Goal: Information Seeking & Learning: Learn about a topic

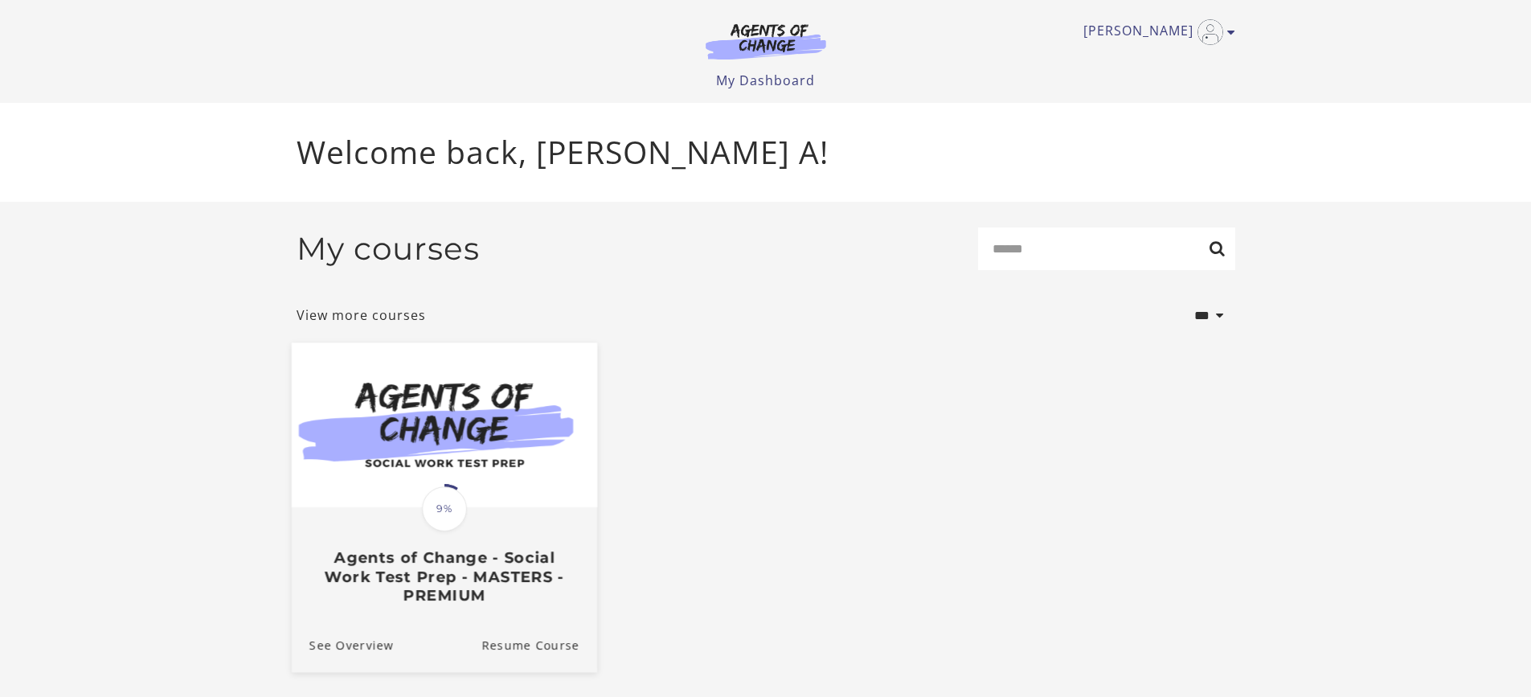
click at [491, 449] on img at bounding box center [443, 424] width 305 height 165
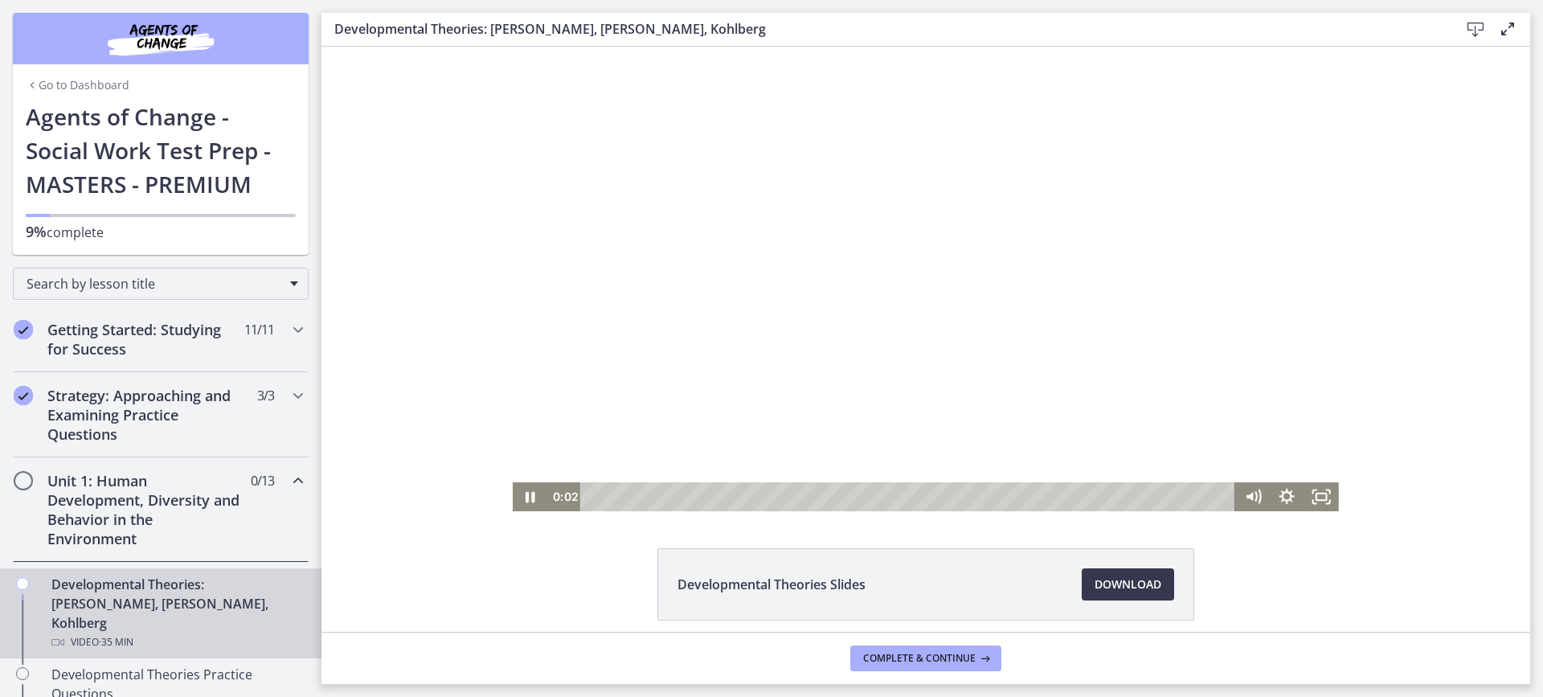
click at [827, 361] on div at bounding box center [926, 279] width 826 height 464
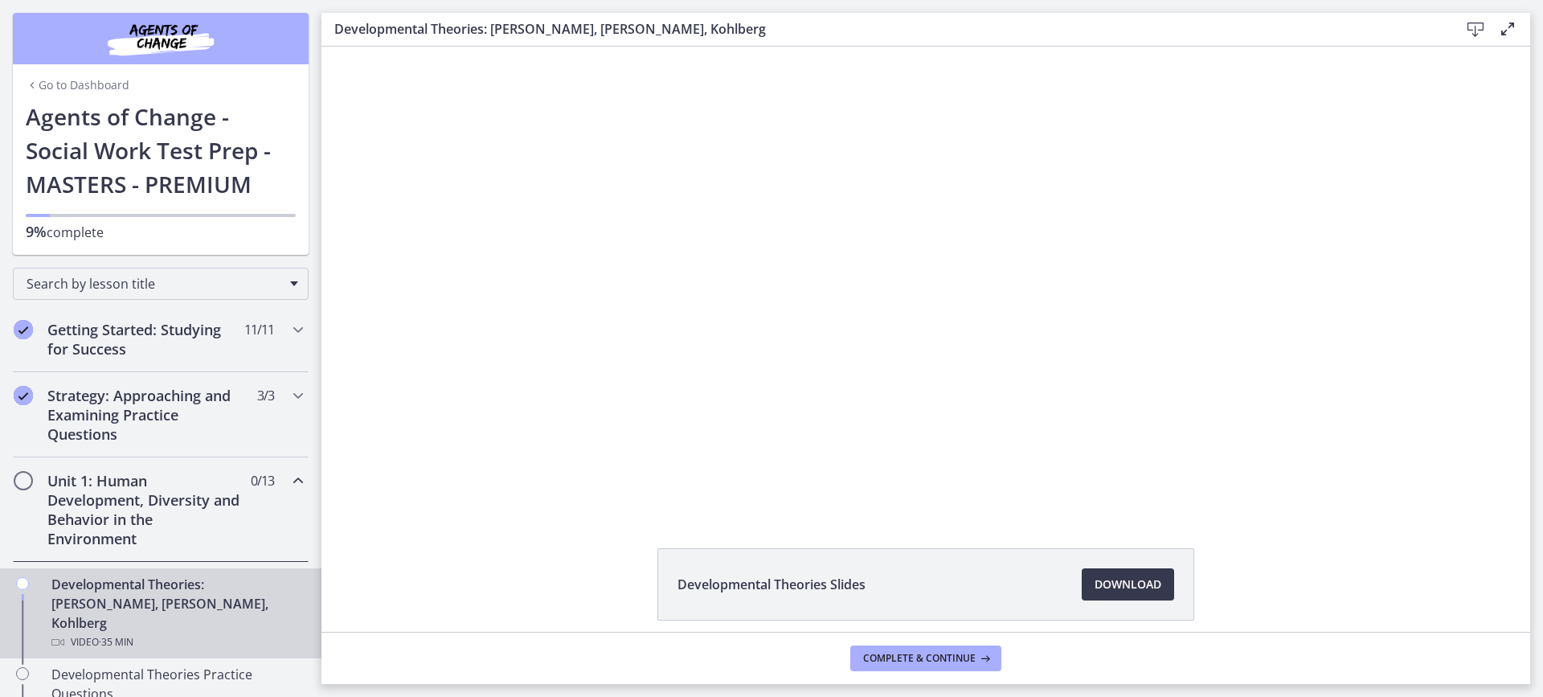
drag, startPoint x: 309, startPoint y: 196, endPoint x: 313, endPoint y: 236, distance: 40.5
click at [313, 236] on nav "Go to Dashboard Go to Dashboard Agents of Change - Social Work Test Prep - MAST…" at bounding box center [160, 348] width 321 height 697
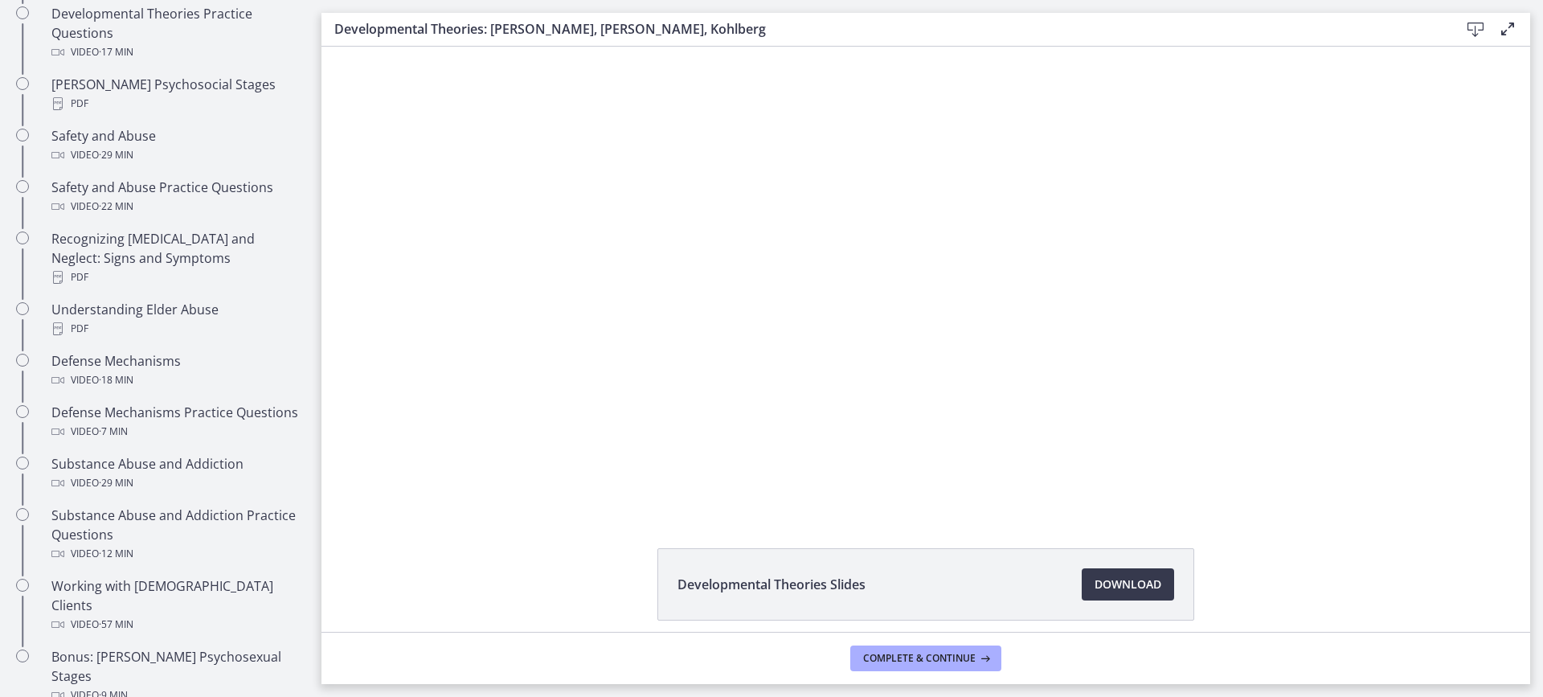
scroll to position [517, 0]
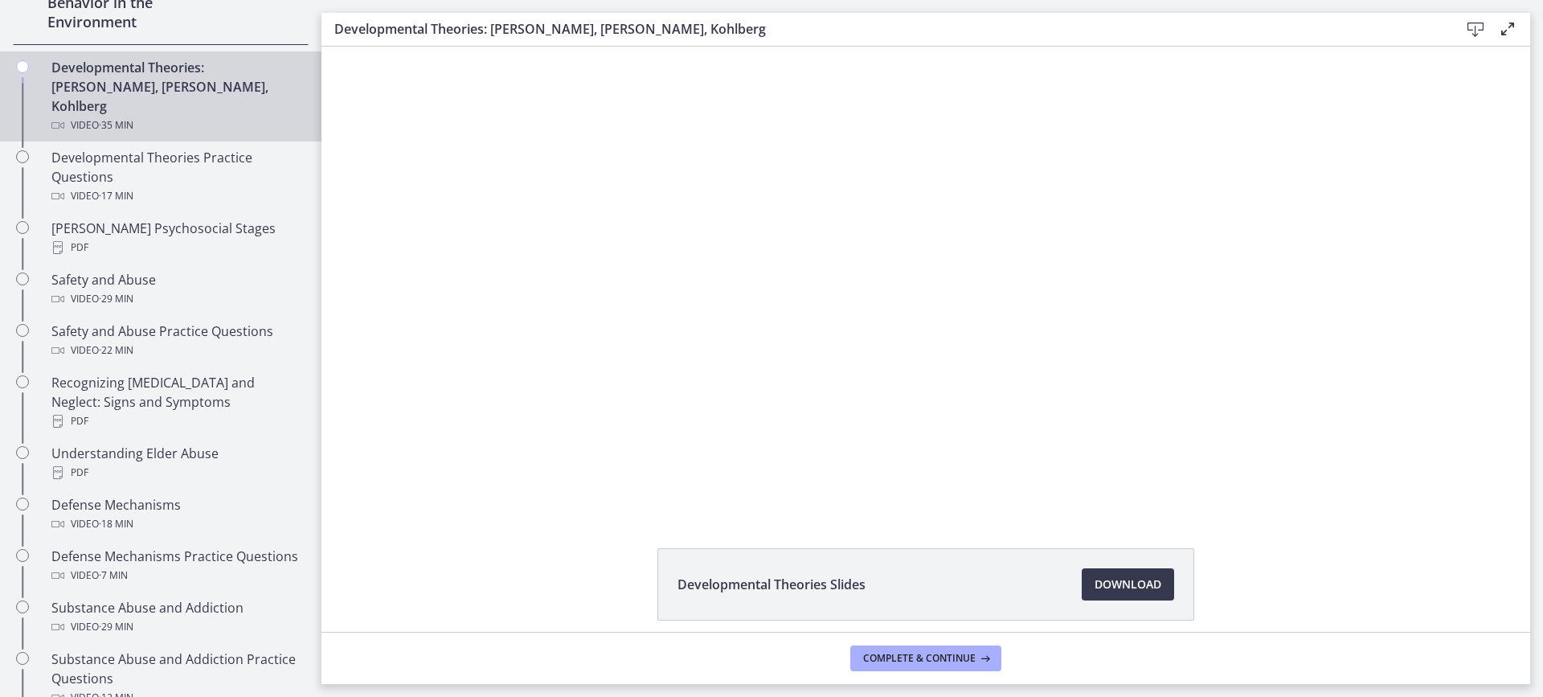
click at [411, 380] on div "Click for sound @keyframes VOLUME_SMALL_WAVE_FLASH { 0% { opacity: 0; } 33% { o…" at bounding box center [925, 279] width 1209 height 464
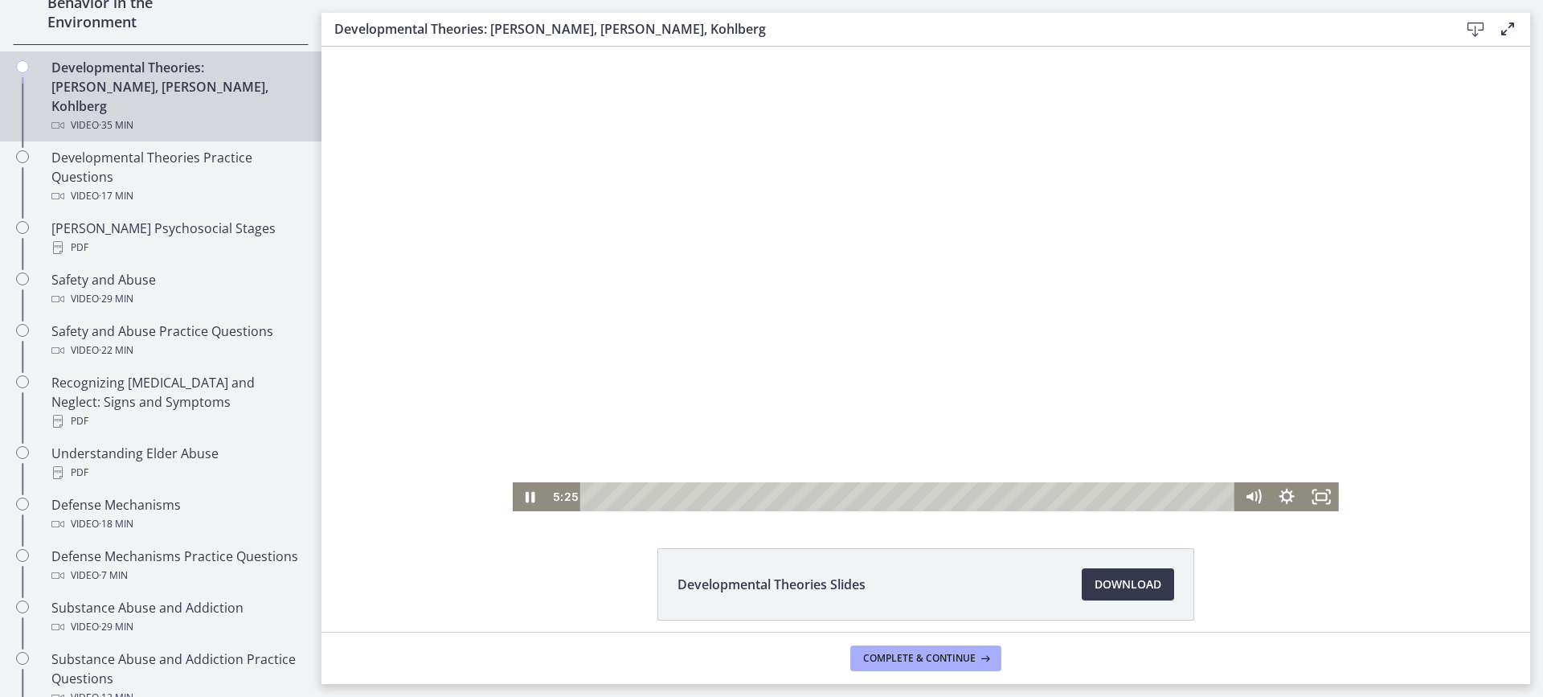
click at [702, 226] on div at bounding box center [926, 279] width 826 height 464
click at [596, 250] on div at bounding box center [926, 279] width 826 height 464
click at [742, 387] on div at bounding box center [926, 279] width 826 height 464
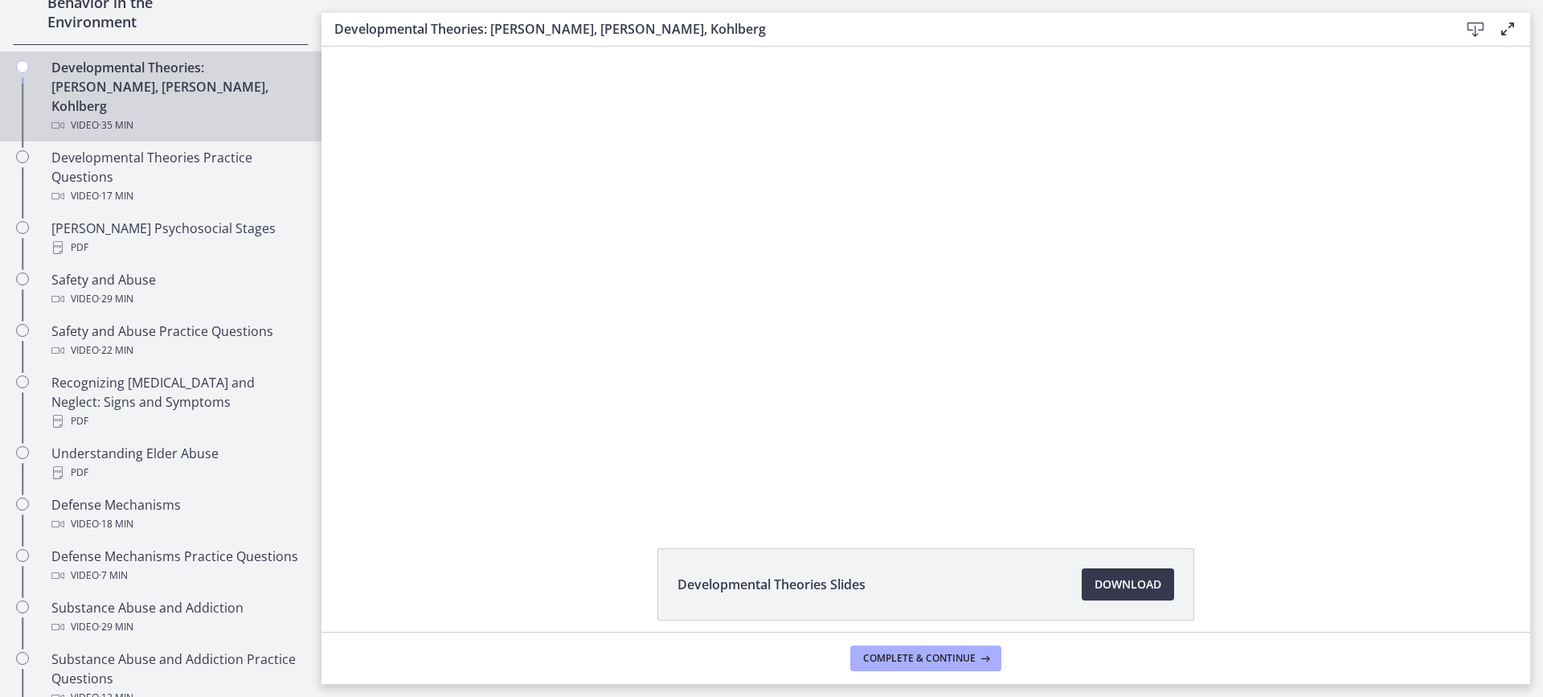
click at [742, 386] on div at bounding box center [926, 279] width 826 height 464
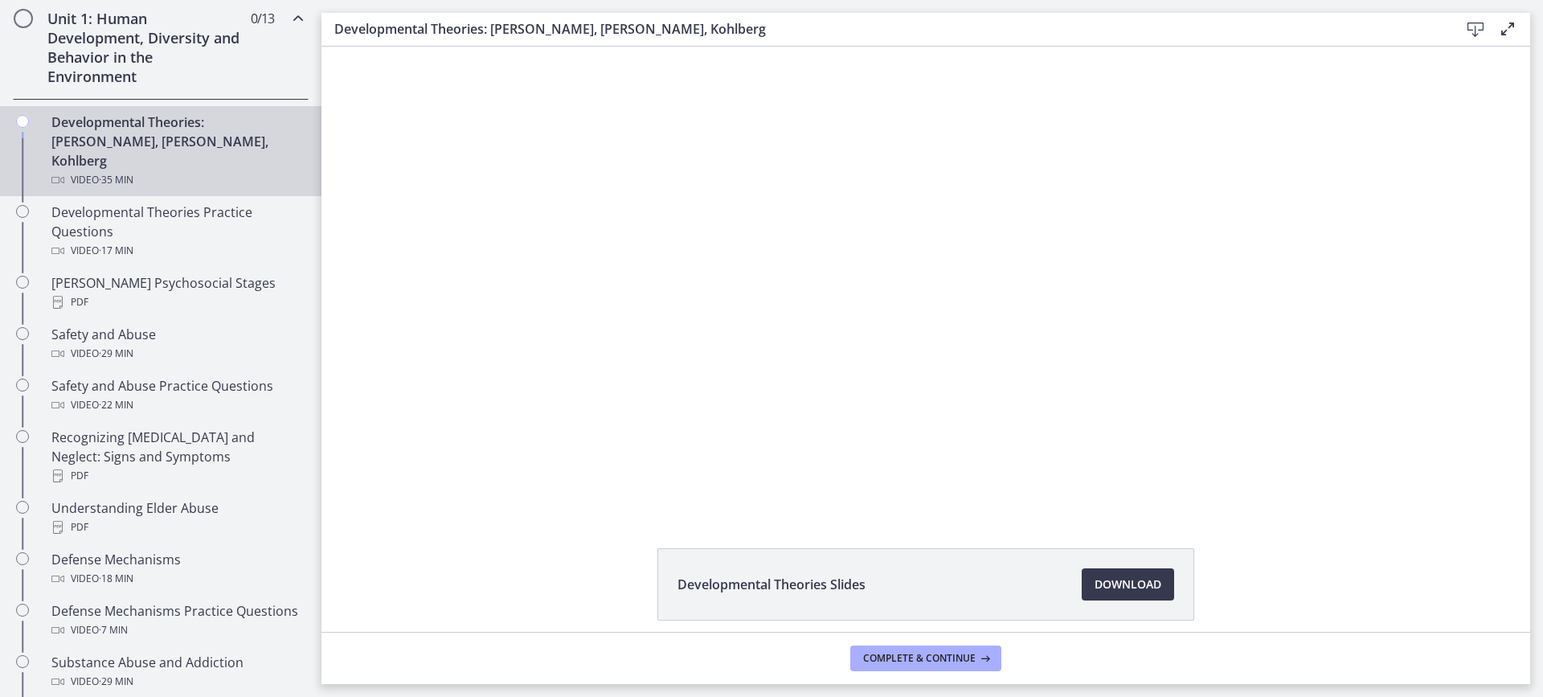
scroll to position [460, 0]
click at [363, 224] on div "Click for sound @keyframes VOLUME_SMALL_WAVE_FLASH { 0% { opacity: 0; } 33% { o…" at bounding box center [925, 279] width 1209 height 464
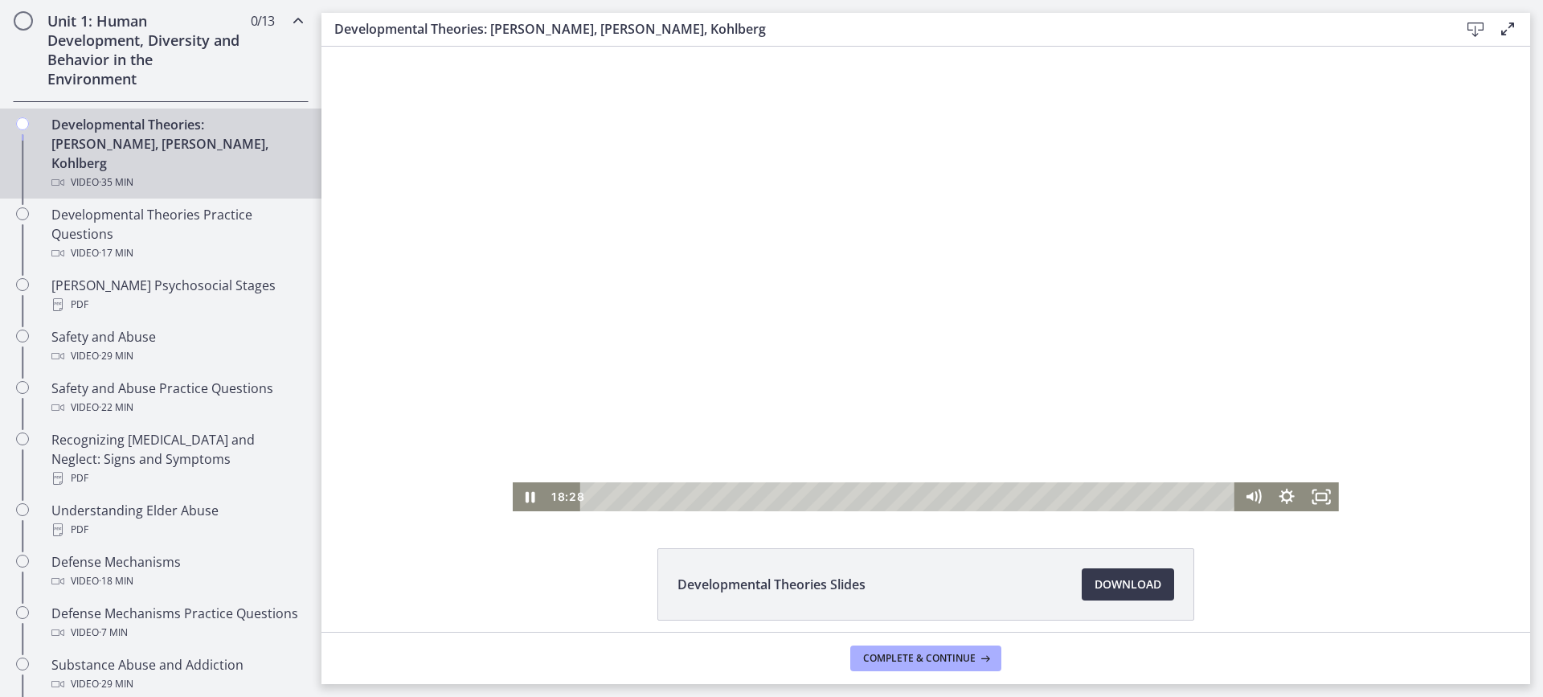
click at [766, 278] on div at bounding box center [926, 279] width 826 height 464
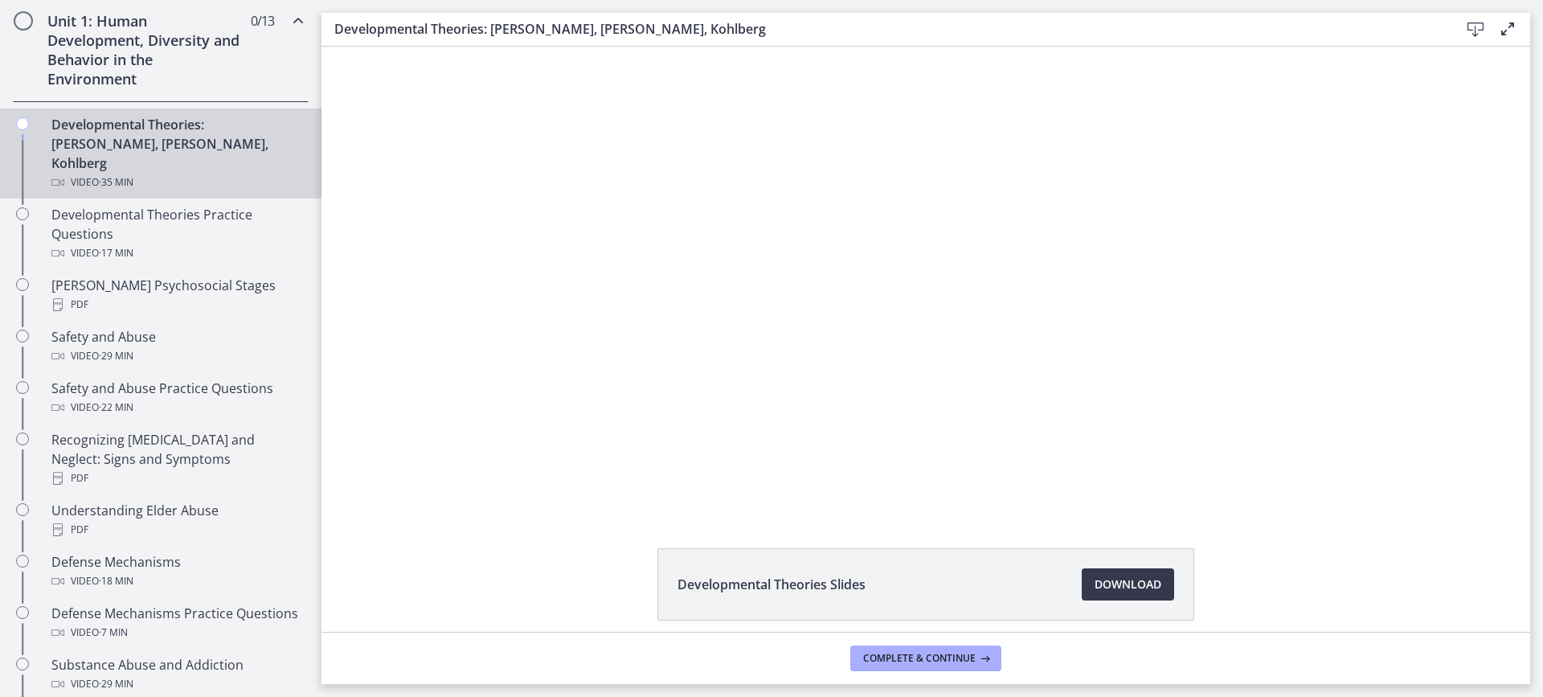
click at [766, 278] on div at bounding box center [926, 279] width 826 height 464
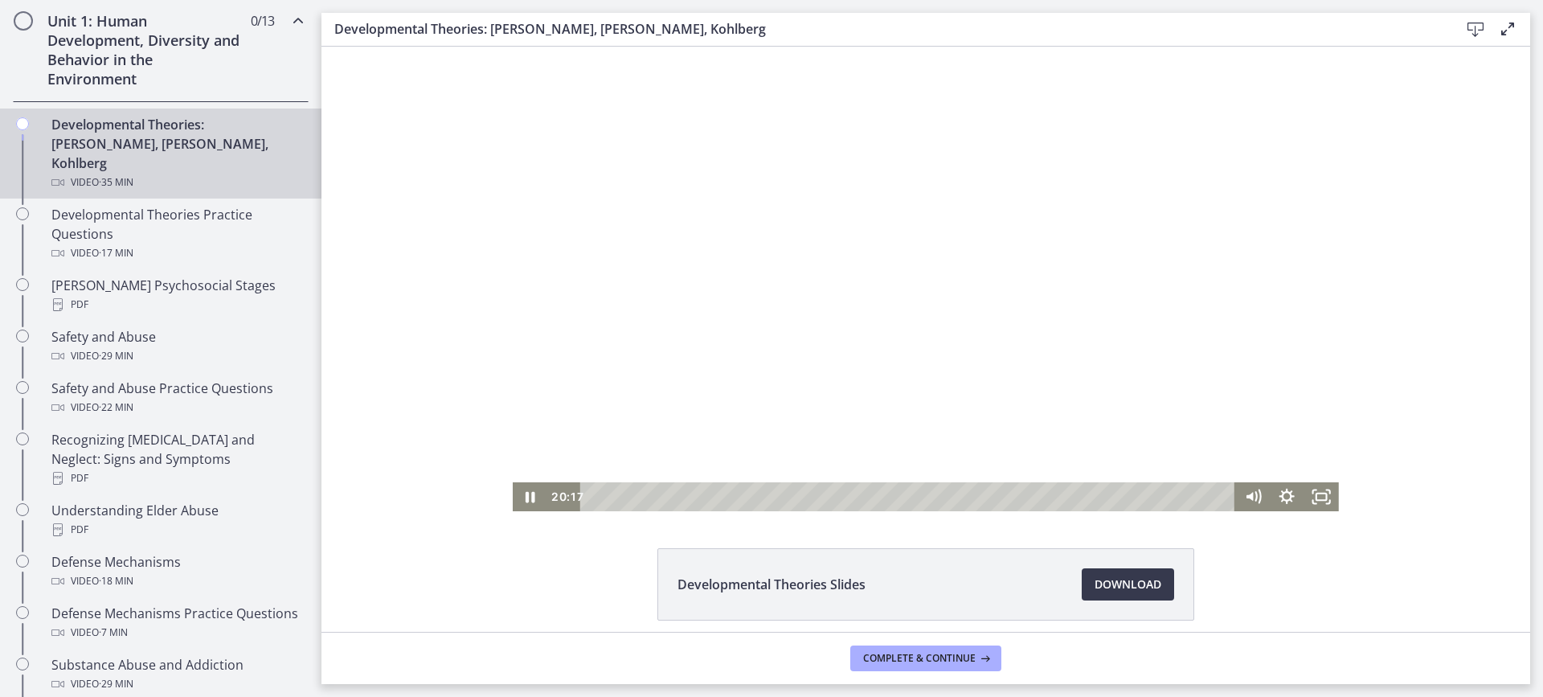
click at [959, 246] on div at bounding box center [926, 279] width 826 height 464
click at [887, 353] on div at bounding box center [926, 279] width 826 height 464
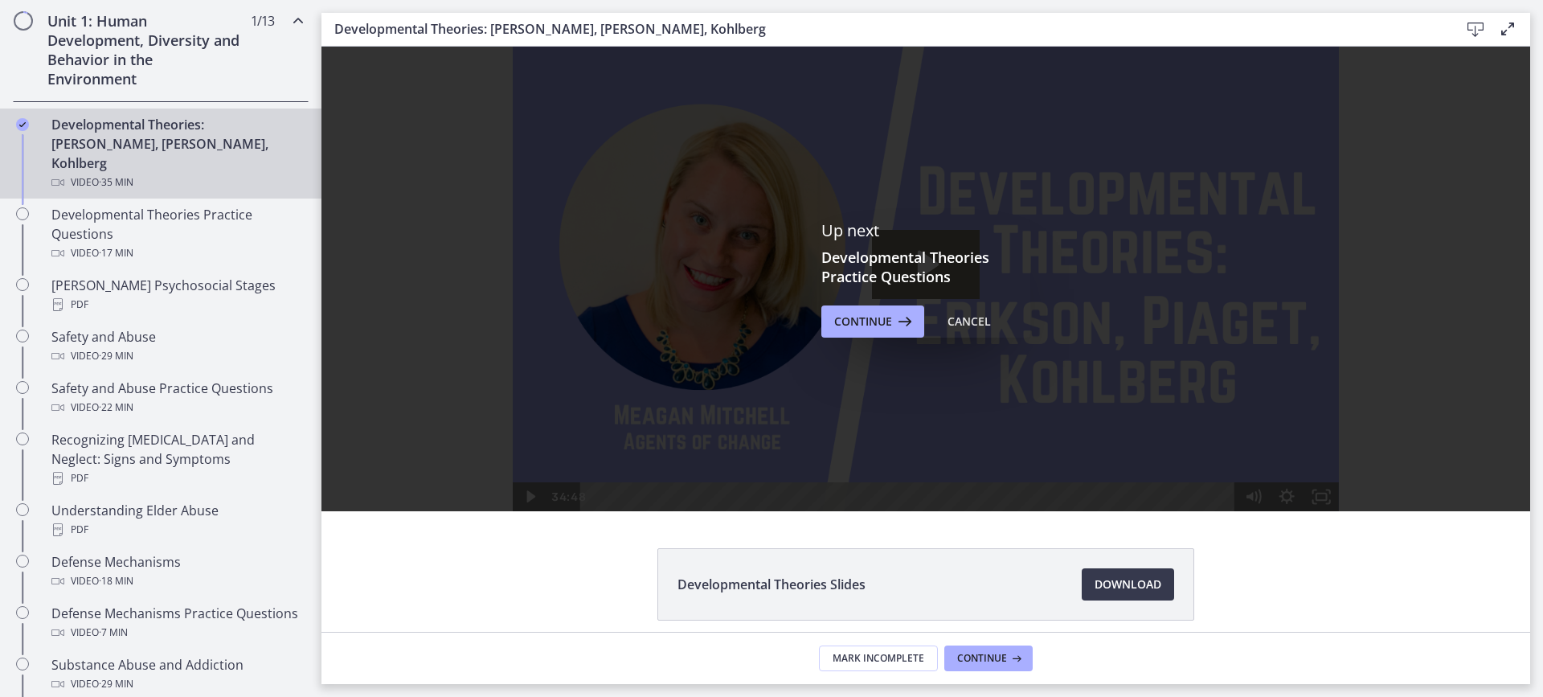
scroll to position [0, 0]
click at [865, 329] on span "Continue" at bounding box center [863, 321] width 58 height 19
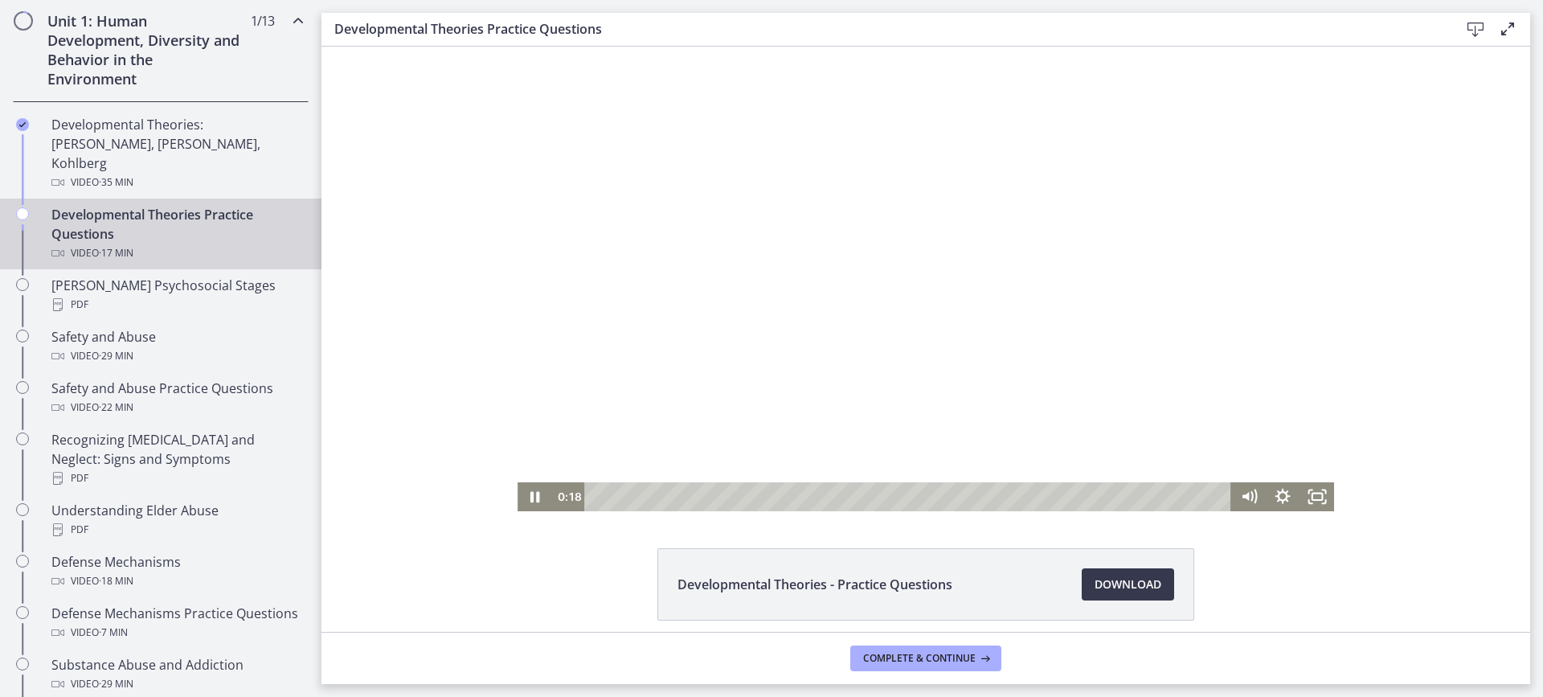
click at [905, 286] on div at bounding box center [925, 279] width 816 height 464
click at [826, 309] on div at bounding box center [925, 279] width 816 height 464
click at [765, 306] on div at bounding box center [925, 279] width 816 height 464
click at [695, 220] on div at bounding box center [925, 279] width 816 height 464
click at [662, 154] on div at bounding box center [925, 279] width 816 height 464
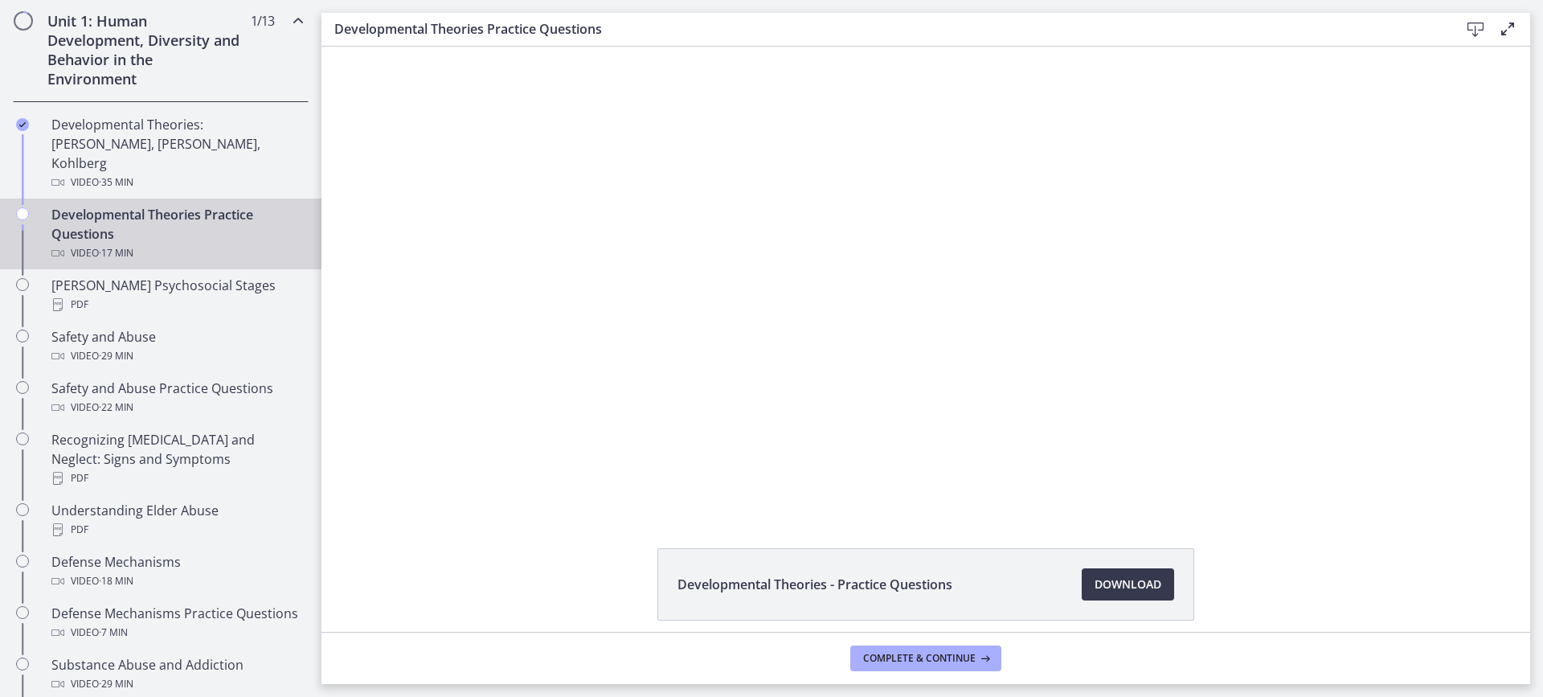
click at [784, 262] on div at bounding box center [925, 279] width 816 height 464
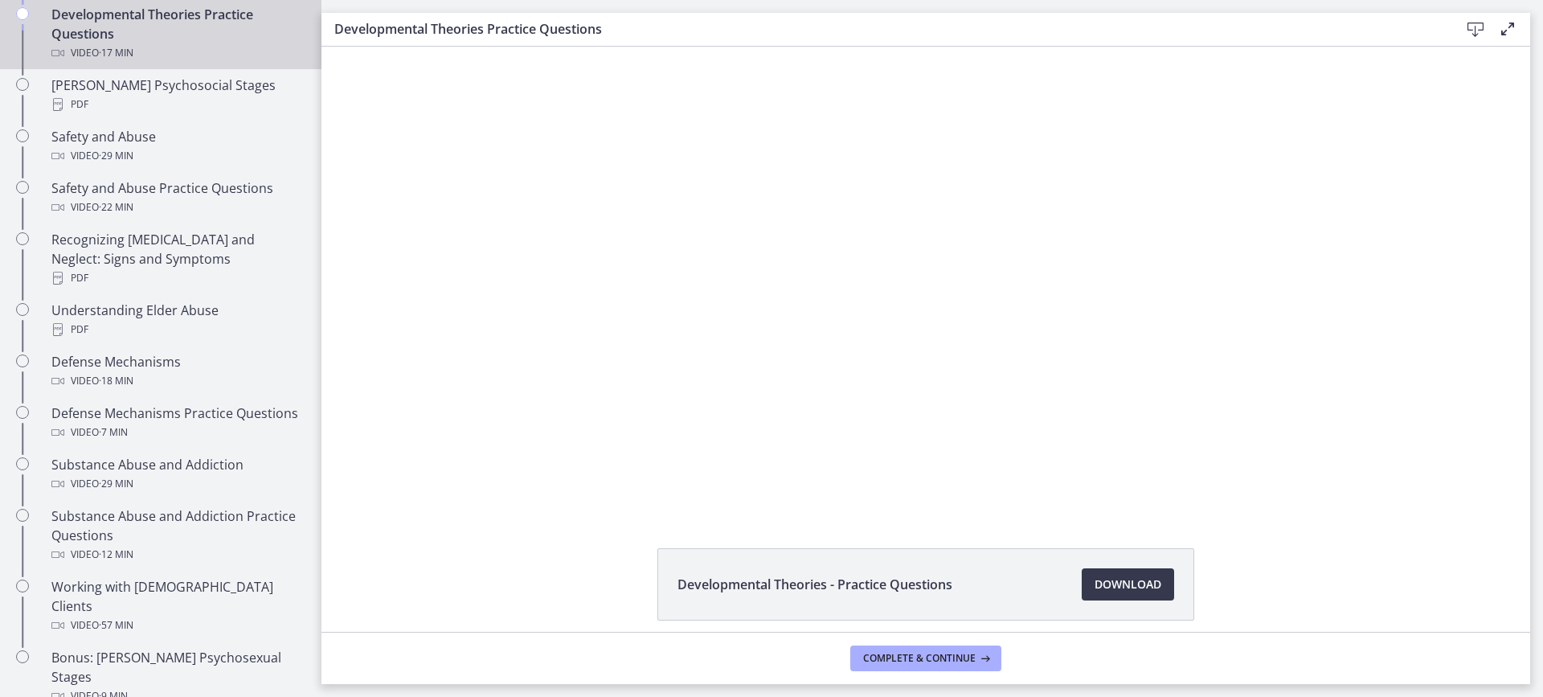
scroll to position [649, 0]
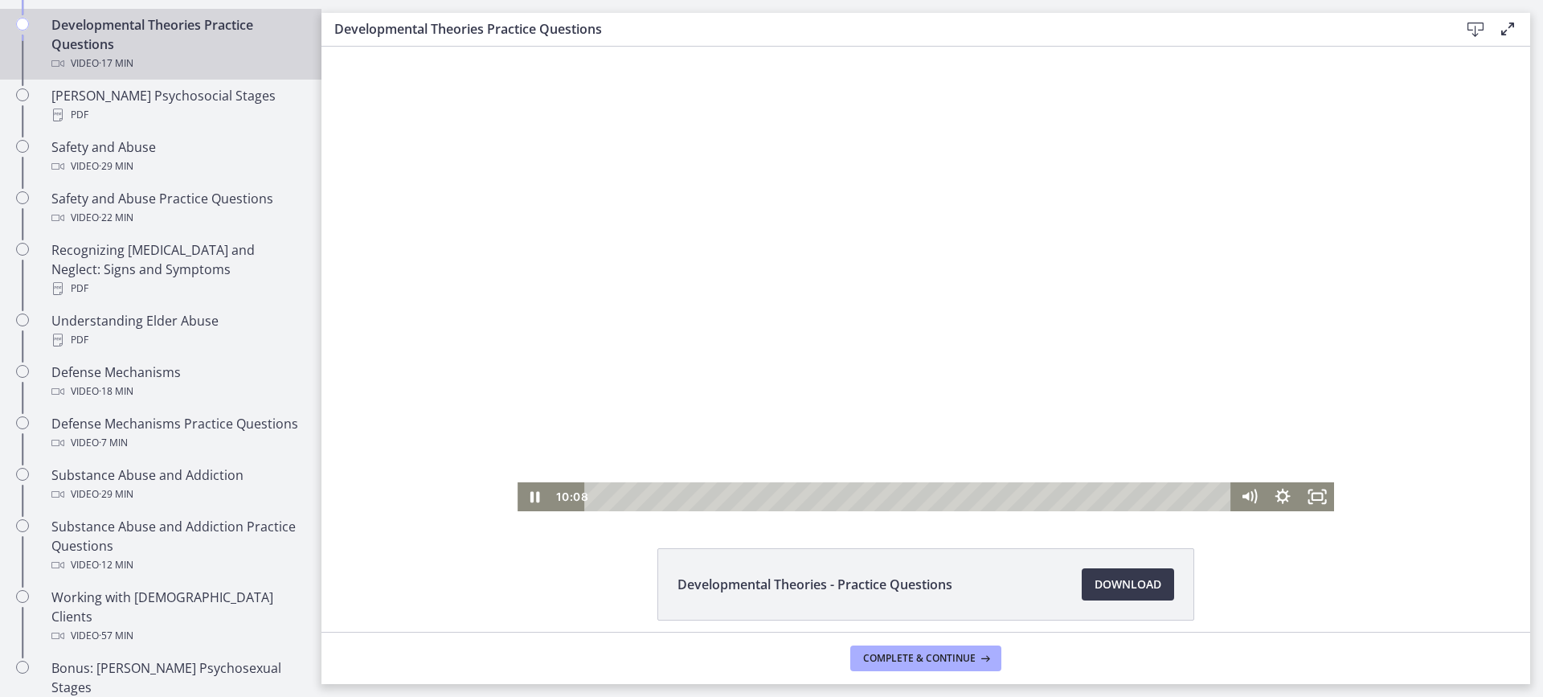
click at [719, 364] on div at bounding box center [925, 279] width 816 height 464
click at [847, 293] on div at bounding box center [925, 279] width 816 height 464
click at [754, 361] on div at bounding box center [925, 279] width 816 height 464
click at [732, 313] on div at bounding box center [925, 279] width 816 height 464
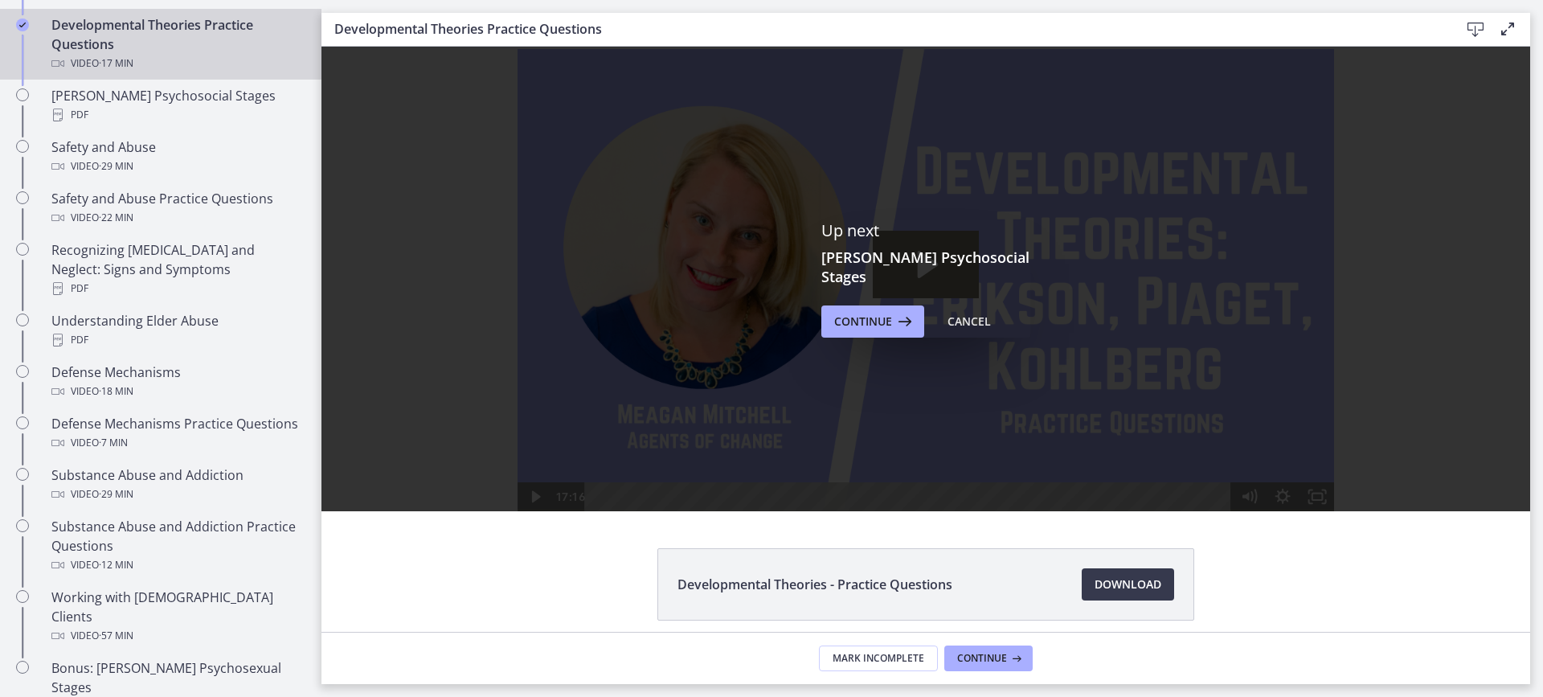
scroll to position [0, 0]
click at [849, 305] on button "Continue" at bounding box center [872, 321] width 103 height 32
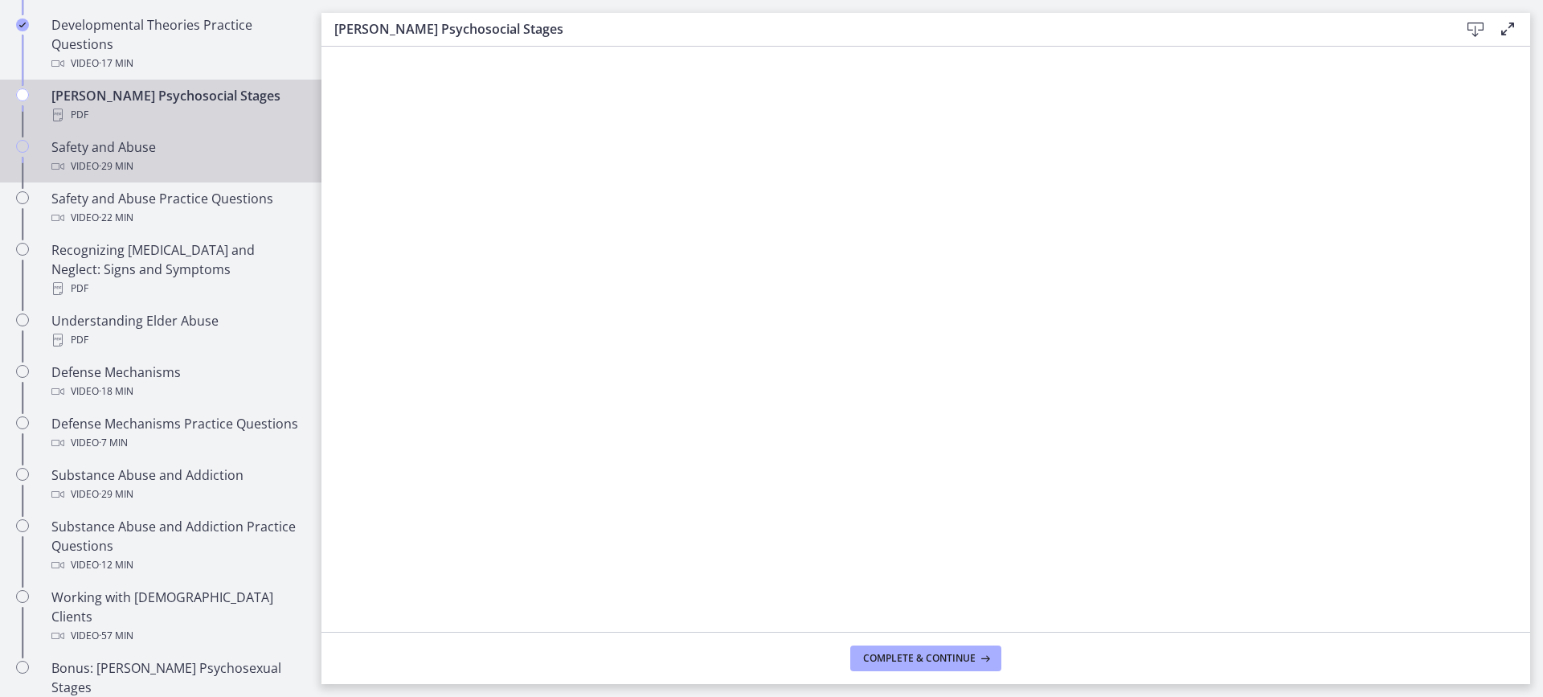
click at [206, 137] on div "Safety and Abuse Video · 29 min" at bounding box center [176, 156] width 251 height 39
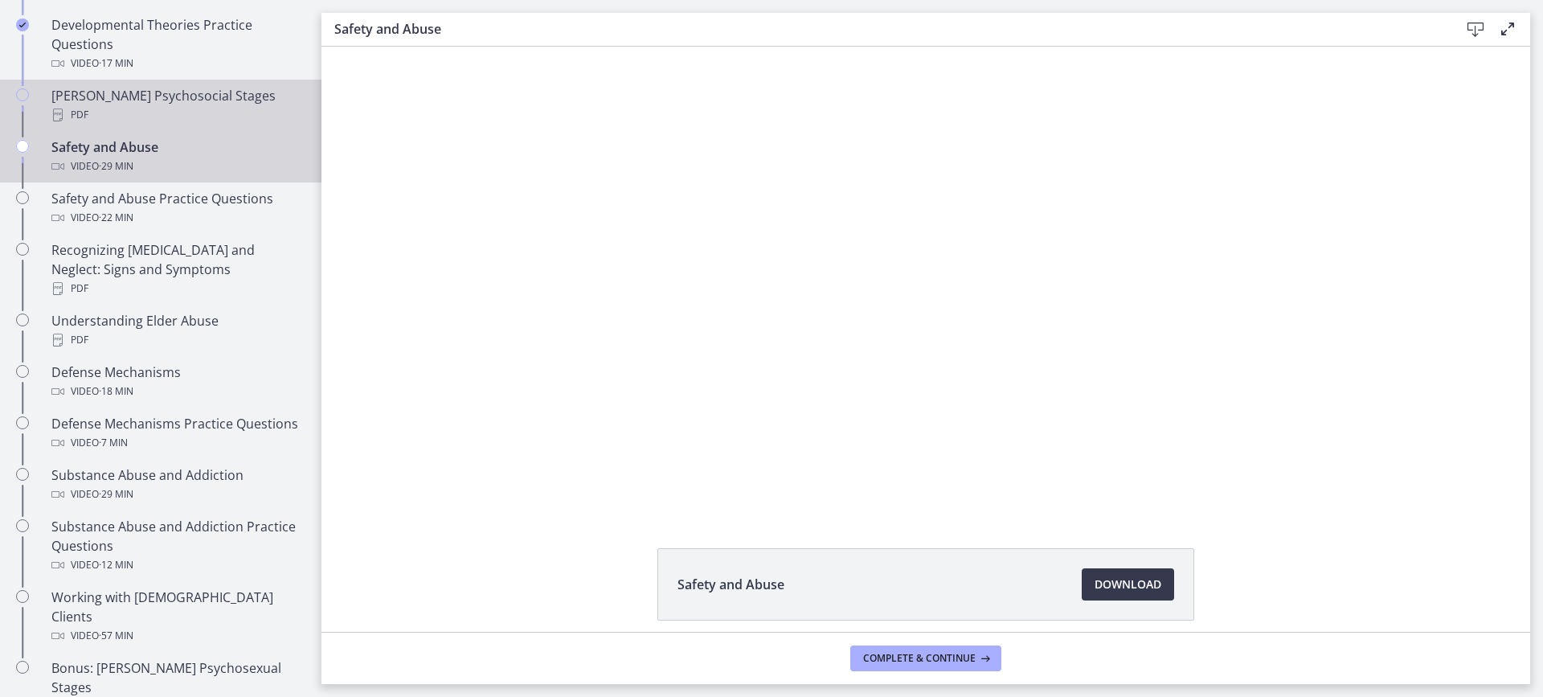
click at [195, 105] on div "PDF" at bounding box center [176, 114] width 251 height 19
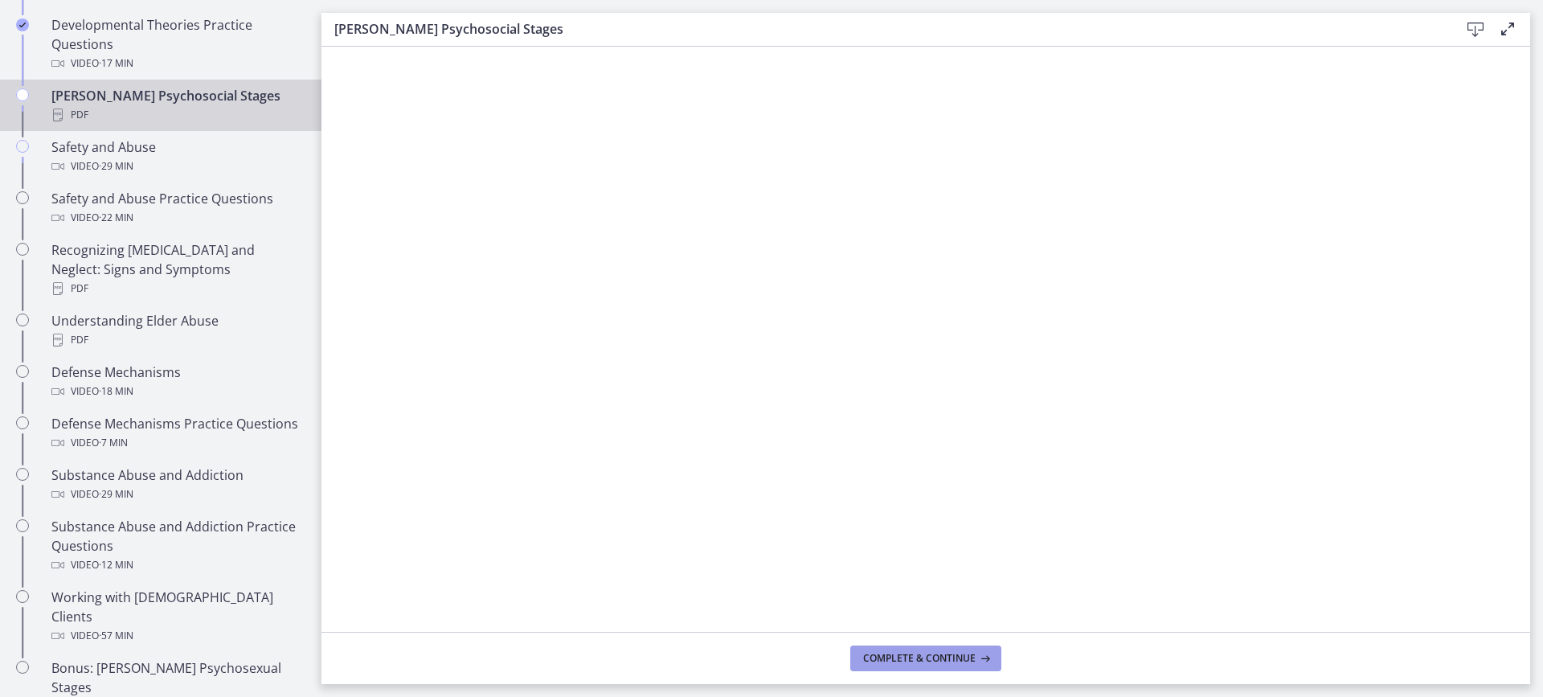
click at [893, 652] on span "Complete & continue" at bounding box center [919, 658] width 112 height 13
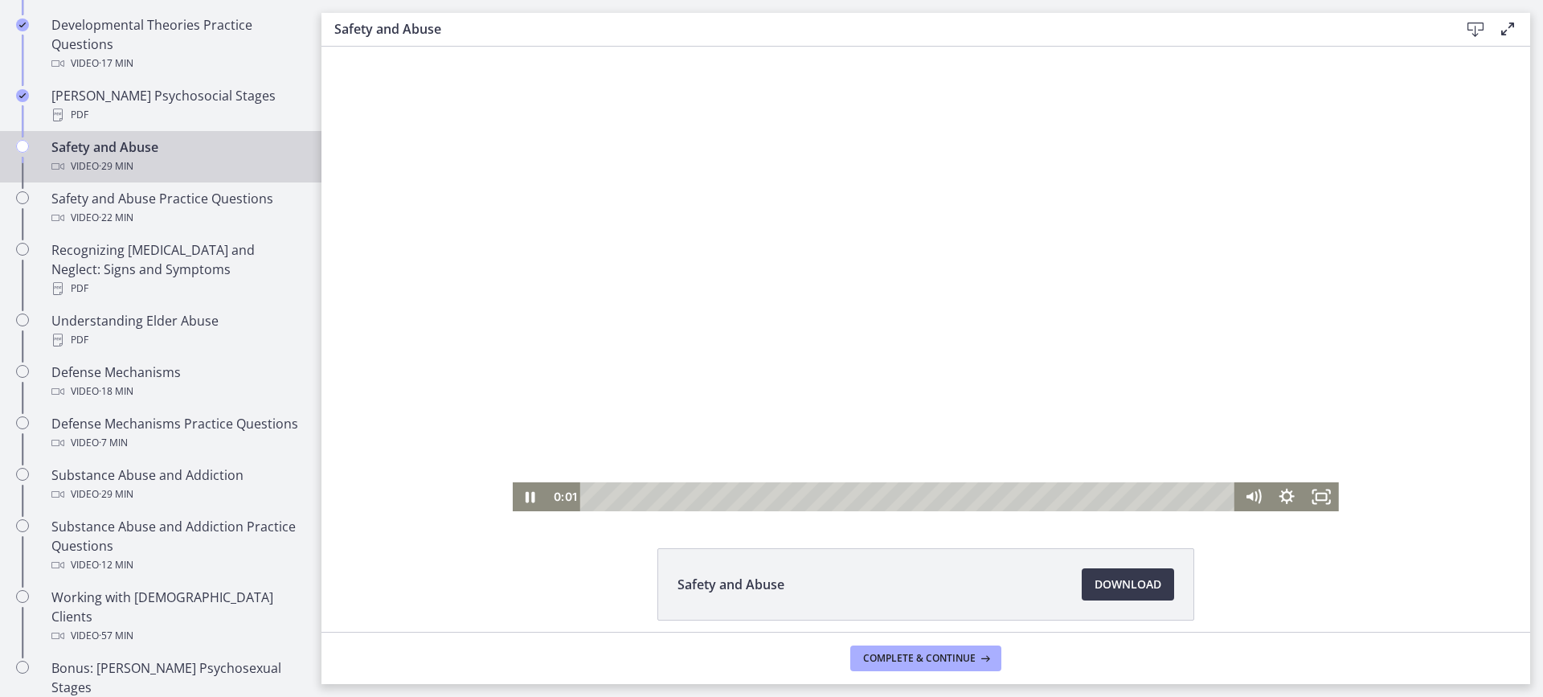
click at [936, 356] on div at bounding box center [926, 279] width 826 height 464
click at [936, 357] on div at bounding box center [926, 279] width 826 height 464
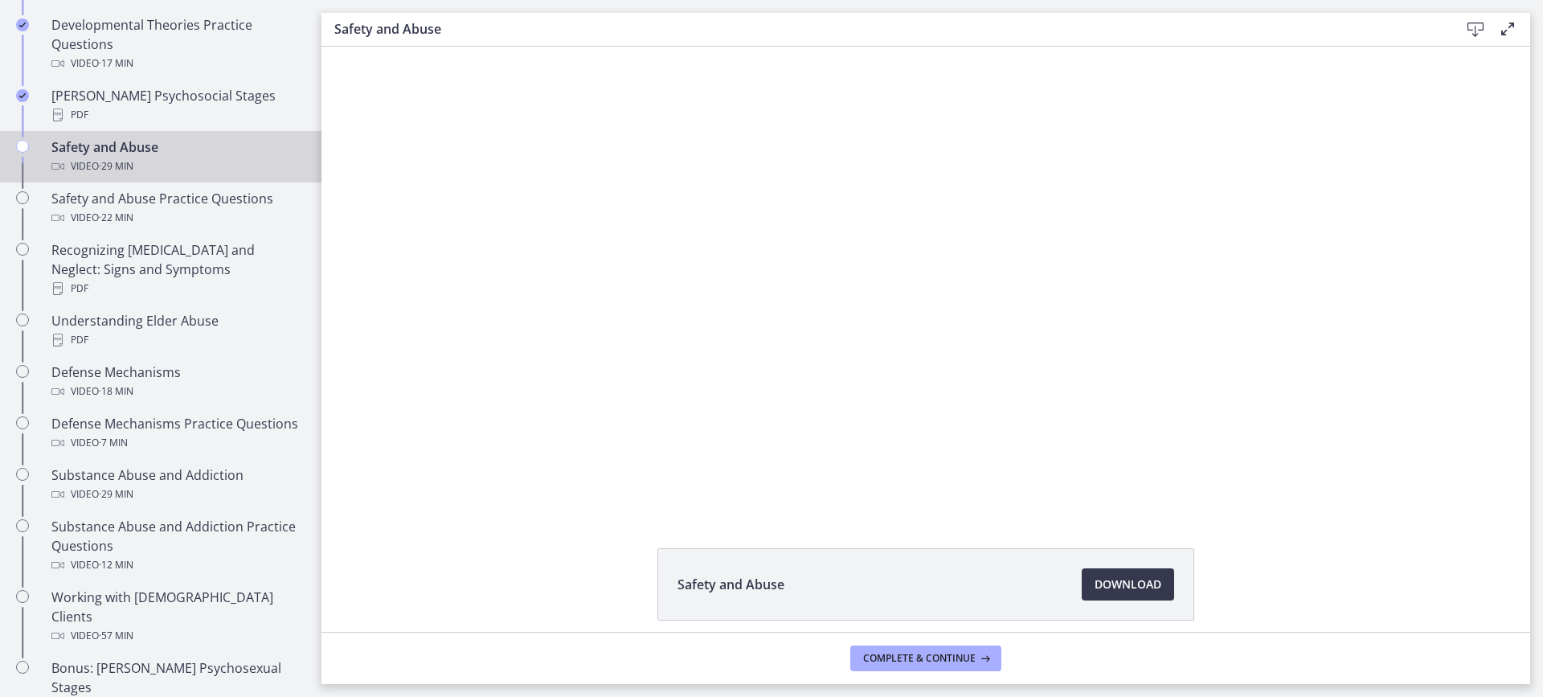
scroll to position [652, 0]
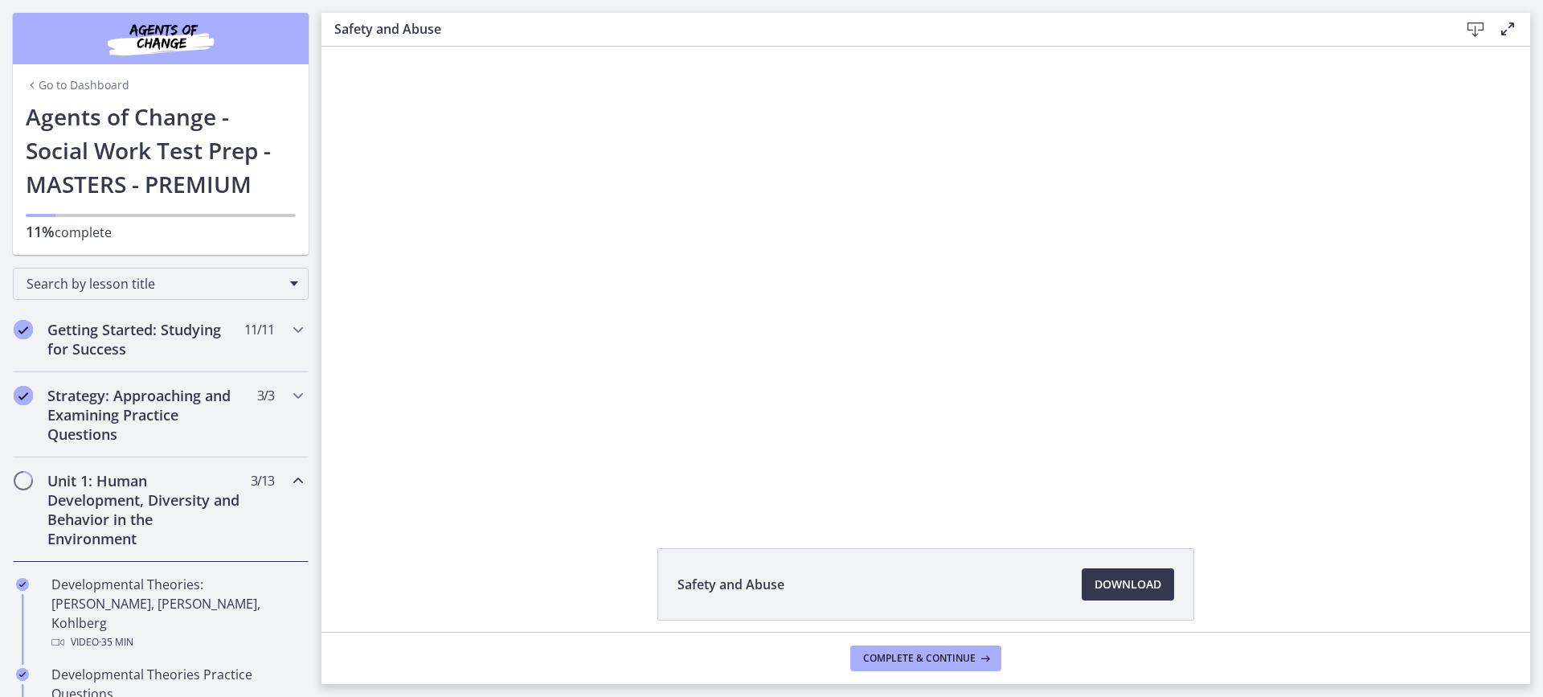
scroll to position [652, 0]
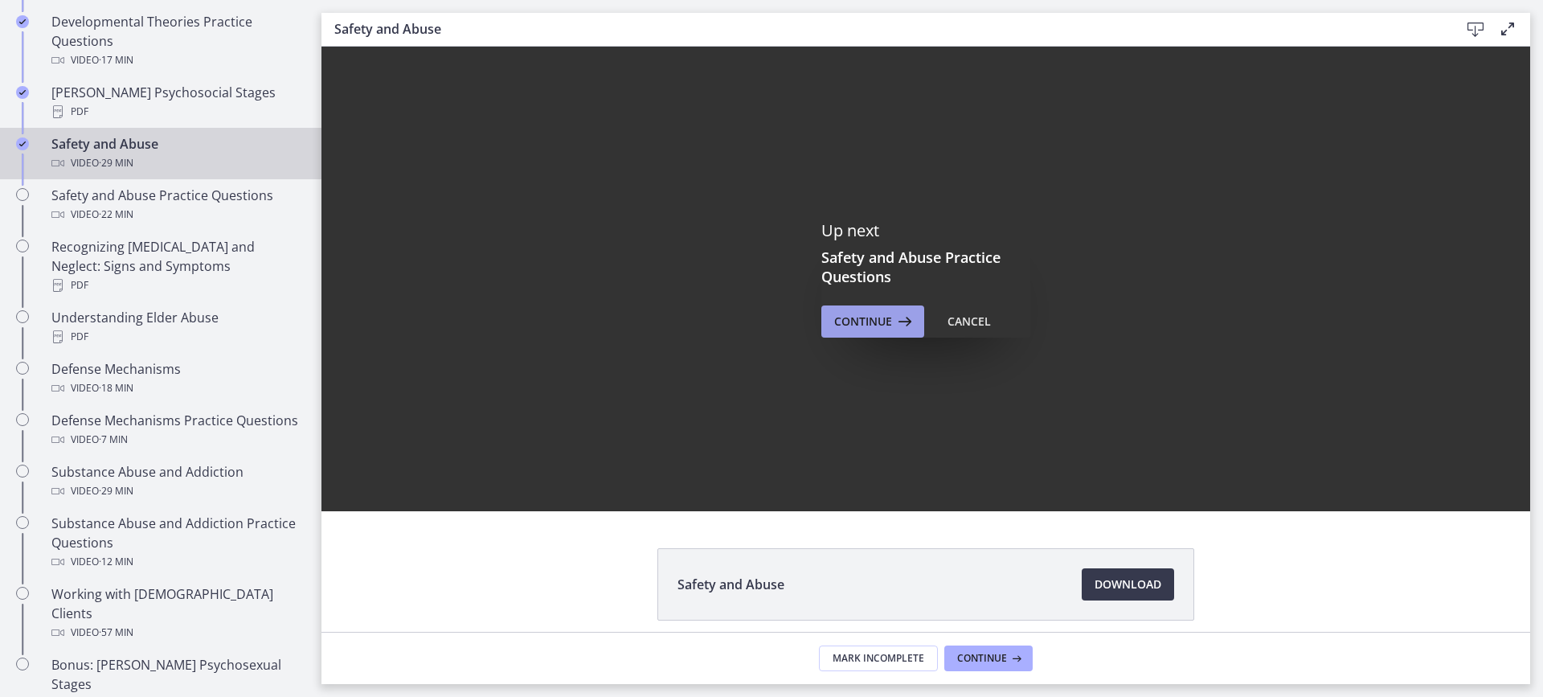
click at [861, 315] on span "Continue" at bounding box center [863, 321] width 58 height 19
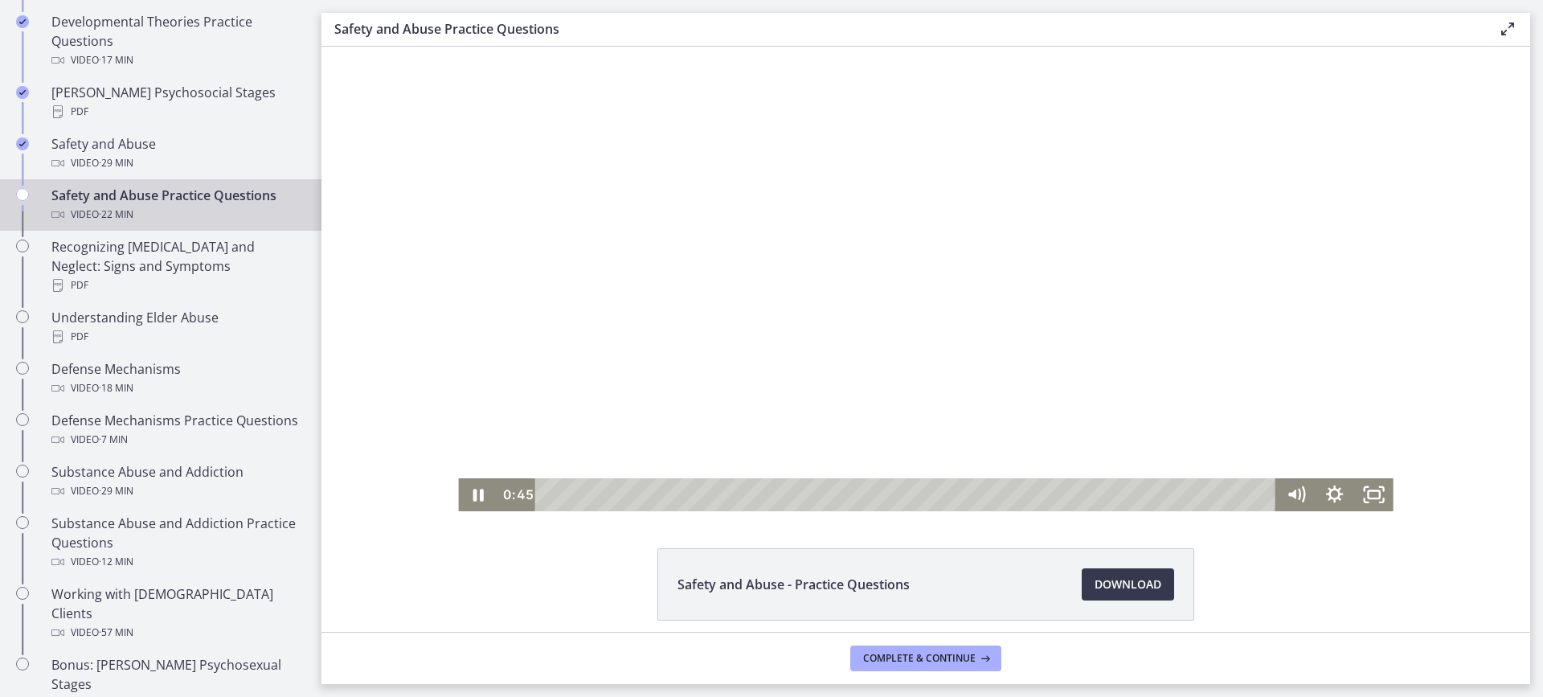
click at [938, 277] on div at bounding box center [925, 279] width 935 height 464
click at [728, 247] on div at bounding box center [925, 279] width 935 height 464
click at [922, 494] on div "Playbar" at bounding box center [908, 494] width 718 height 33
click at [944, 306] on div at bounding box center [925, 279] width 935 height 464
click at [936, 348] on div at bounding box center [925, 279] width 935 height 464
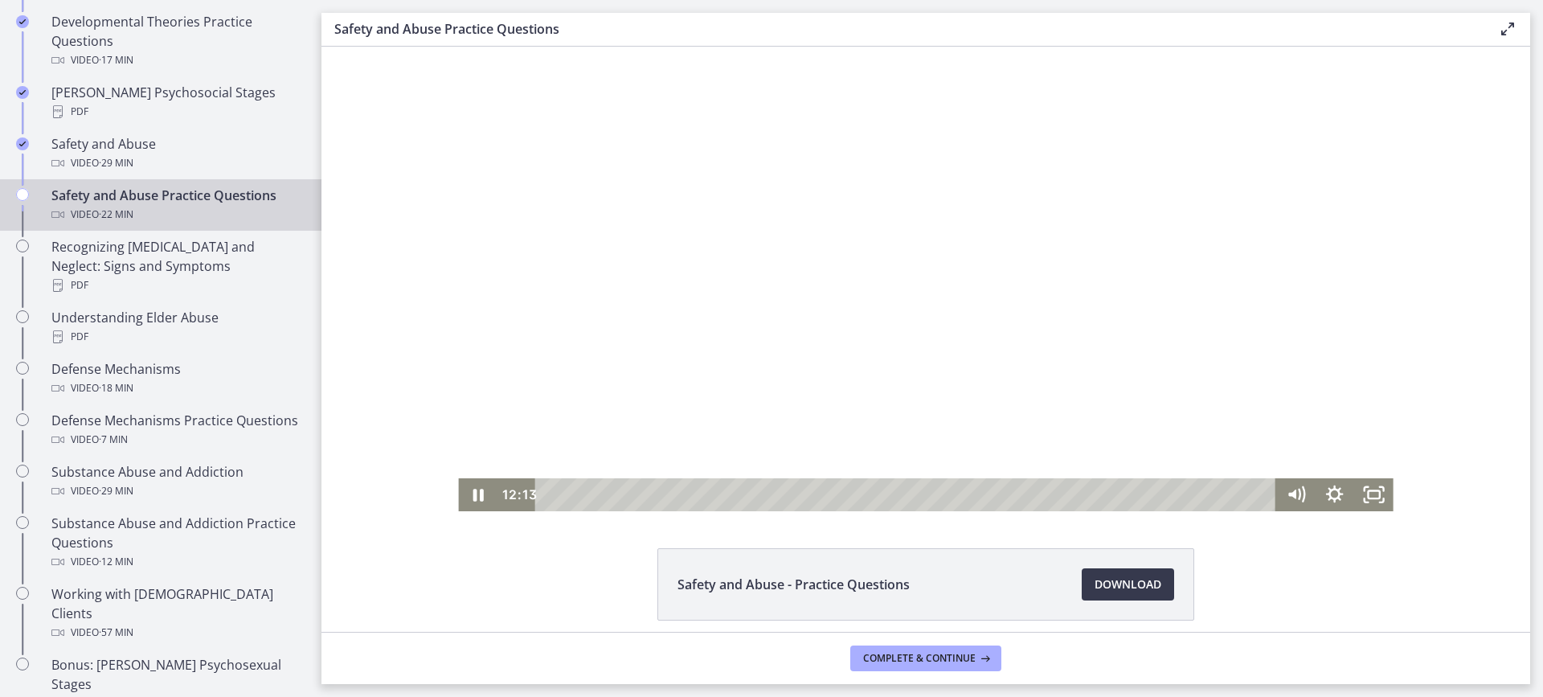
click at [1278, 392] on div at bounding box center [925, 279] width 935 height 464
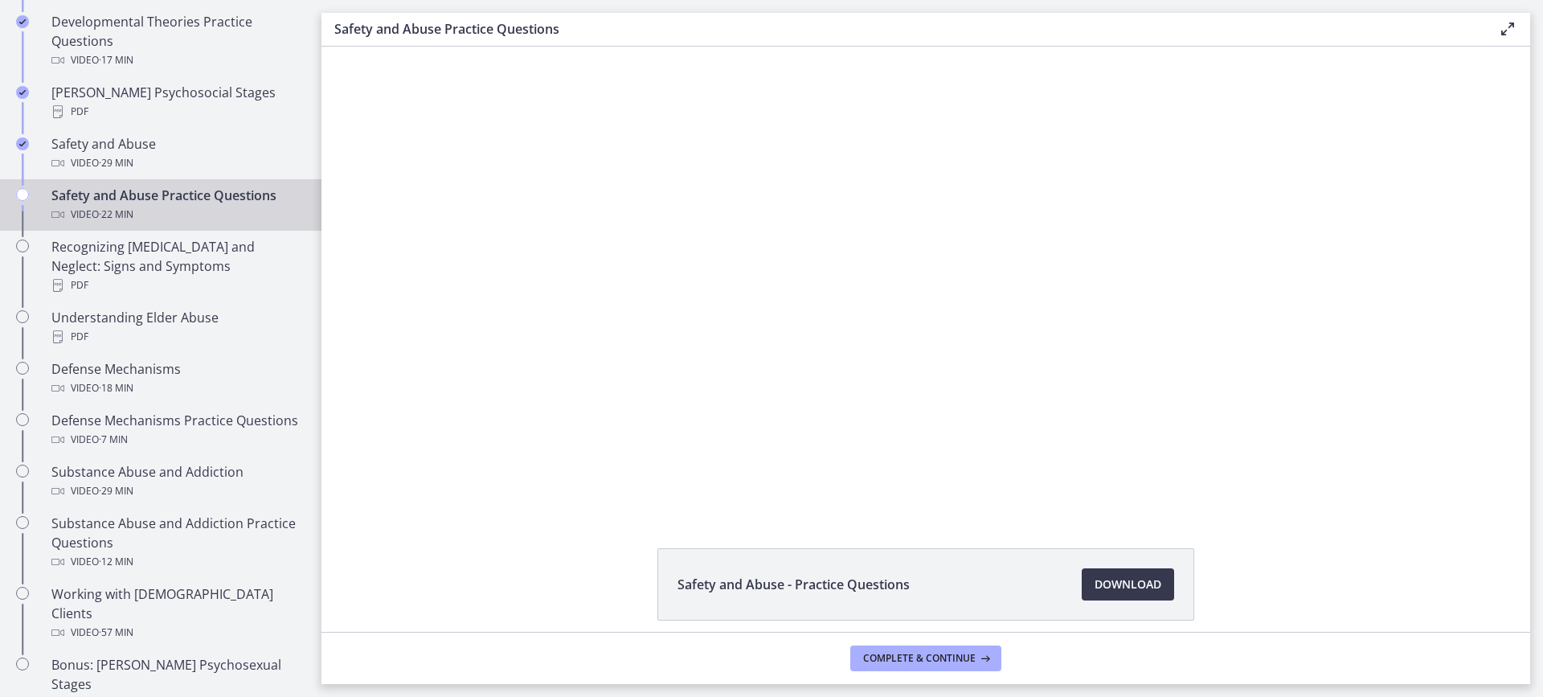
click at [1278, 392] on div at bounding box center [925, 279] width 935 height 464
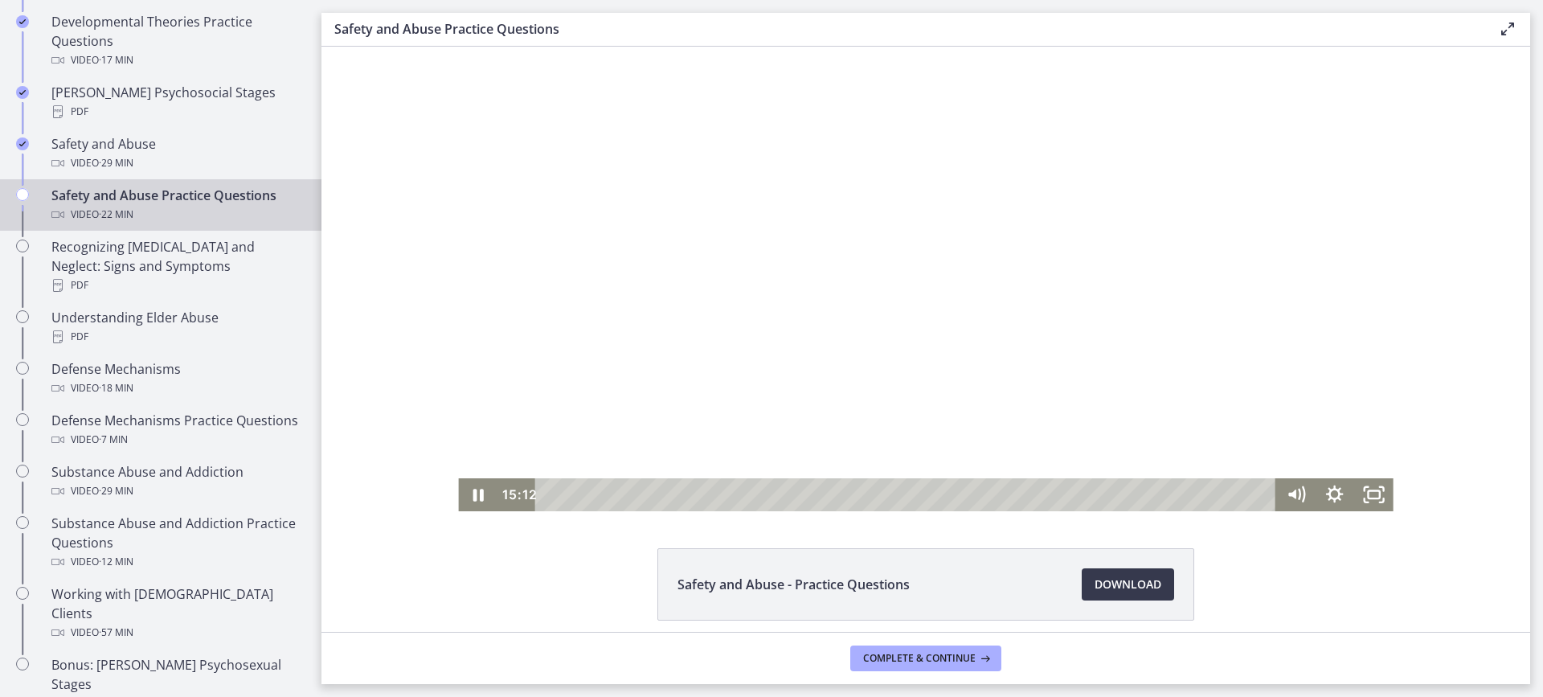
click at [1019, 357] on div at bounding box center [925, 279] width 935 height 464
click at [816, 254] on div at bounding box center [925, 279] width 935 height 464
click at [1080, 281] on div at bounding box center [925, 279] width 935 height 464
click at [824, 337] on div at bounding box center [925, 279] width 935 height 464
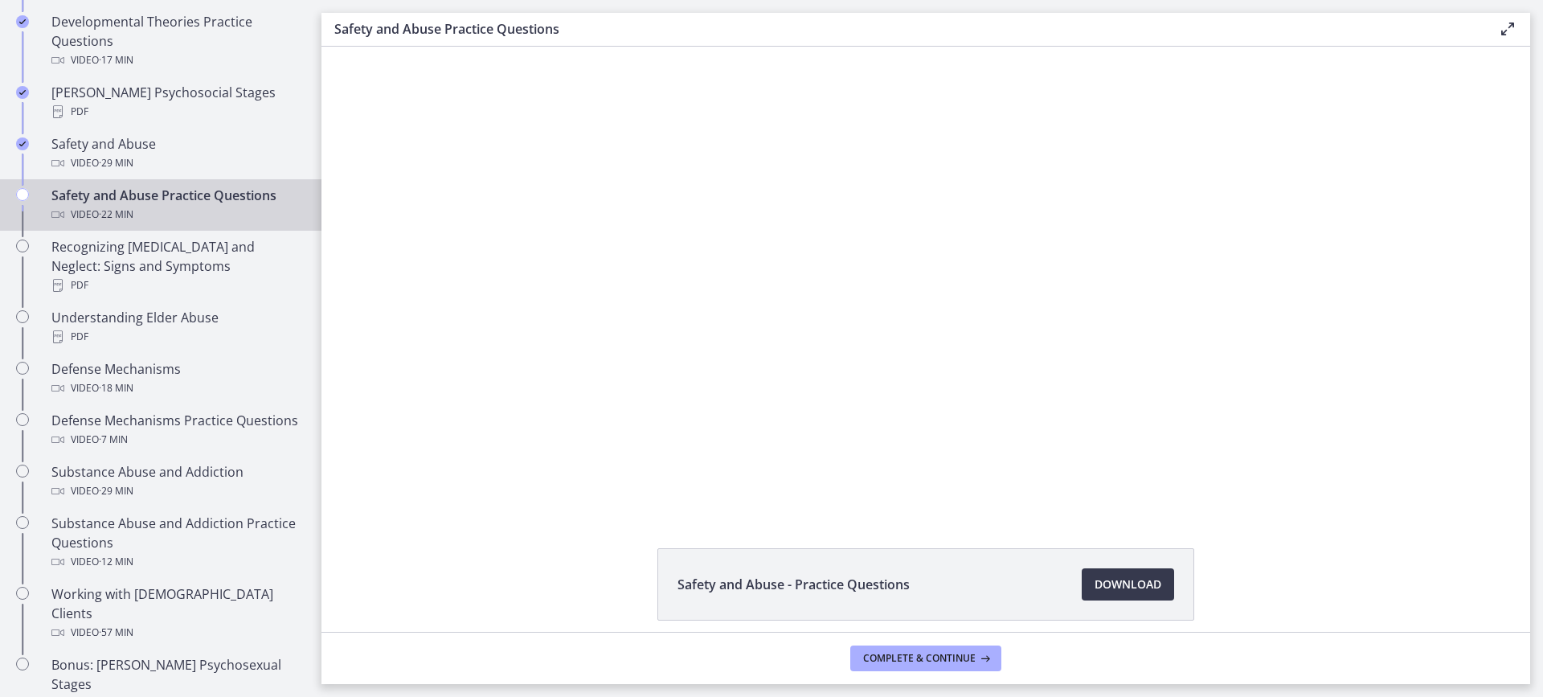
click at [1475, 358] on div "Click for sound @keyframes VOLUME_SMALL_WAVE_FLASH { 0% { opacity: 0; } 33% { o…" at bounding box center [925, 279] width 1209 height 464
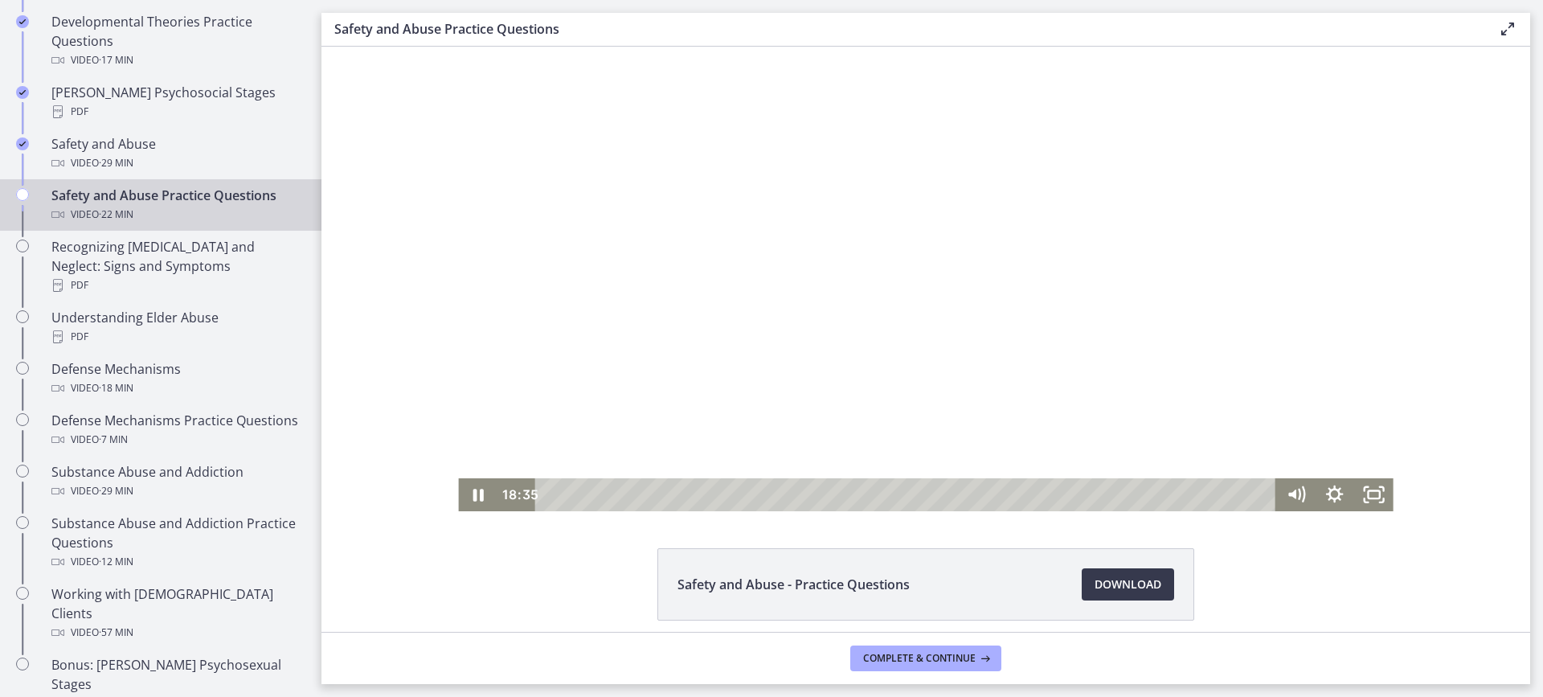
click at [1037, 416] on div at bounding box center [925, 279] width 935 height 464
click at [657, 344] on div at bounding box center [925, 279] width 935 height 464
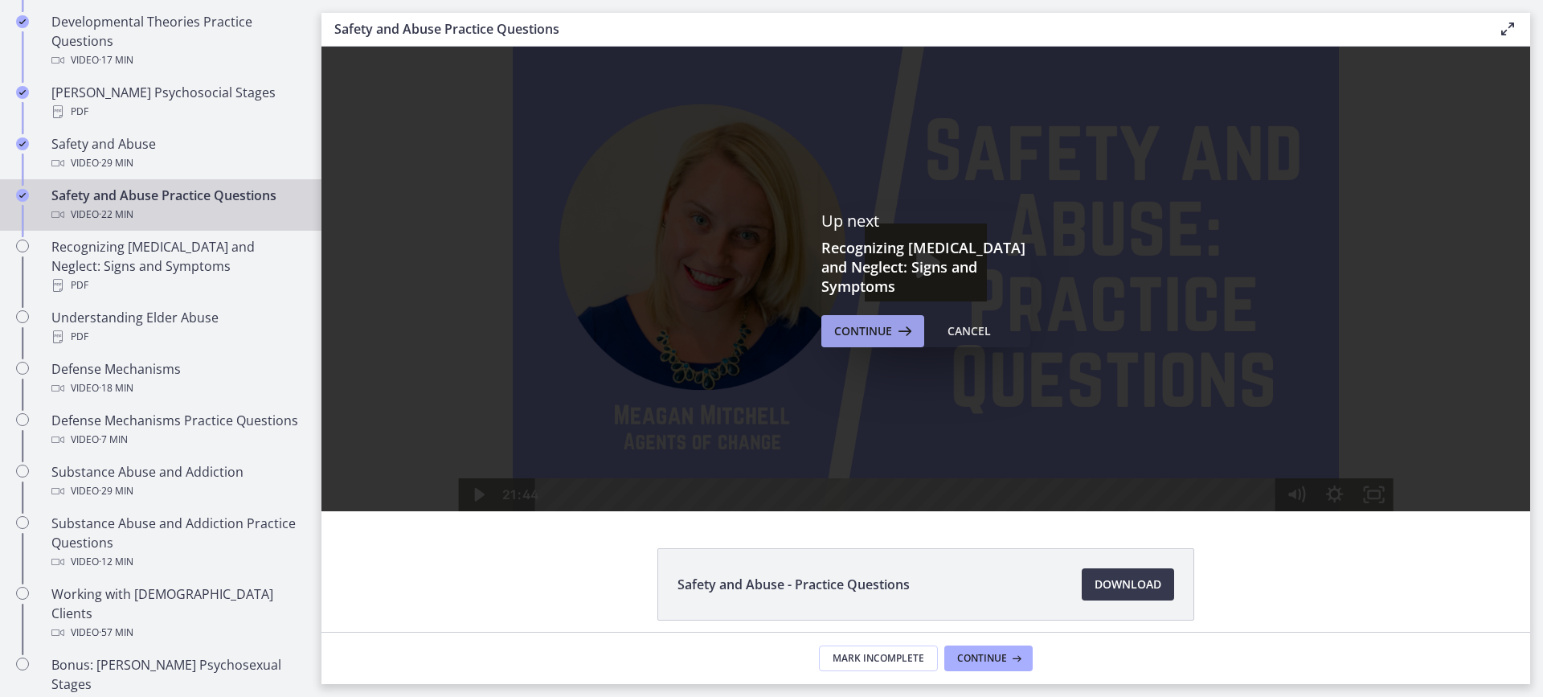
click at [852, 325] on span "Continue" at bounding box center [863, 330] width 58 height 19
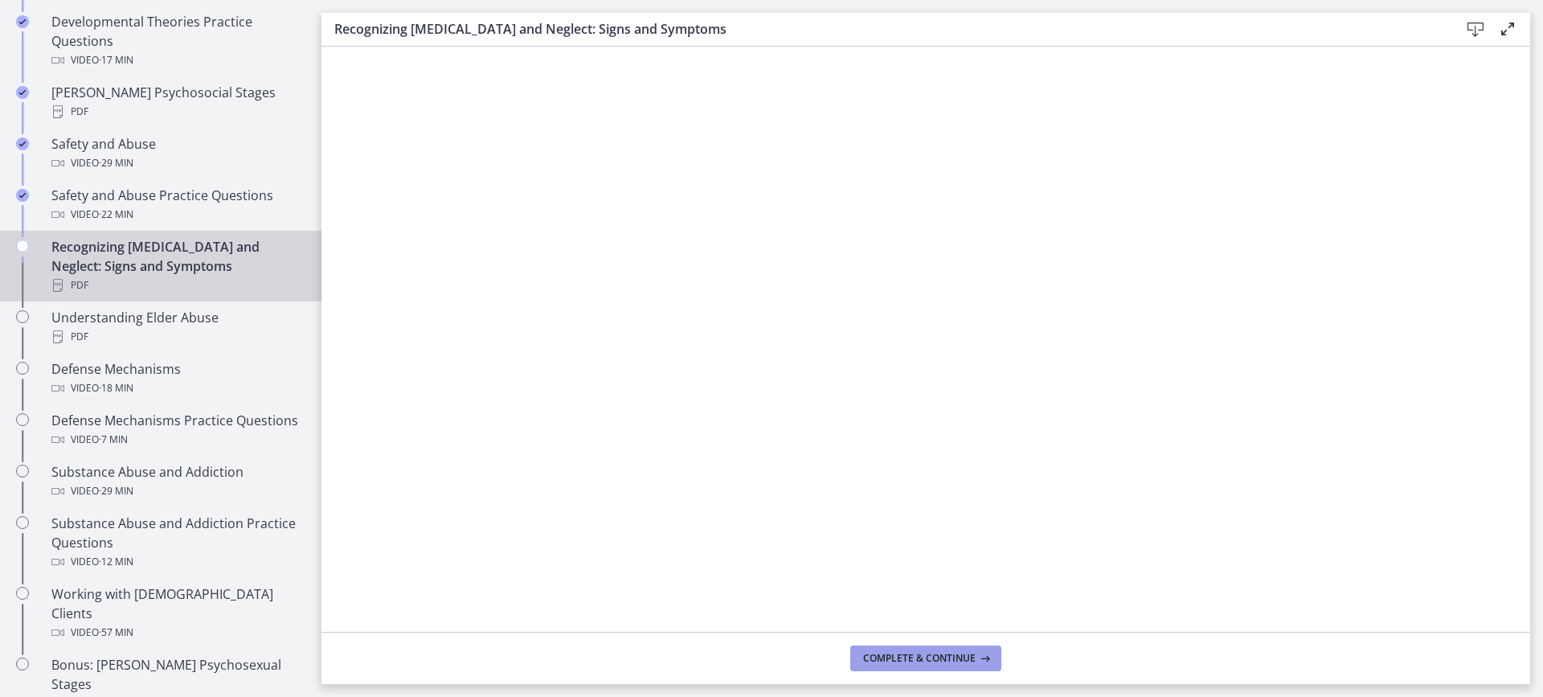
click at [898, 653] on span "Complete & continue" at bounding box center [919, 658] width 112 height 13
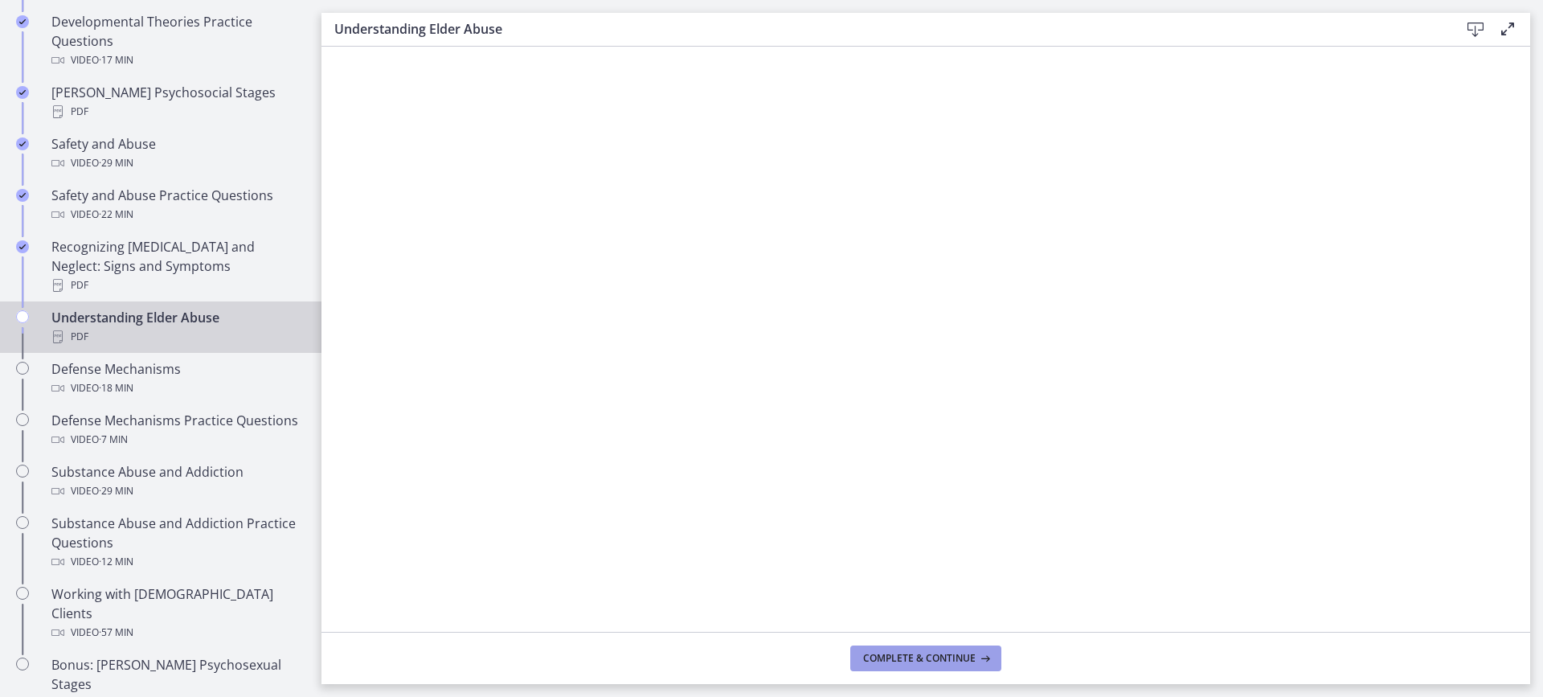
click at [944, 654] on span "Complete & continue" at bounding box center [919, 658] width 112 height 13
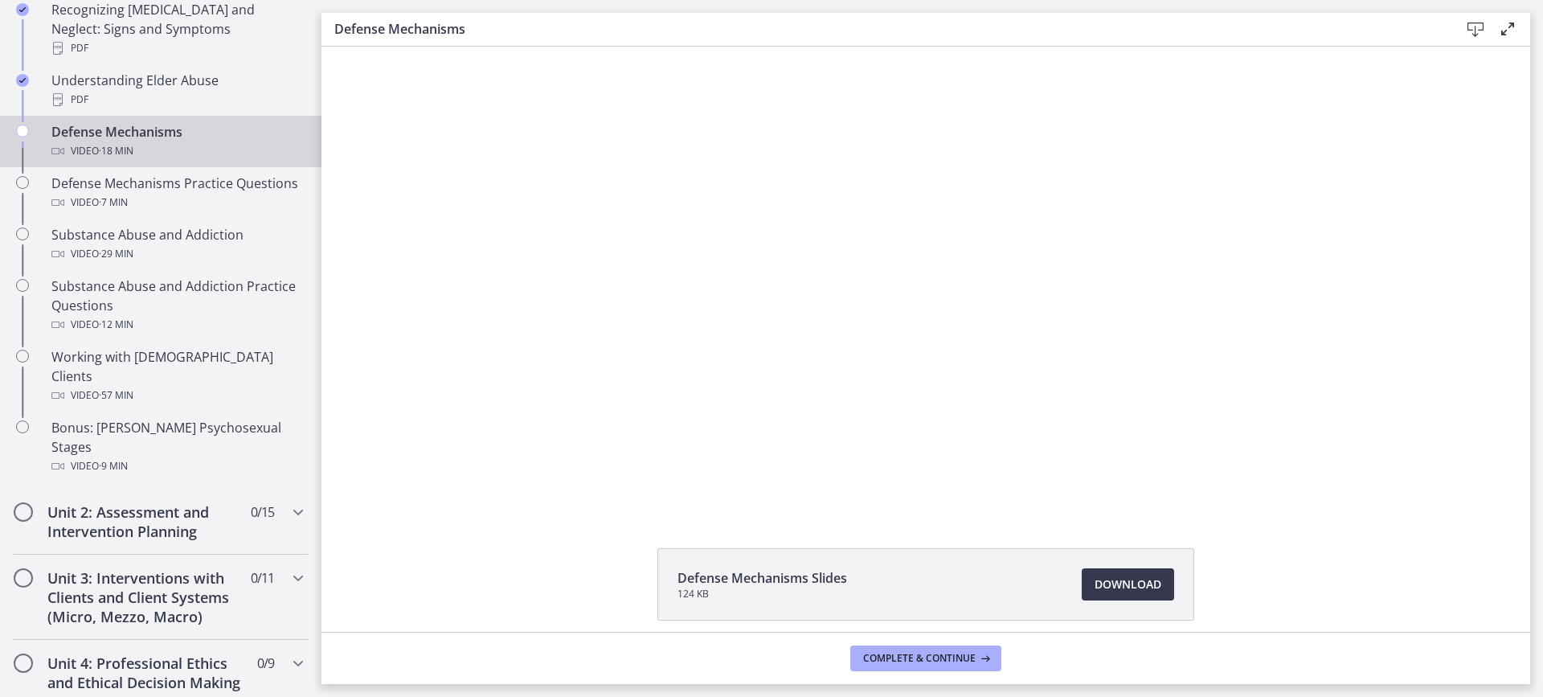
drag, startPoint x: 317, startPoint y: 182, endPoint x: 14, endPoint y: 273, distance: 315.7
click at [272, 488] on div "Unit 2: Assessment and Intervention Planning 0 / 15 Completed" at bounding box center [161, 521] width 296 height 66
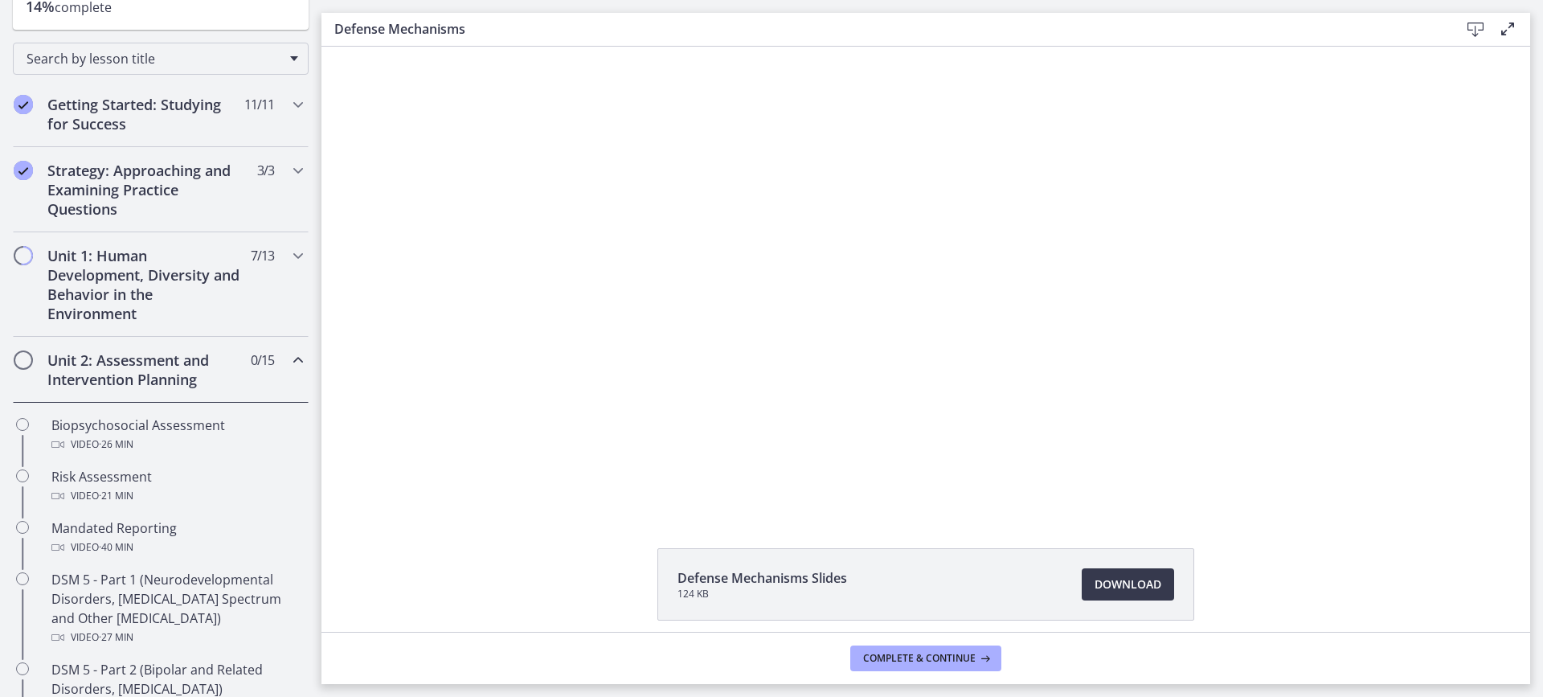
scroll to position [205, 0]
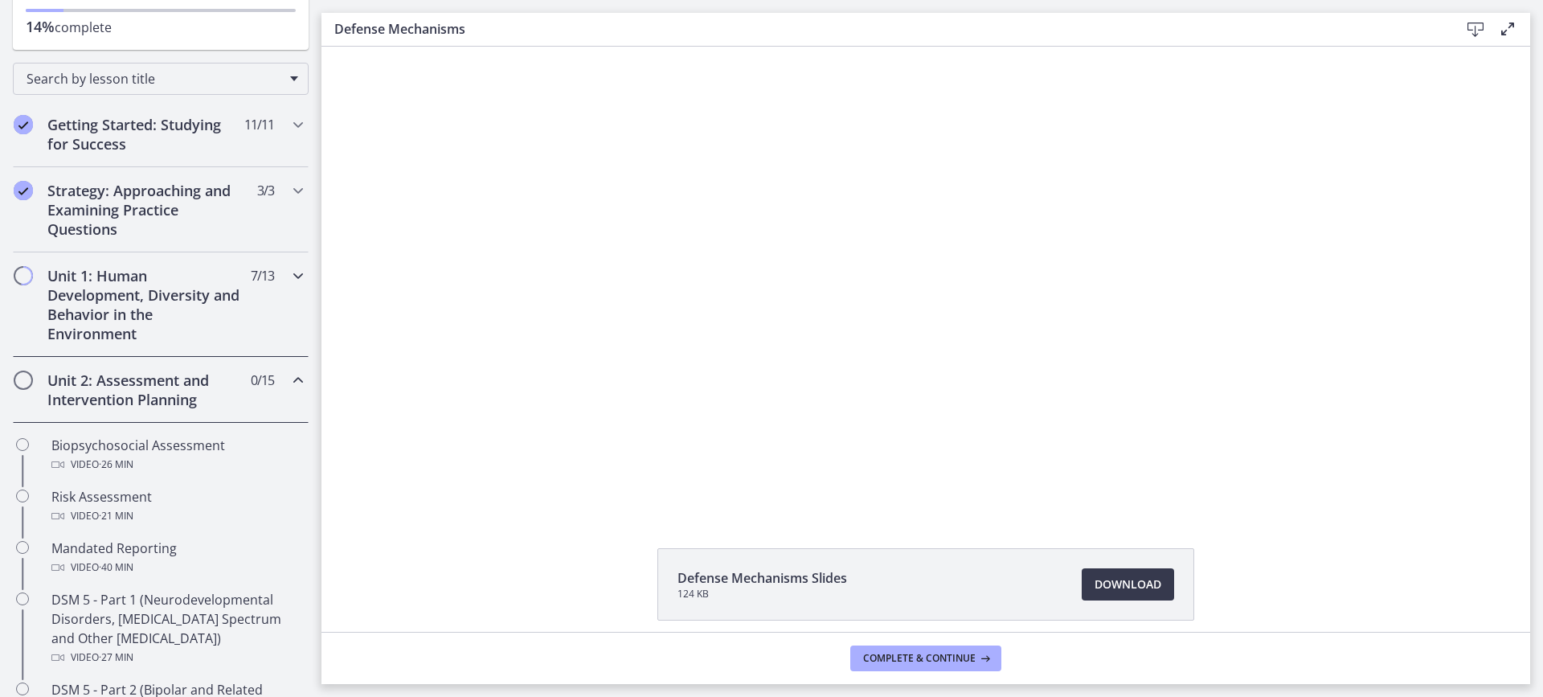
click at [238, 309] on div "Unit 1: Human Development, Diversity and Behavior in the Environment 7 / 13 Com…" at bounding box center [161, 304] width 296 height 104
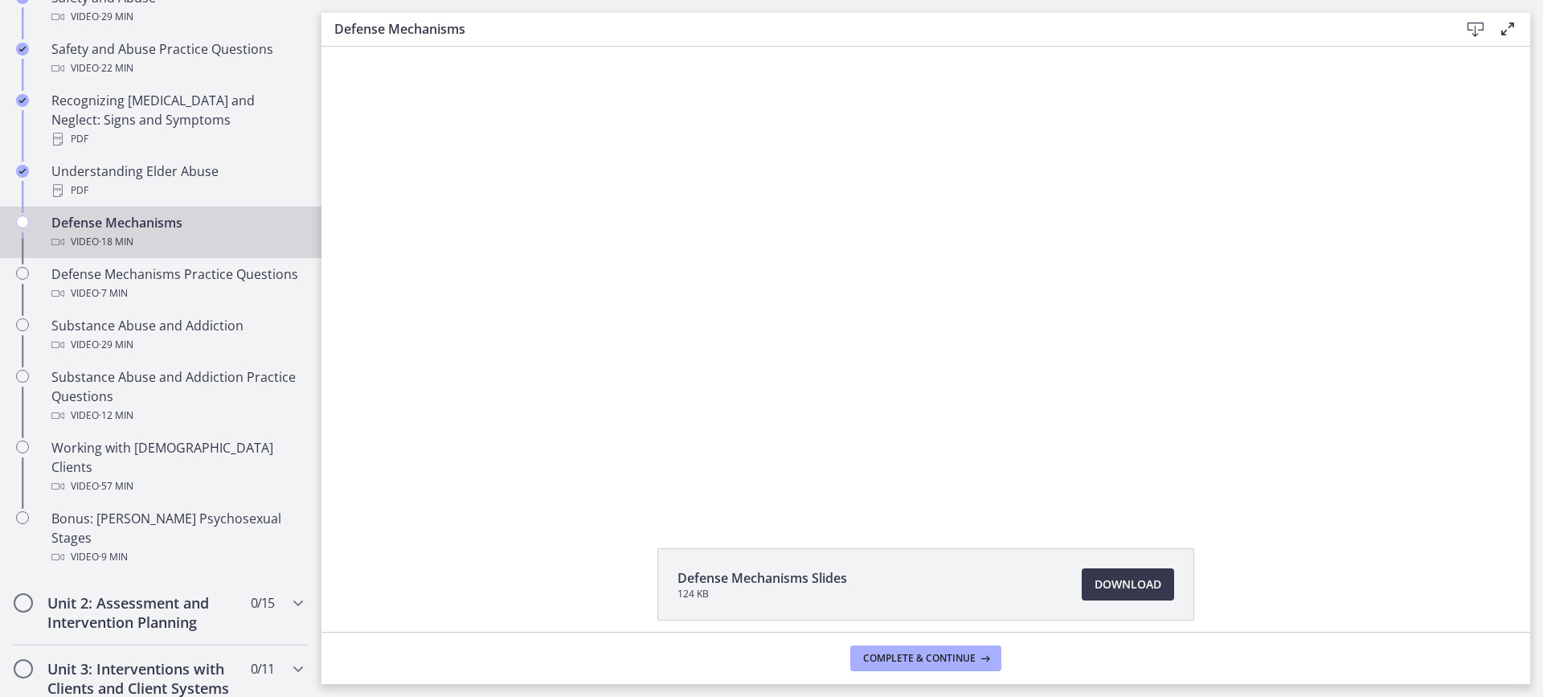
scroll to position [809, 0]
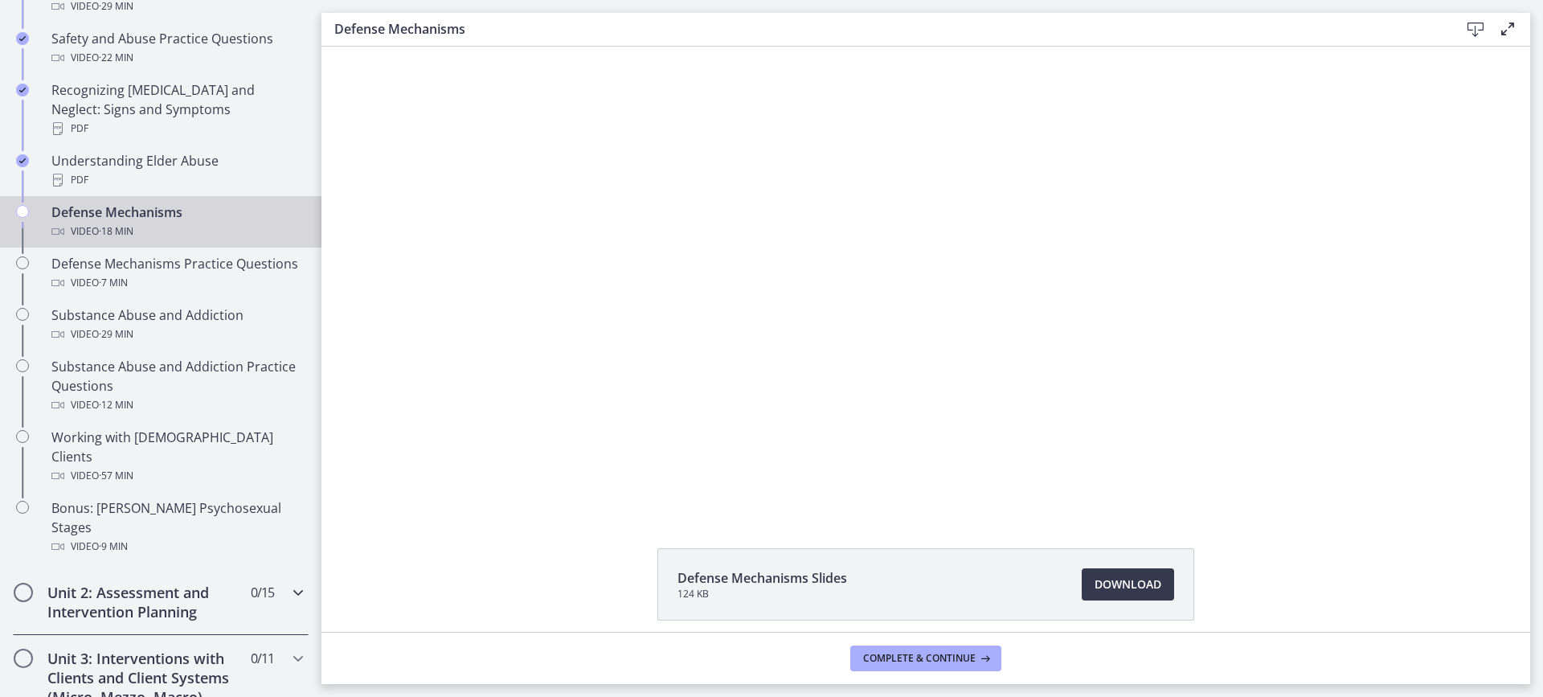
click at [288, 583] on icon "Chapters" at bounding box center [297, 592] width 19 height 19
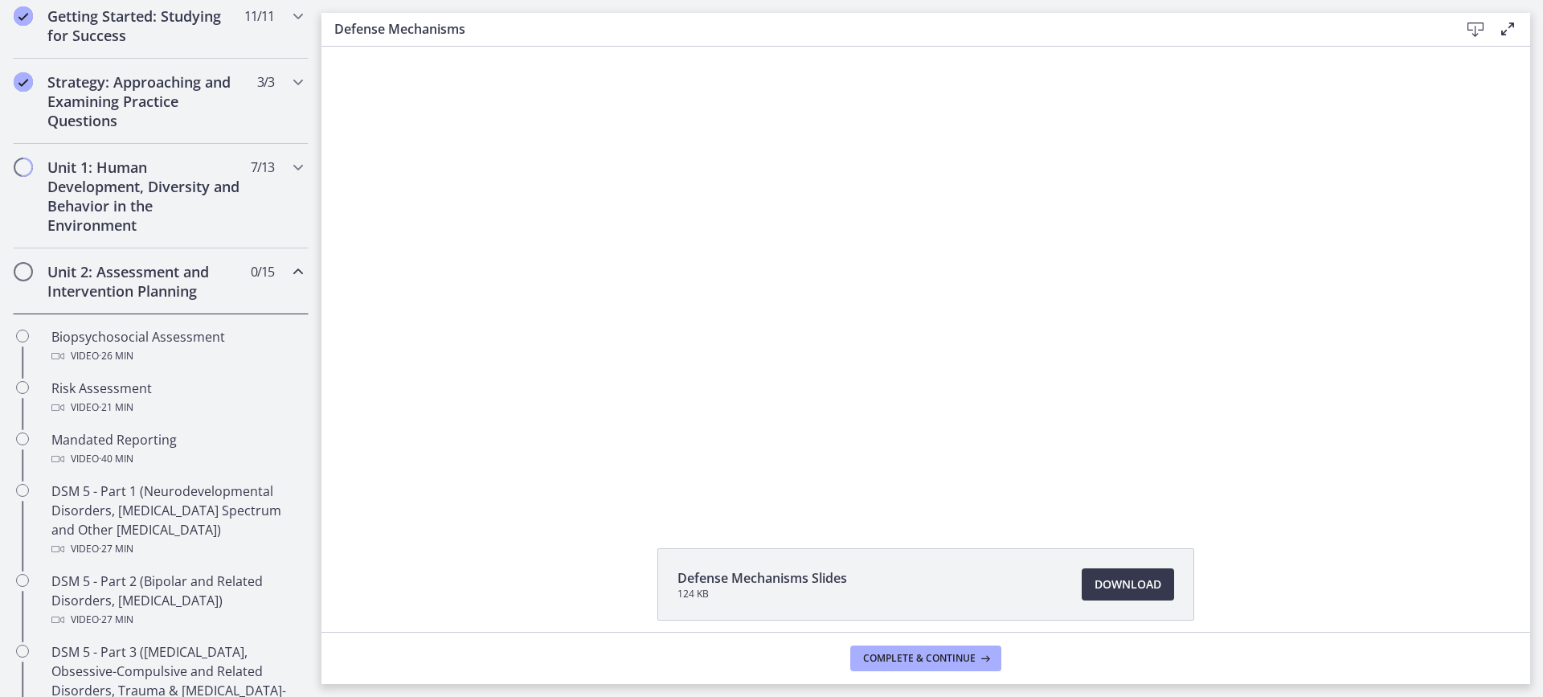
scroll to position [299, 0]
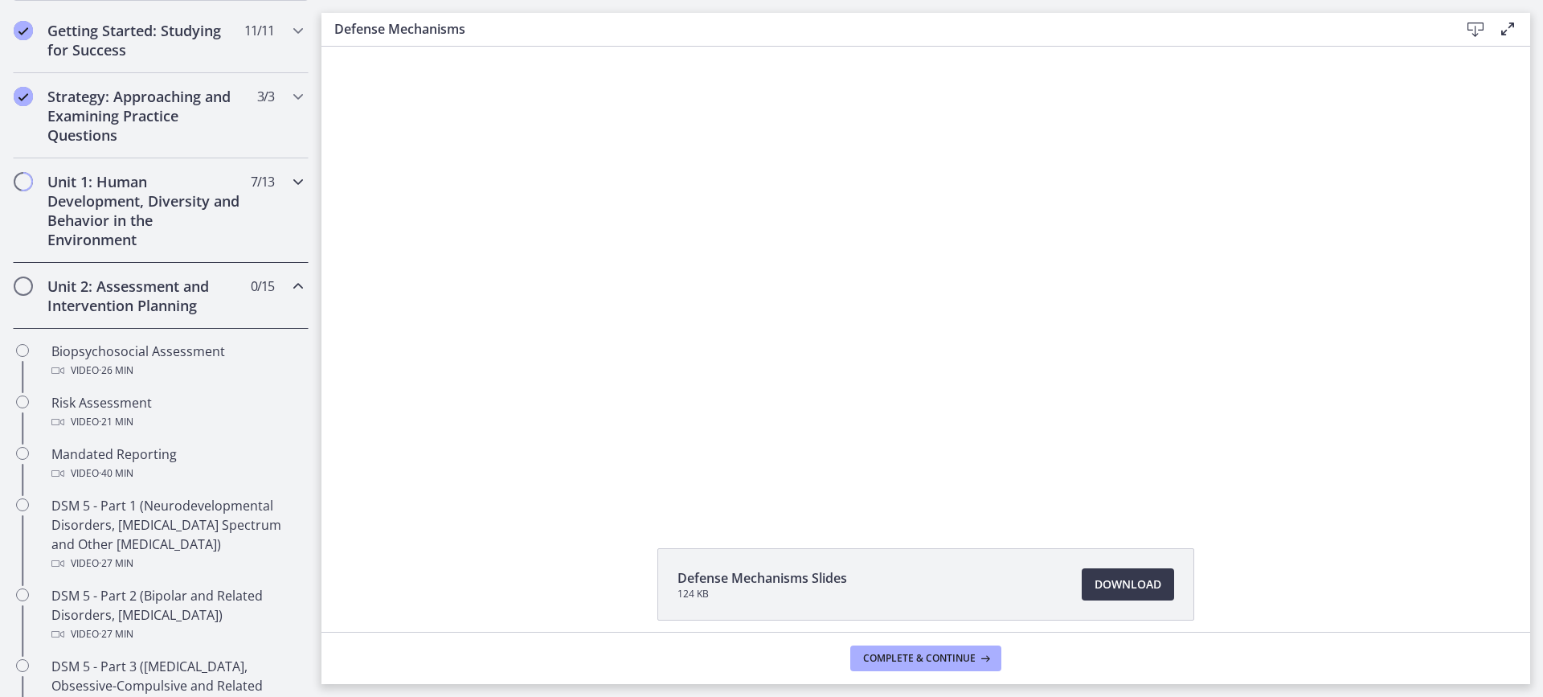
click at [188, 202] on h2 "Unit 1: Human Development, Diversity and Behavior in the Environment" at bounding box center [145, 210] width 196 height 77
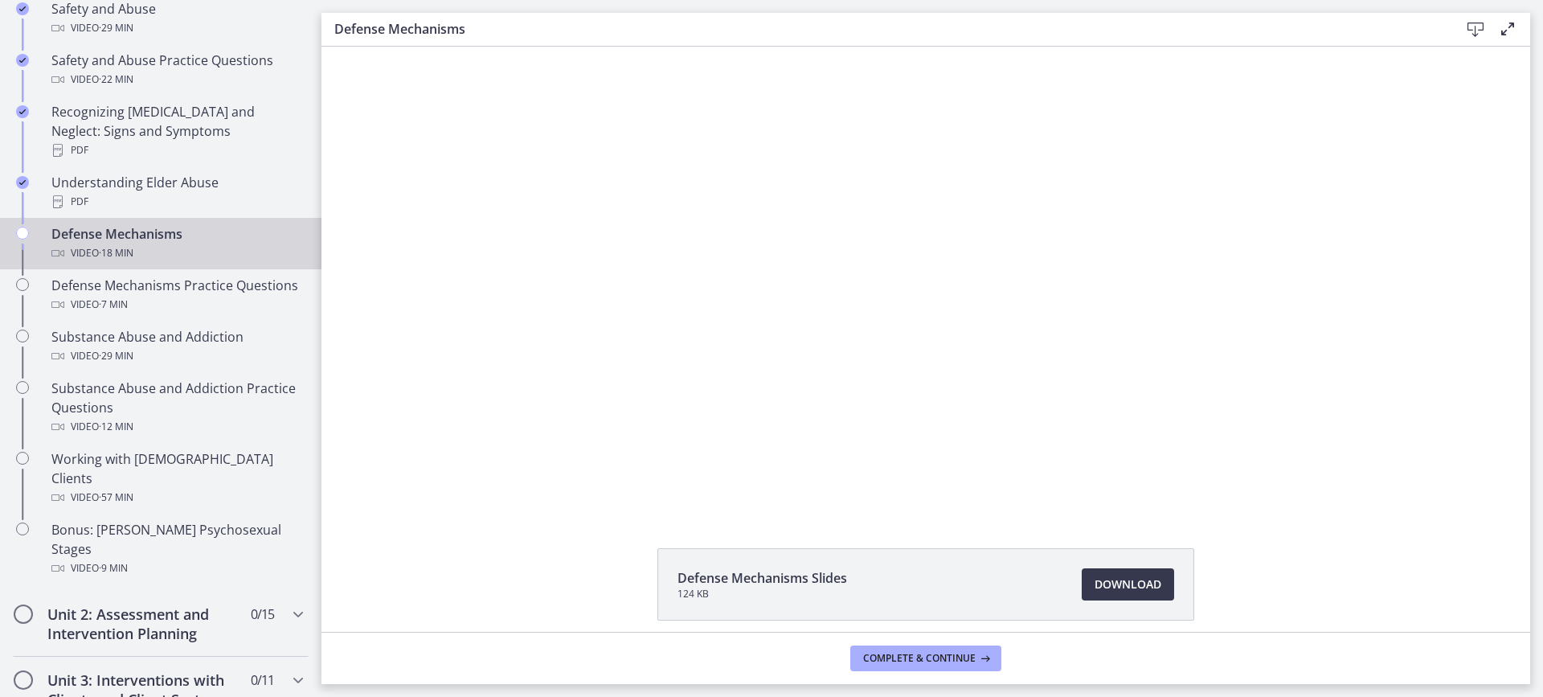
scroll to position [780, 0]
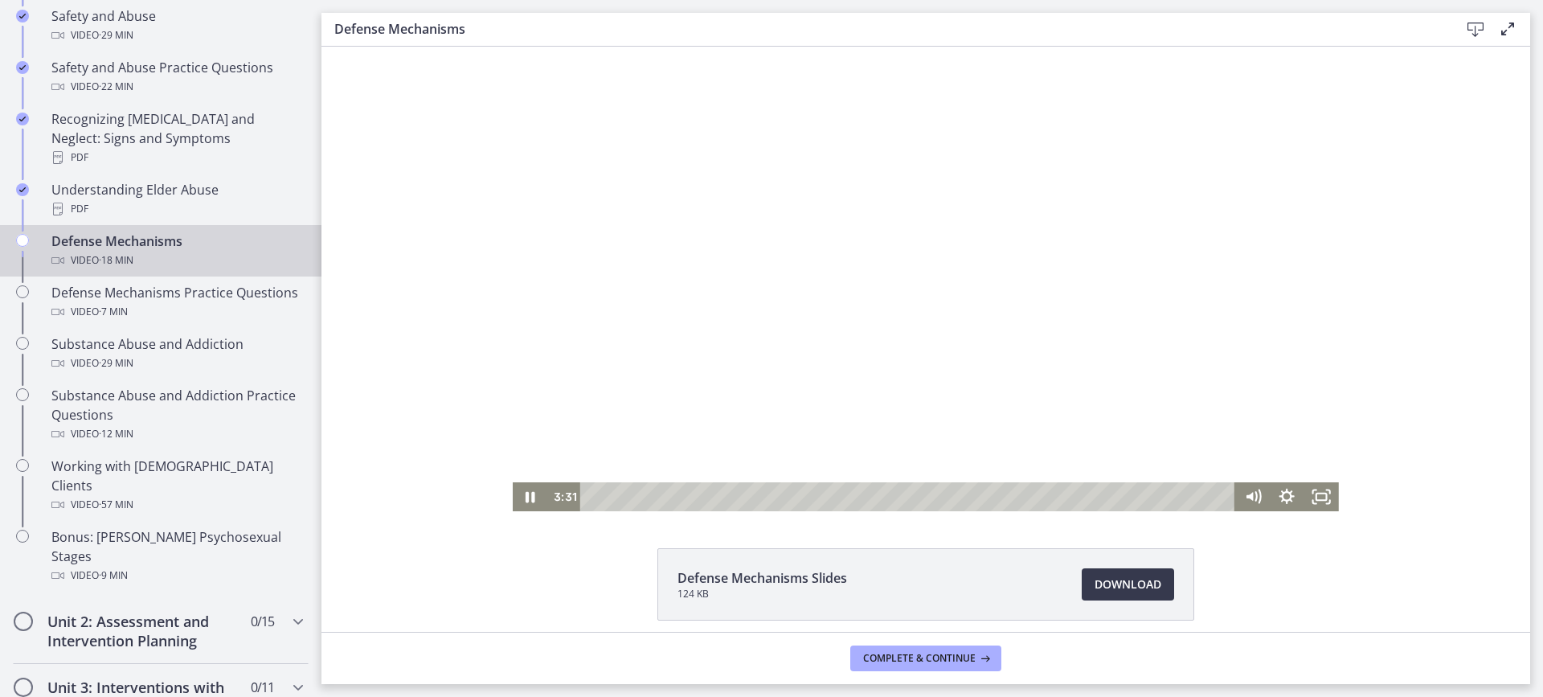
click at [565, 294] on div at bounding box center [926, 279] width 826 height 464
click at [830, 222] on div at bounding box center [926, 279] width 826 height 464
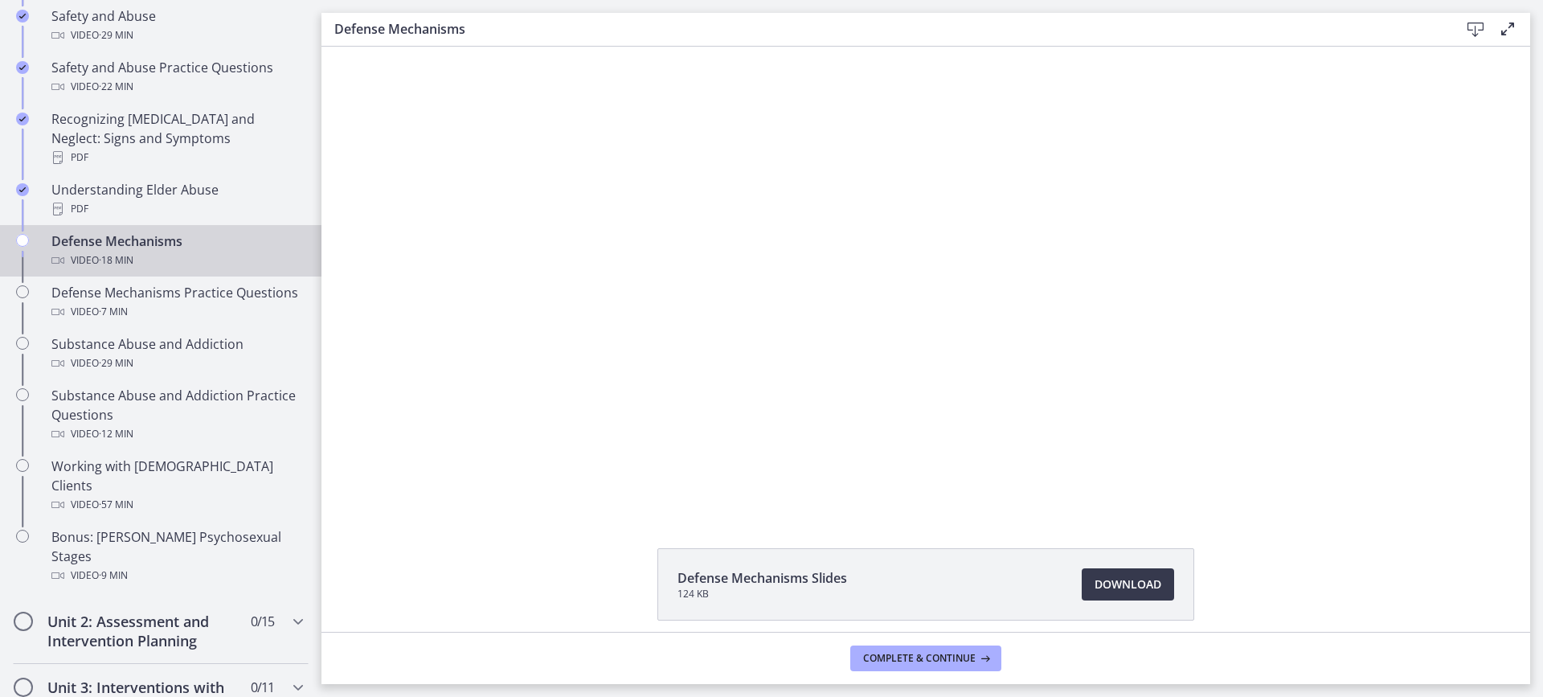
click at [830, 222] on div at bounding box center [926, 279] width 826 height 464
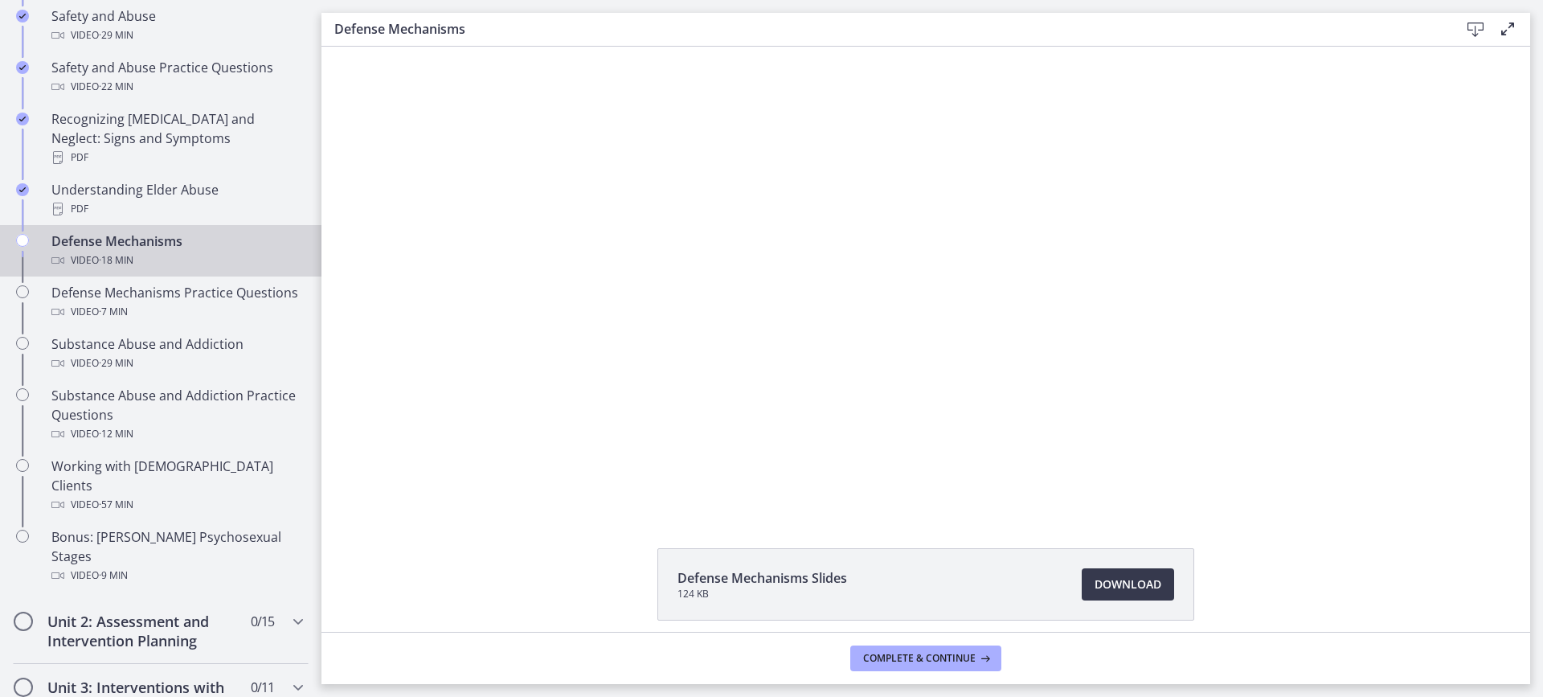
click at [830, 222] on div at bounding box center [926, 279] width 826 height 464
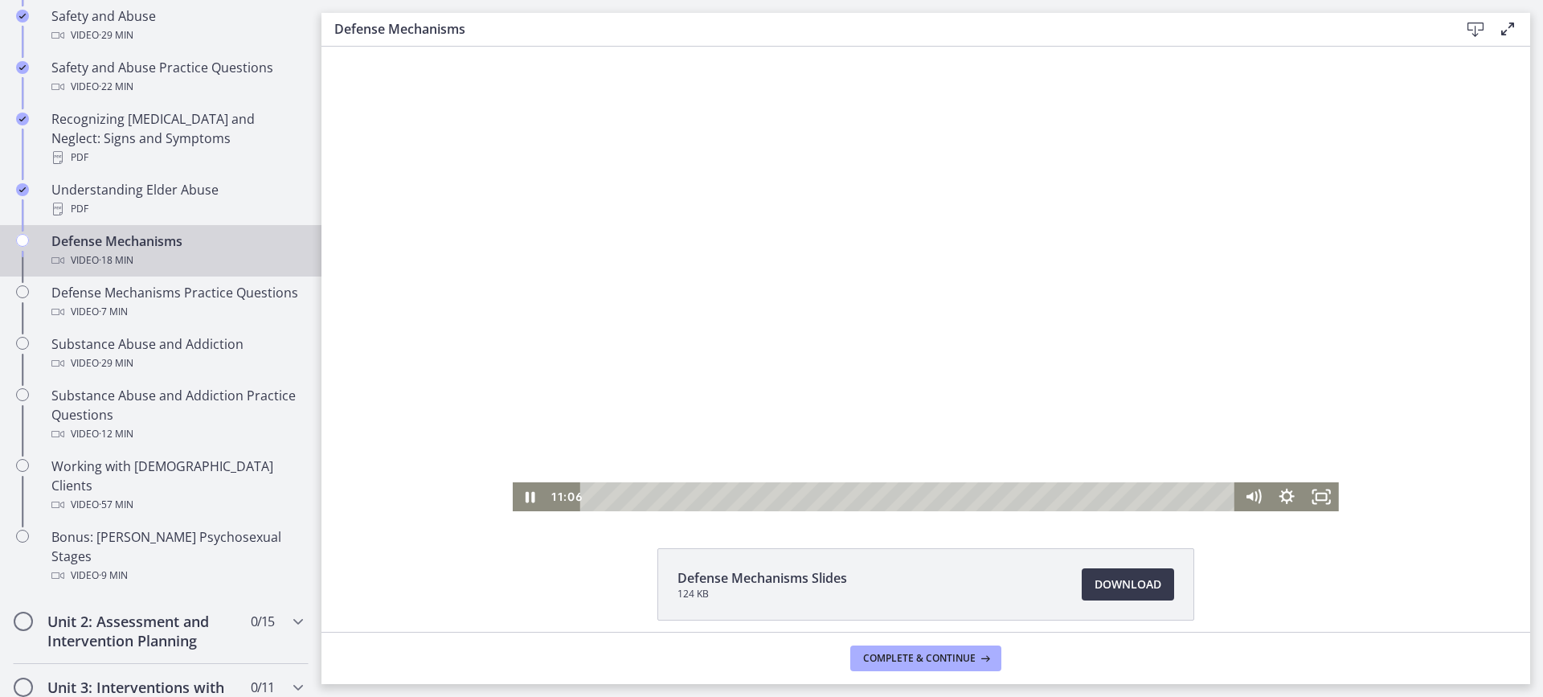
click at [850, 314] on div at bounding box center [926, 279] width 826 height 464
click at [939, 308] on div at bounding box center [926, 279] width 826 height 464
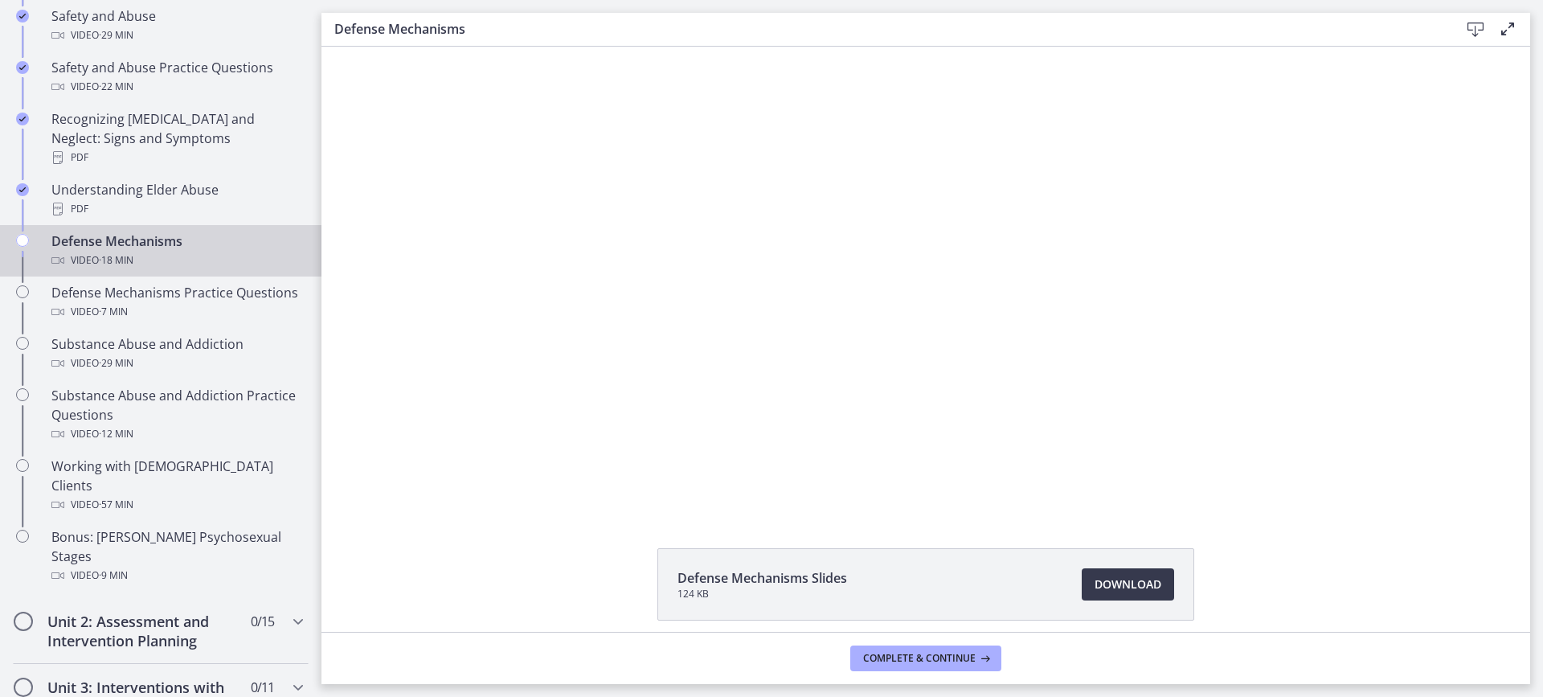
click at [939, 308] on div at bounding box center [926, 279] width 826 height 464
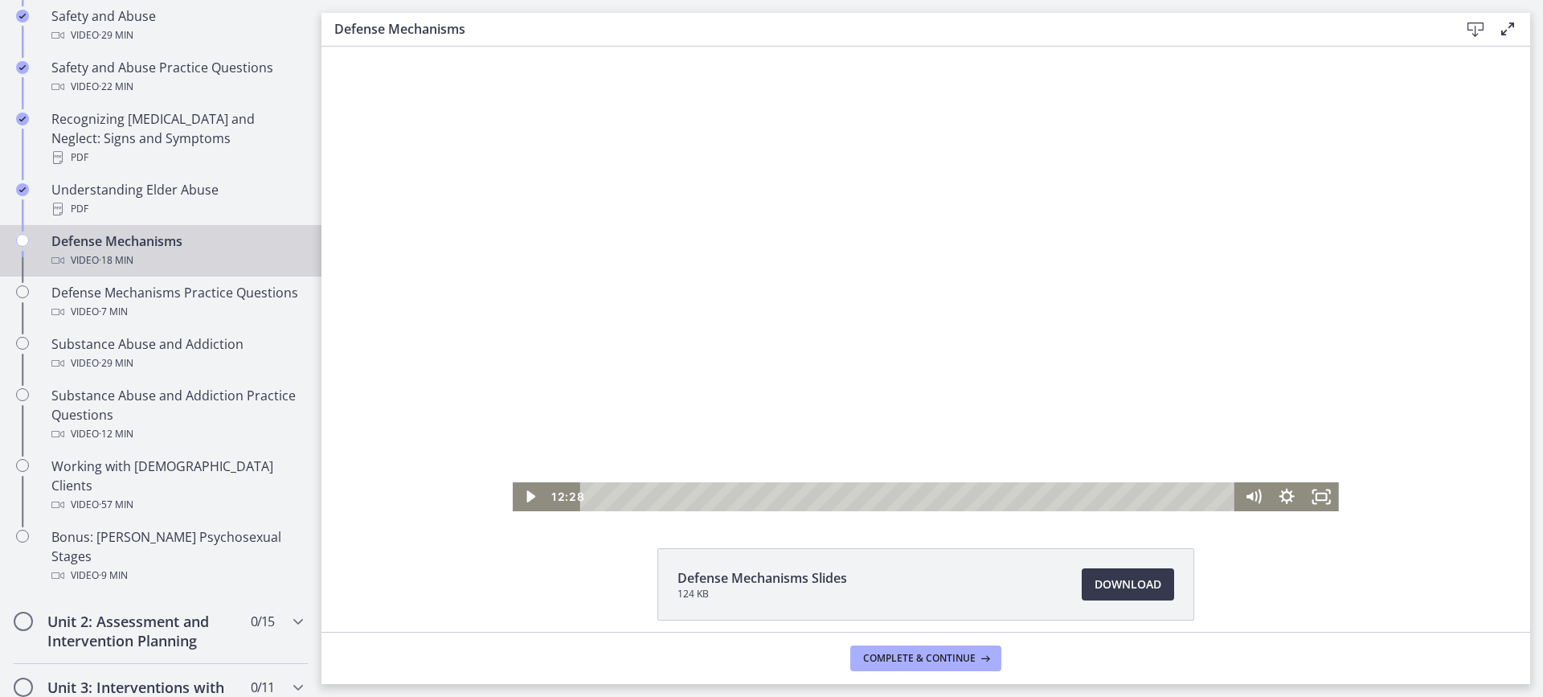
click at [939, 308] on div at bounding box center [926, 279] width 826 height 464
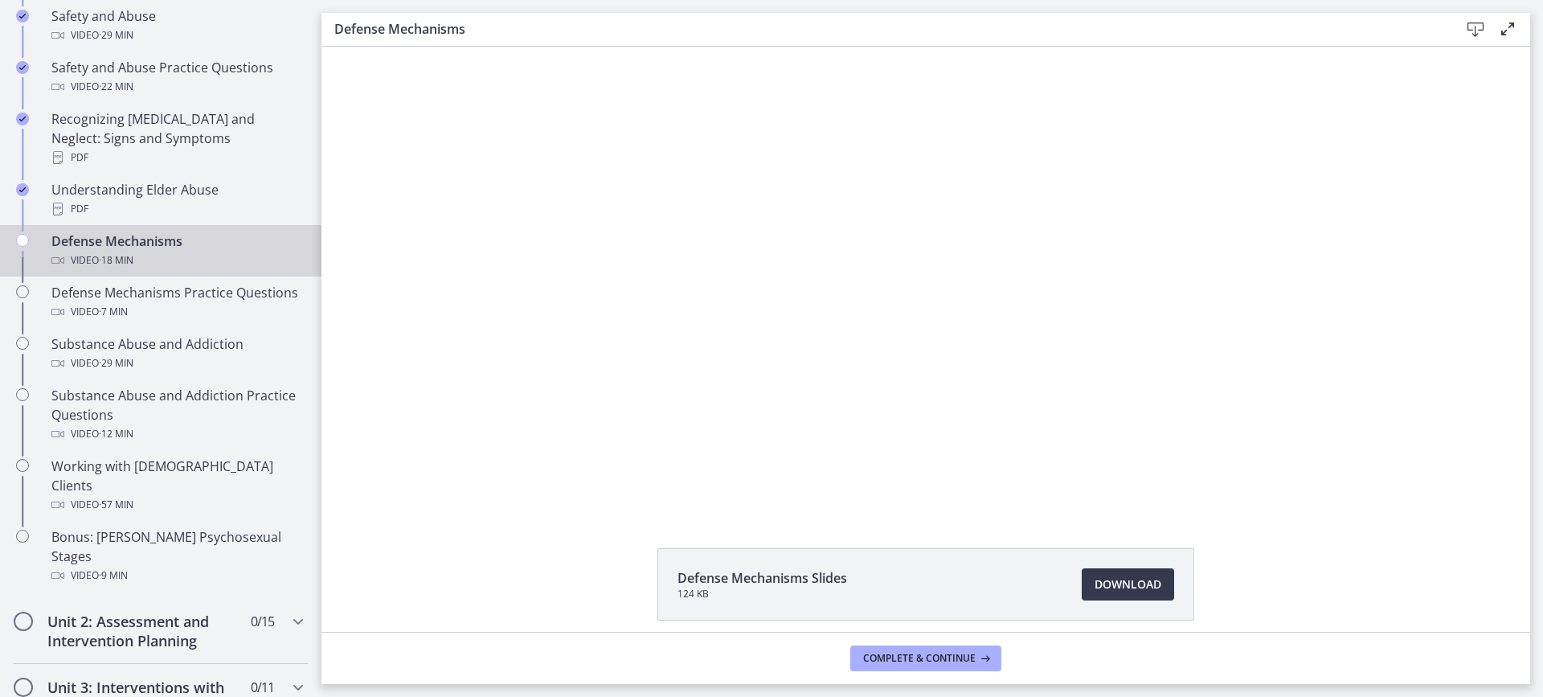
click at [939, 308] on div at bounding box center [926, 279] width 826 height 464
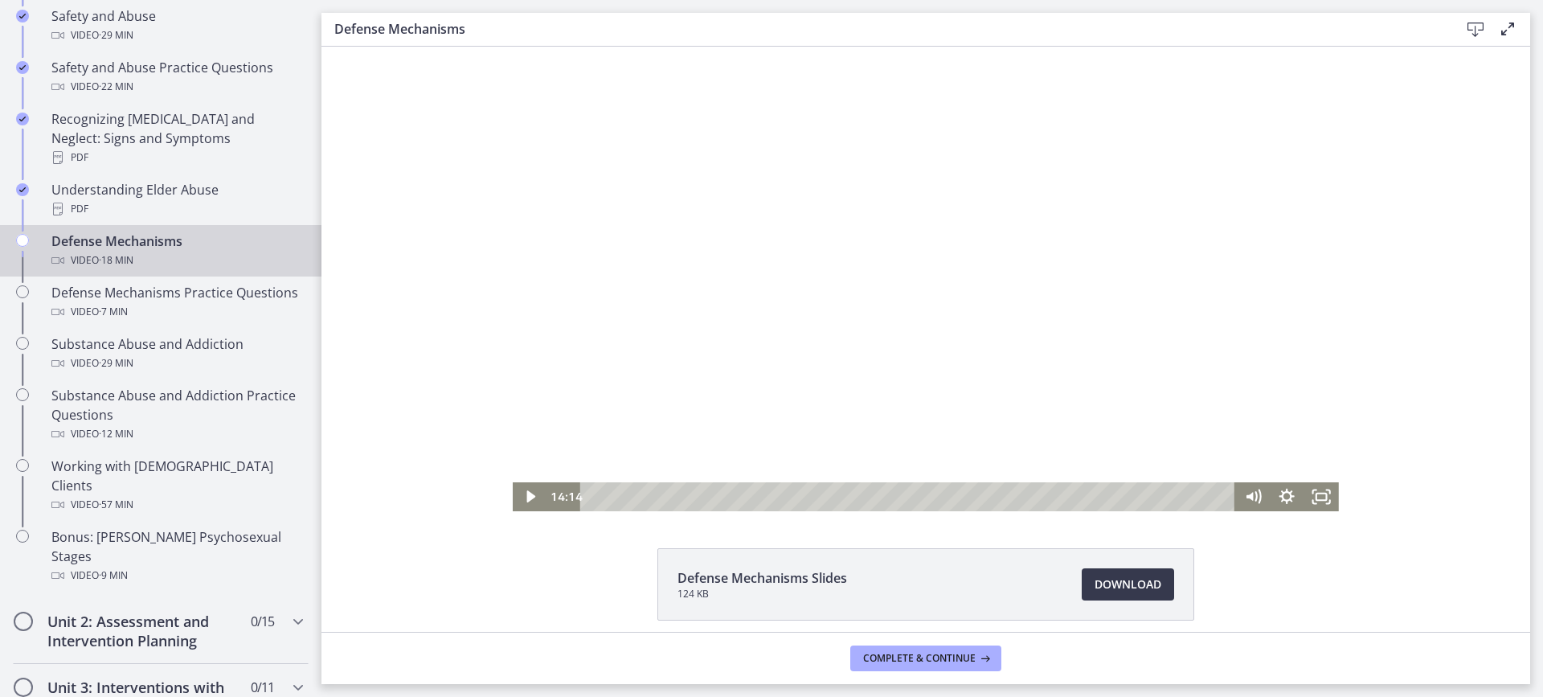
click at [949, 241] on div at bounding box center [926, 279] width 826 height 464
click at [910, 120] on div at bounding box center [926, 279] width 826 height 464
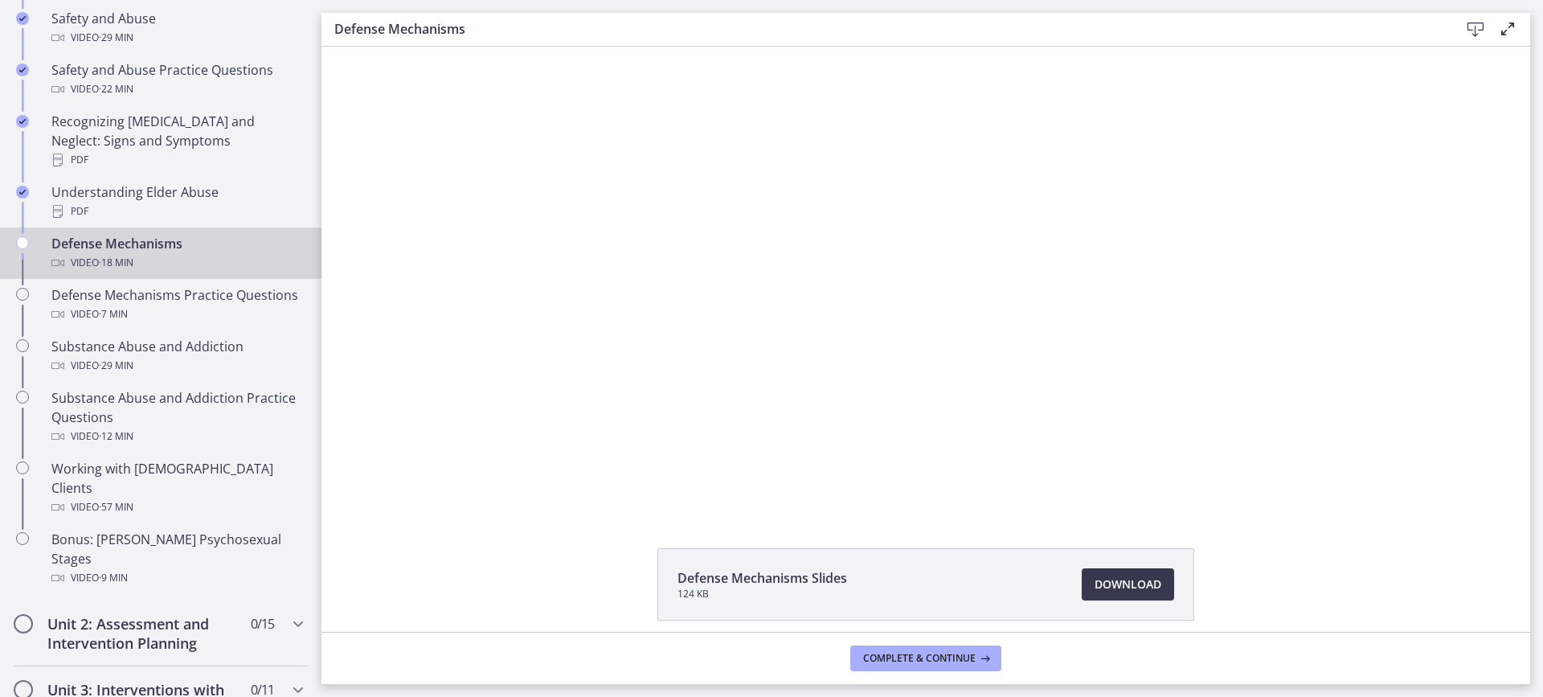
scroll to position [814, 0]
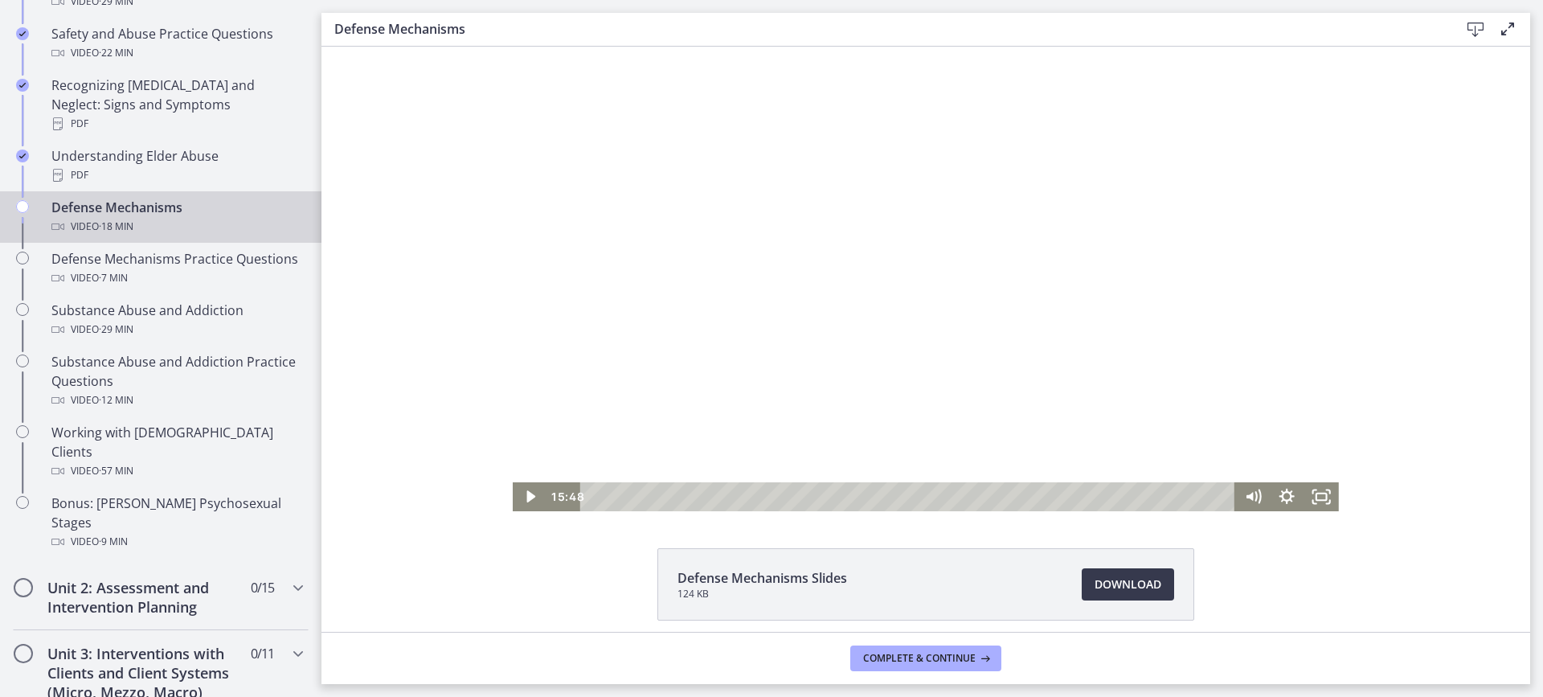
click at [774, 342] on div at bounding box center [926, 279] width 826 height 464
click at [664, 387] on div at bounding box center [926, 279] width 826 height 464
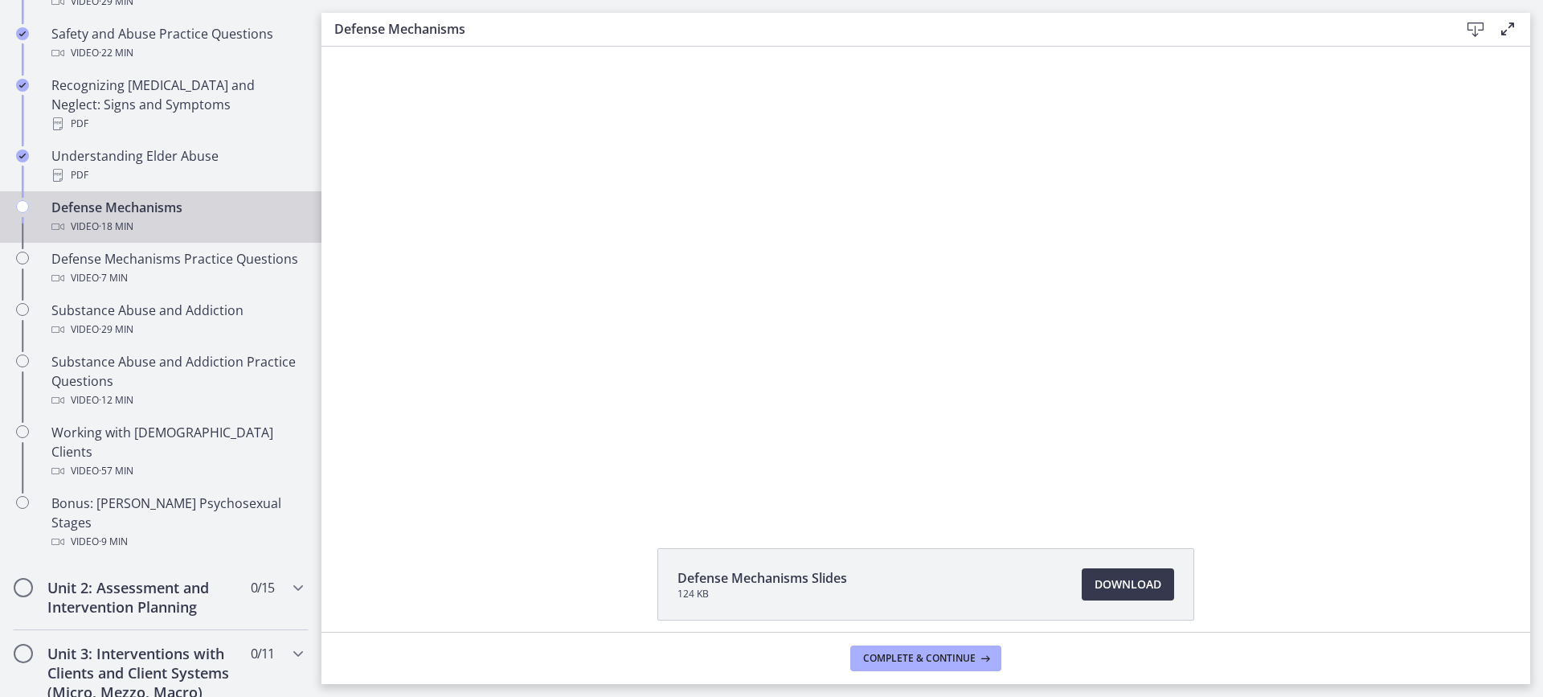
click at [664, 387] on div at bounding box center [926, 279] width 826 height 464
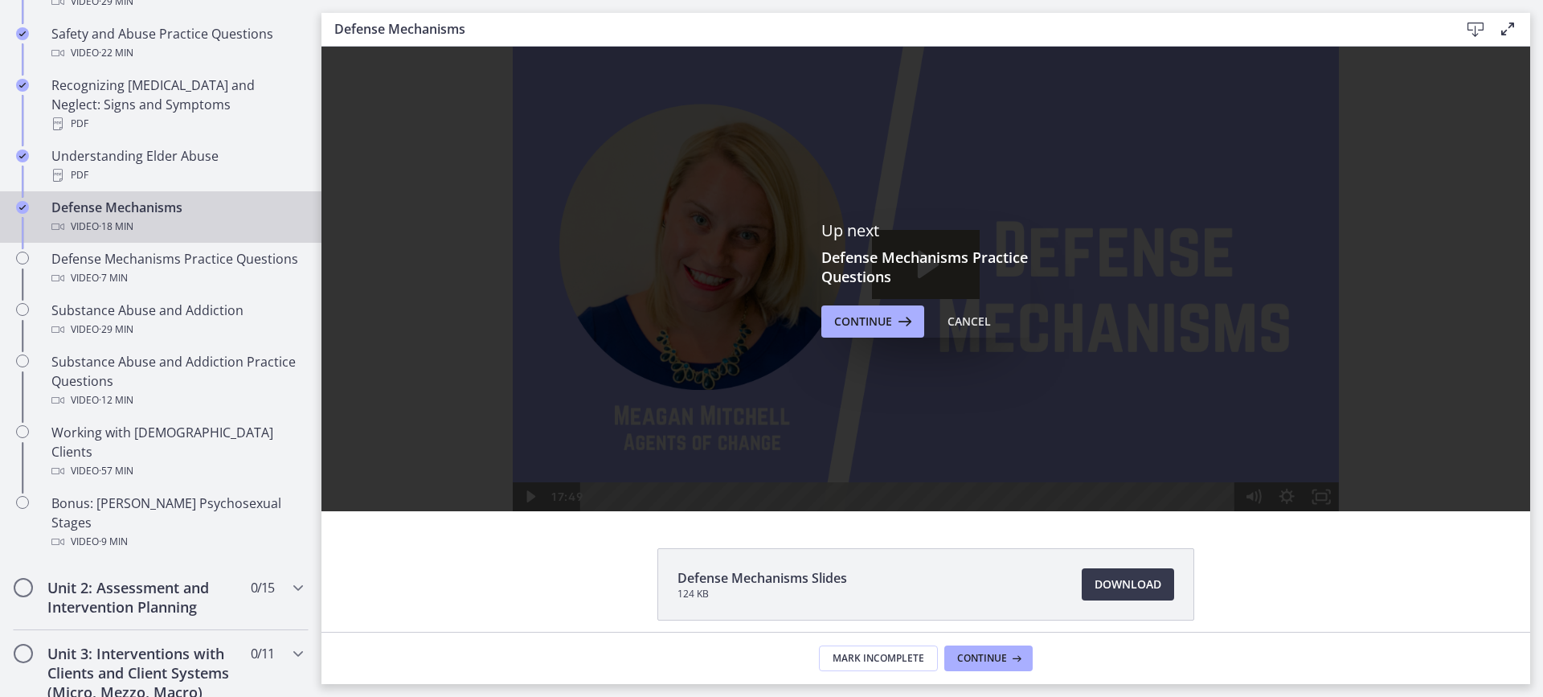
scroll to position [0, 0]
click at [838, 309] on button "Continue" at bounding box center [872, 321] width 103 height 32
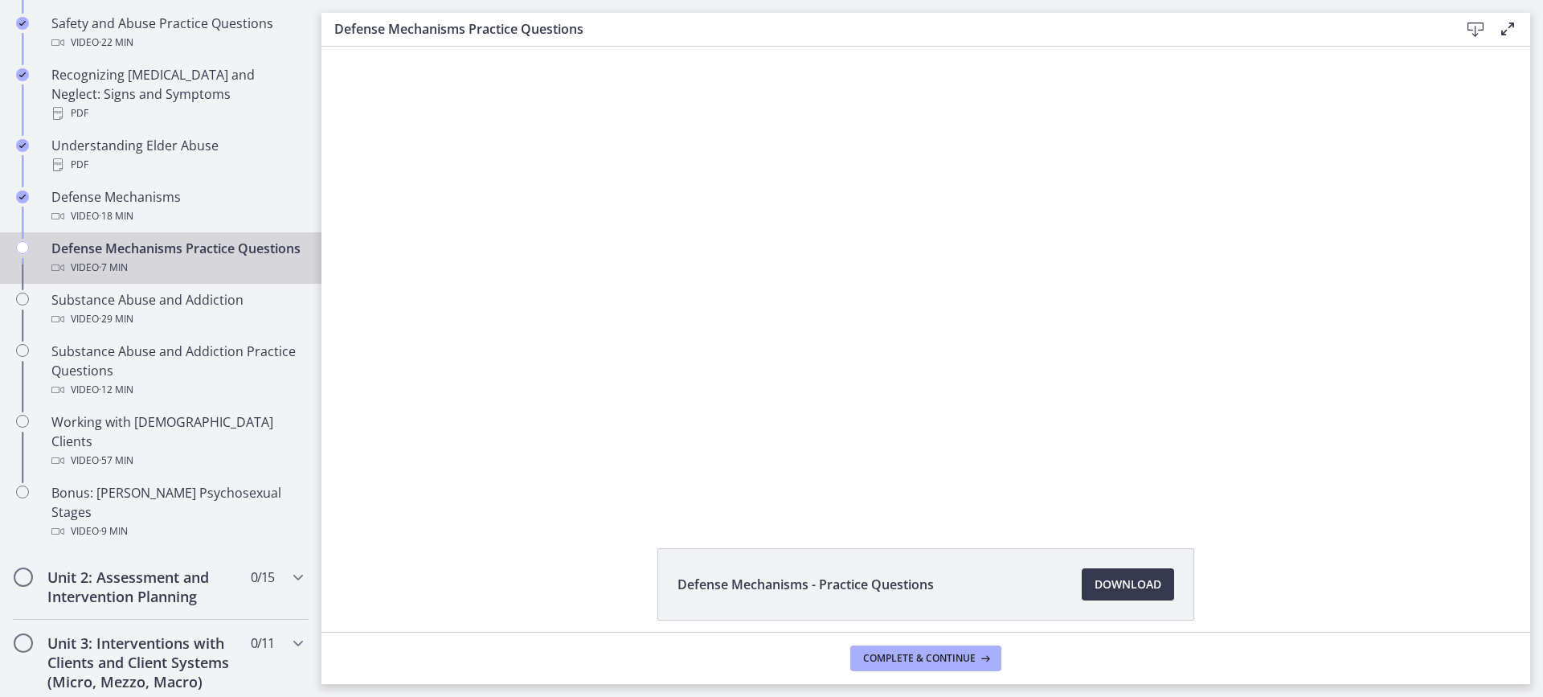
scroll to position [796, 0]
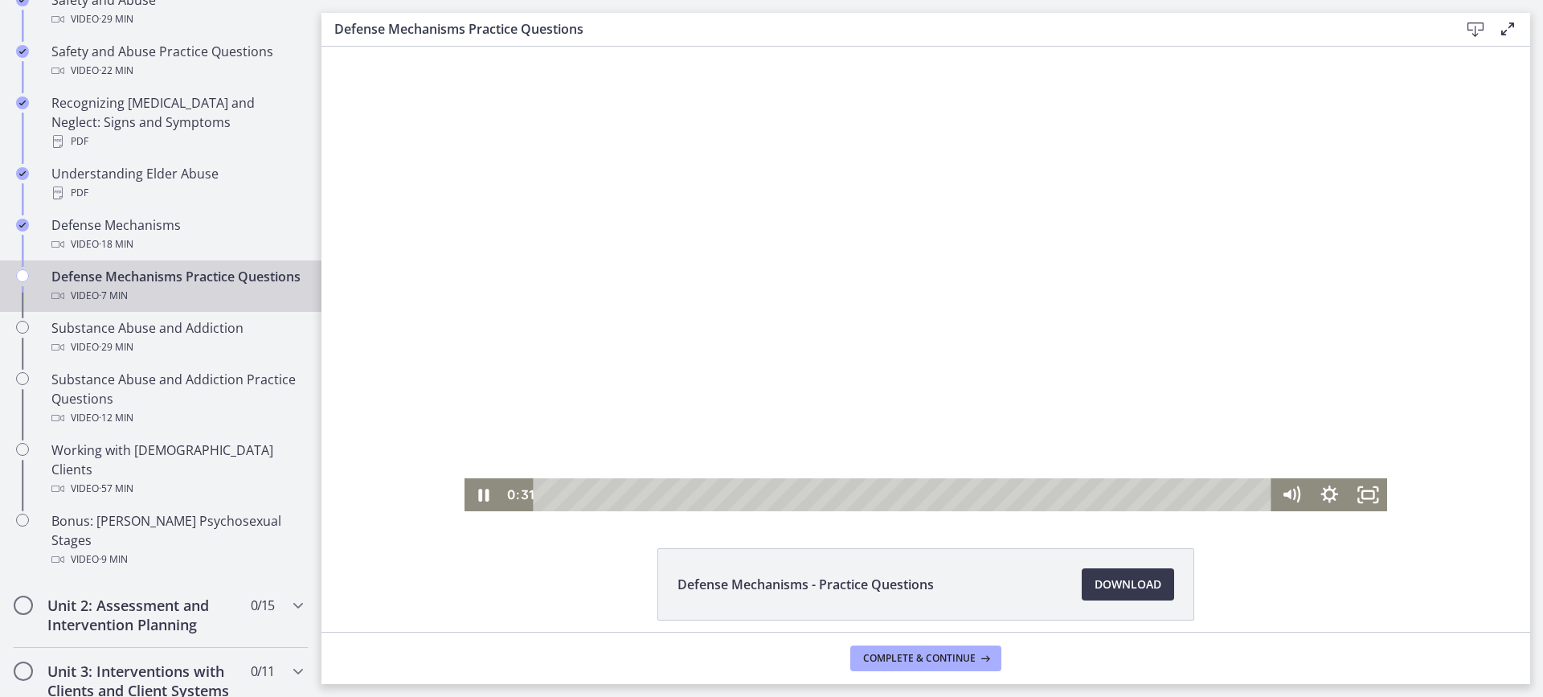
click at [613, 219] on div at bounding box center [925, 279] width 923 height 464
click at [478, 240] on div at bounding box center [925, 279] width 923 height 464
click at [686, 260] on div at bounding box center [925, 279] width 923 height 464
click at [923, 315] on div at bounding box center [925, 279] width 923 height 464
click at [1008, 300] on div at bounding box center [925, 279] width 923 height 464
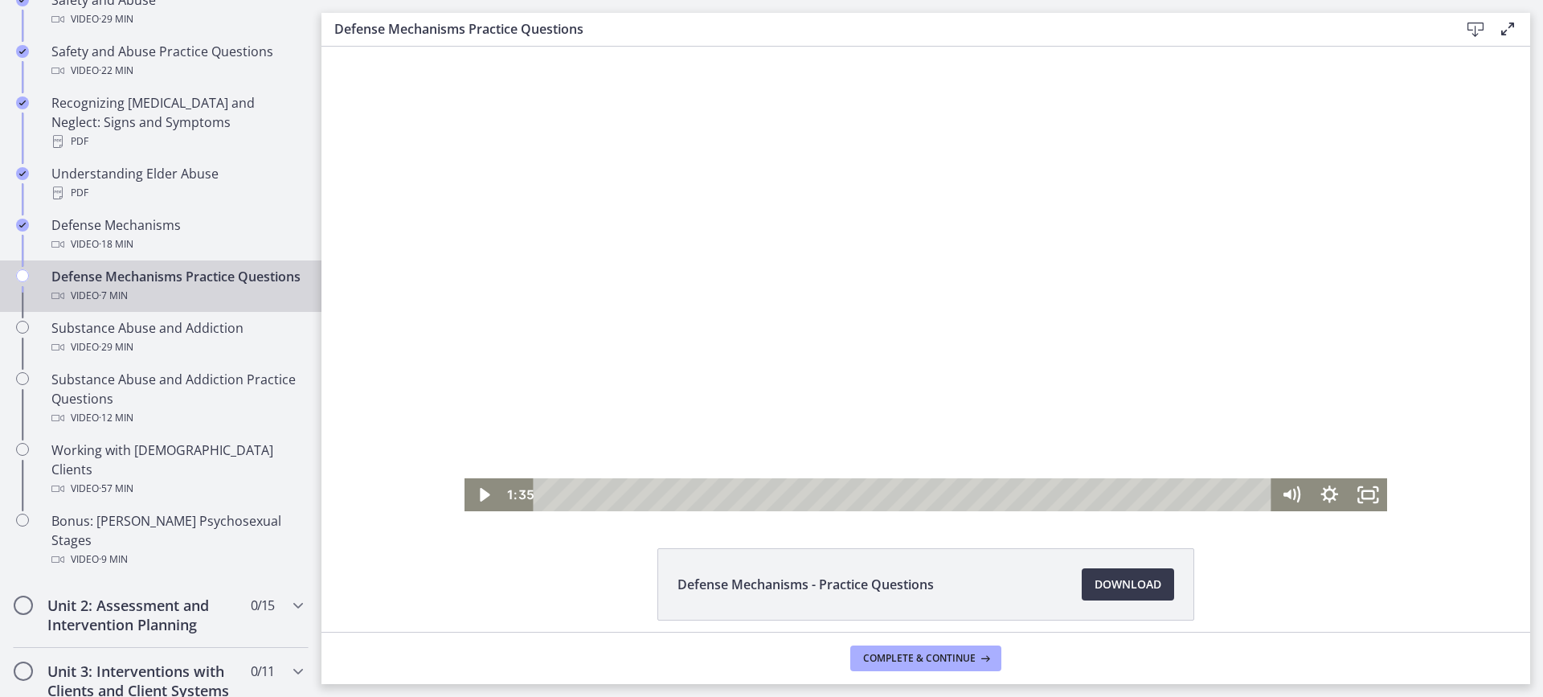
click at [1038, 358] on div at bounding box center [925, 279] width 923 height 464
click at [979, 305] on div at bounding box center [925, 279] width 923 height 464
click at [1010, 243] on div at bounding box center [925, 279] width 923 height 464
click at [932, 161] on div at bounding box center [925, 279] width 923 height 464
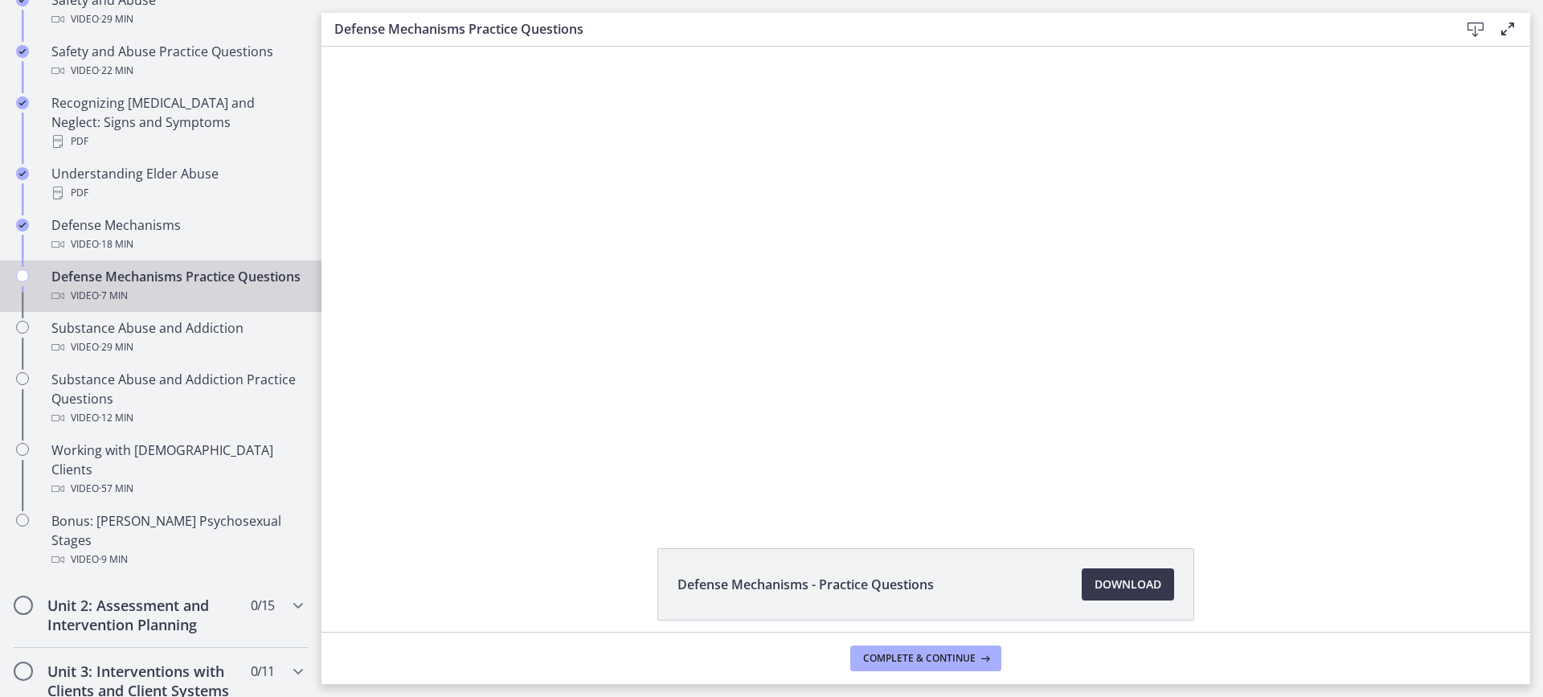
click at [932, 161] on div at bounding box center [925, 279] width 923 height 464
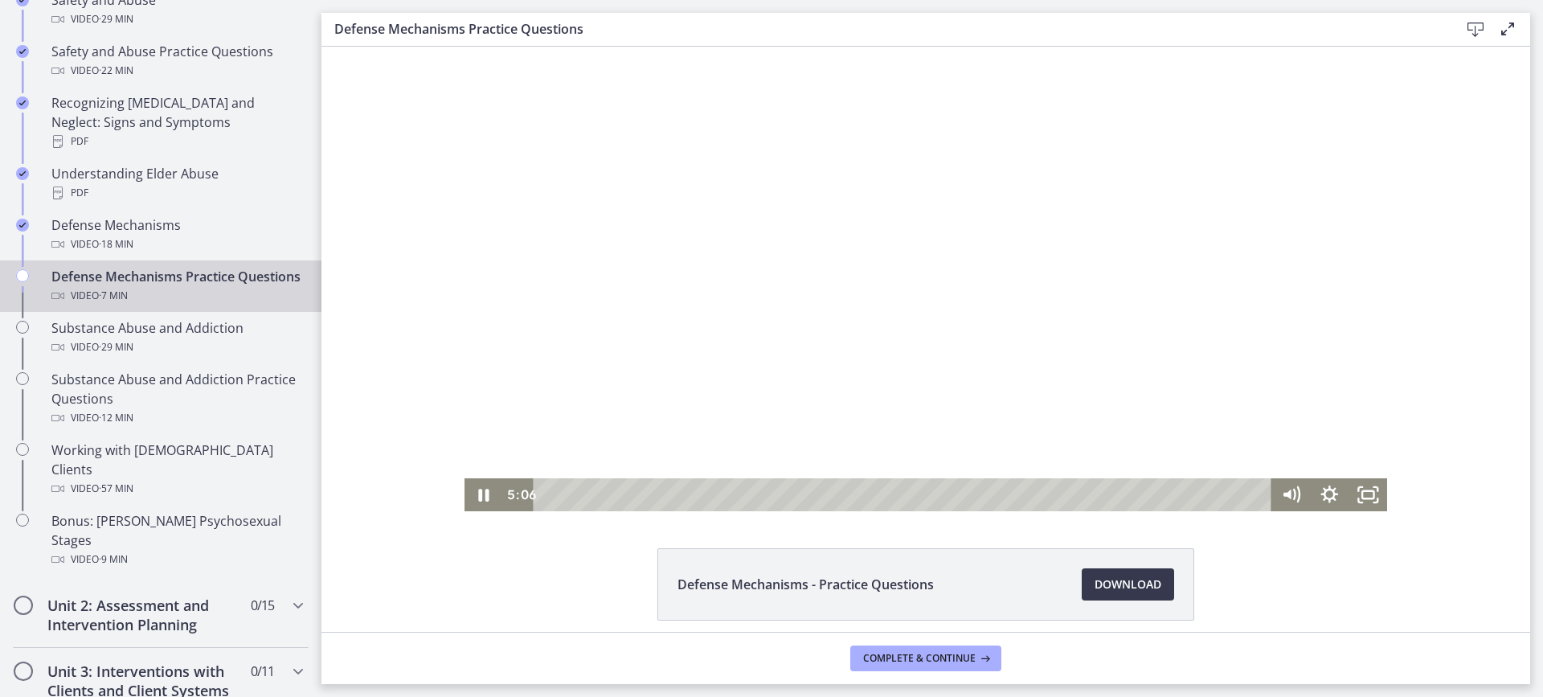
click at [934, 257] on div at bounding box center [925, 279] width 923 height 464
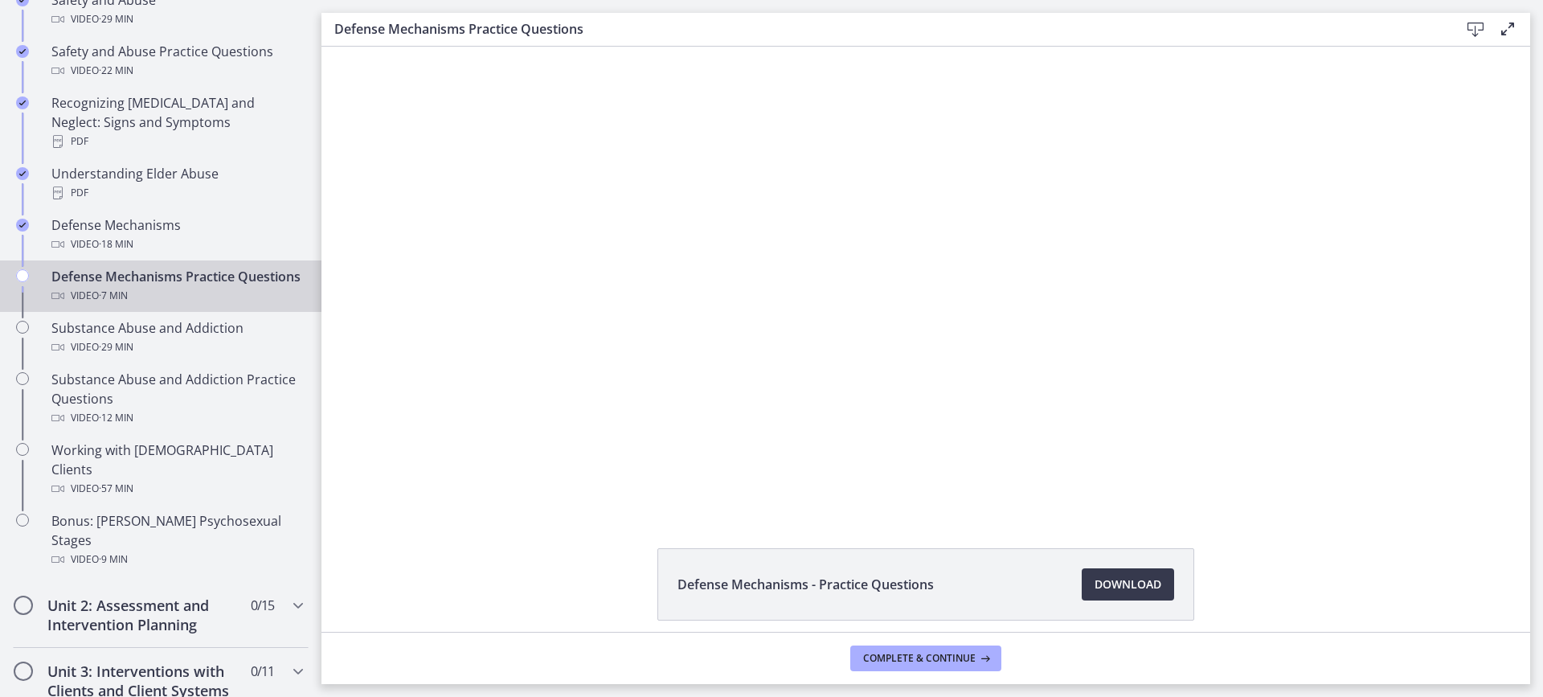
click at [934, 257] on div at bounding box center [925, 279] width 923 height 464
click at [1437, 231] on div "Click for sound @keyframes VOLUME_SMALL_WAVE_FLASH { 0% { opacity: 0; } 33% { o…" at bounding box center [925, 279] width 1209 height 464
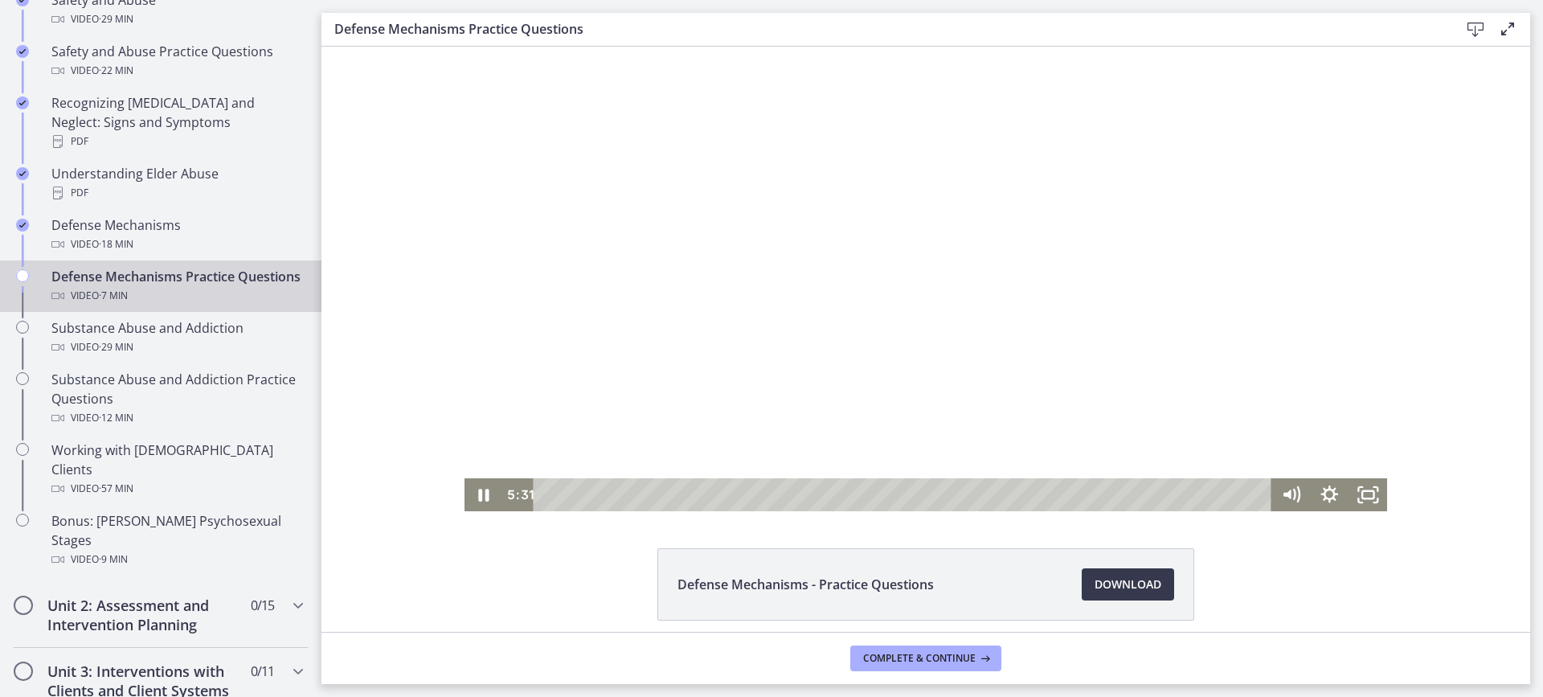
click at [1197, 297] on div at bounding box center [925, 279] width 923 height 464
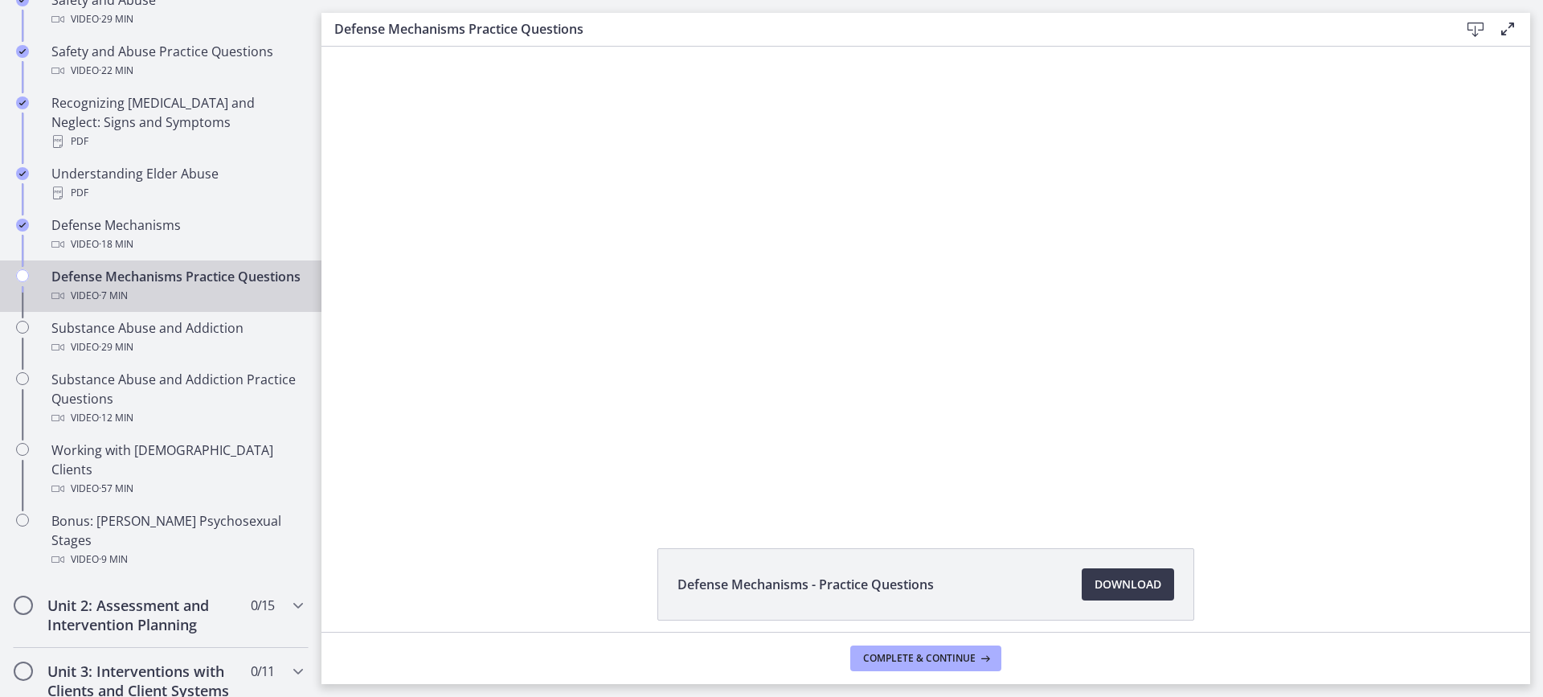
click at [1198, 304] on div at bounding box center [925, 279] width 923 height 464
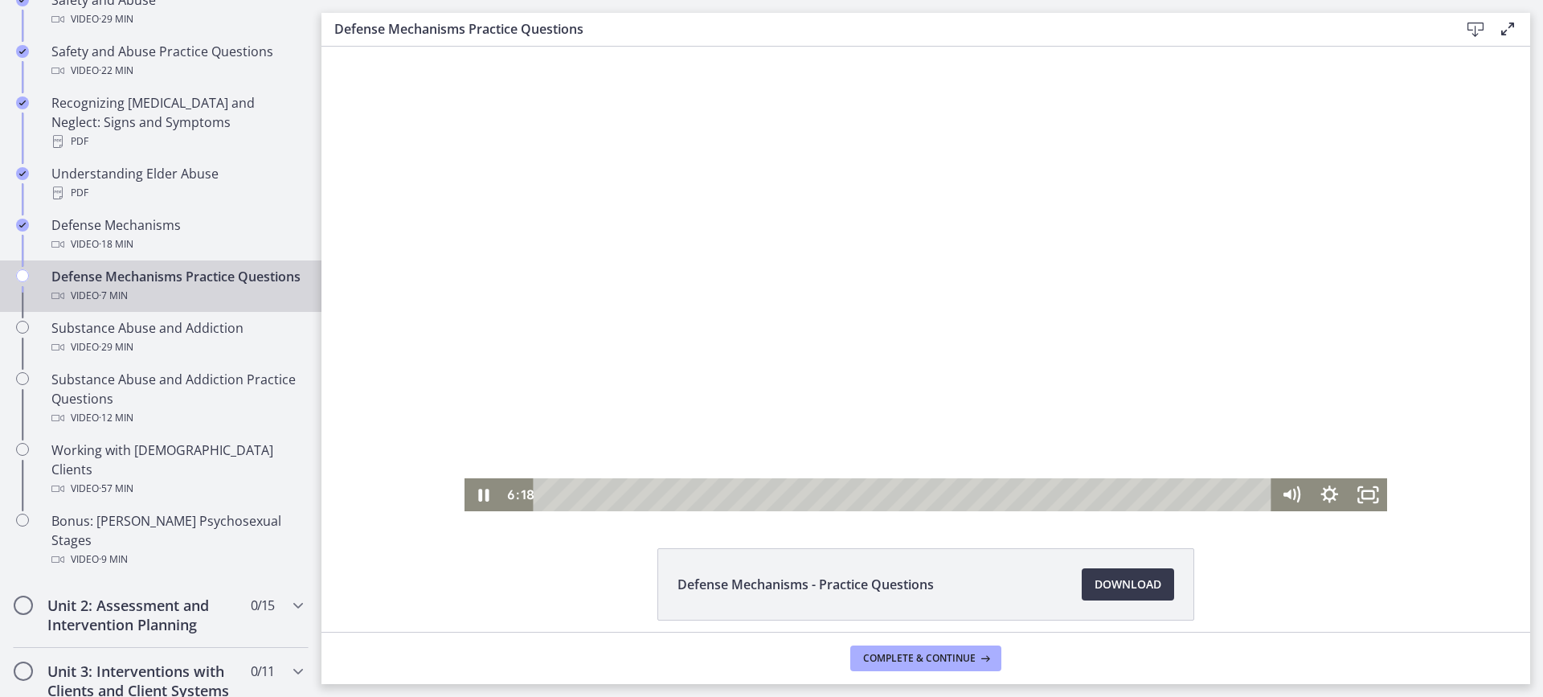
click at [1155, 363] on div at bounding box center [925, 279] width 923 height 464
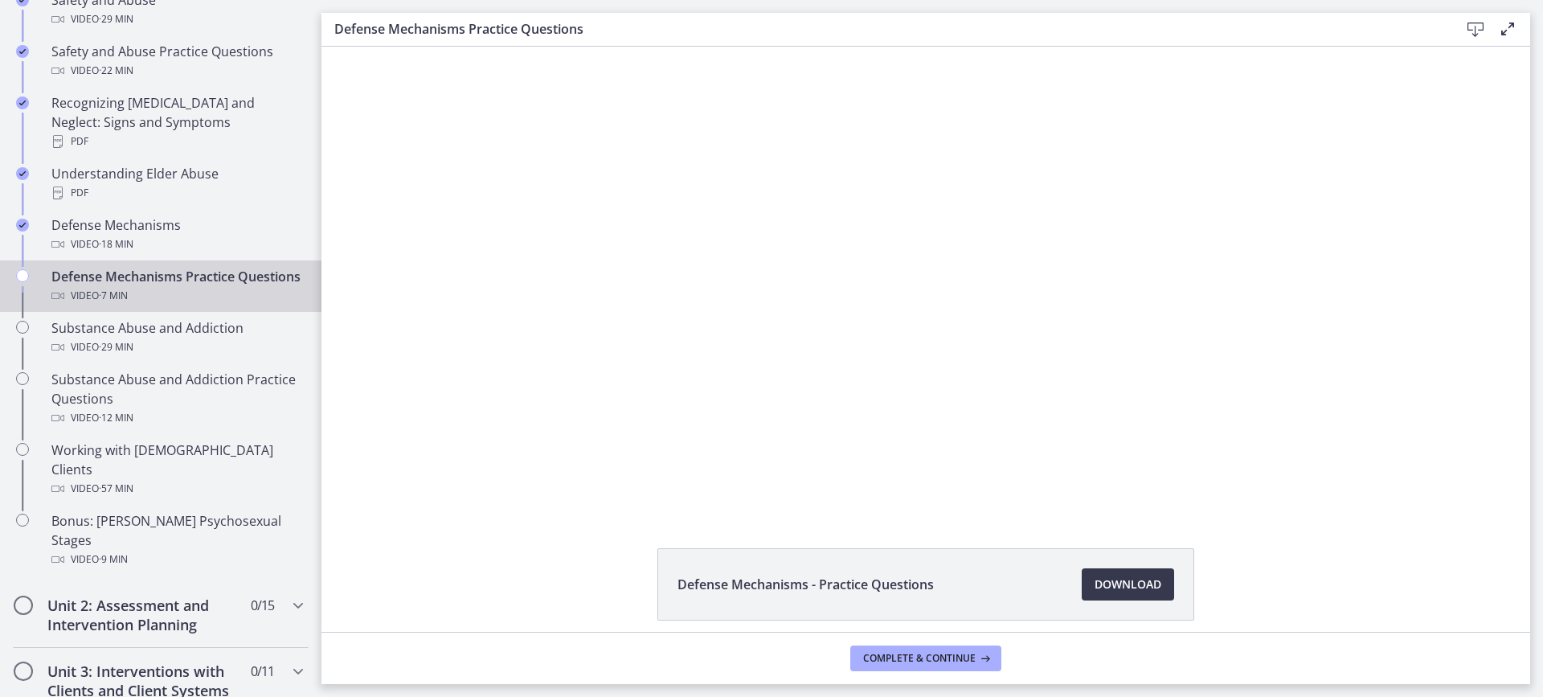
click at [1339, 350] on div at bounding box center [925, 279] width 923 height 464
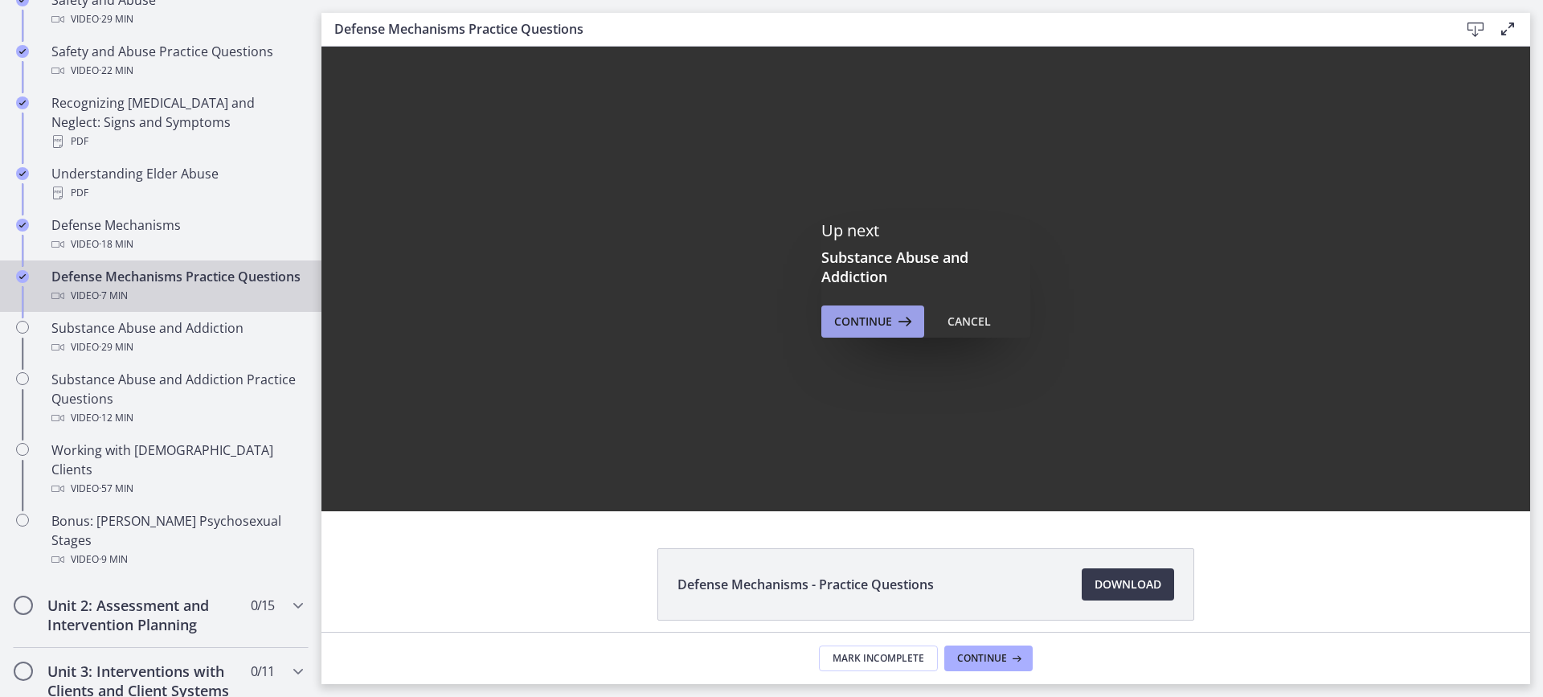
click at [893, 331] on button "Continue" at bounding box center [872, 321] width 103 height 32
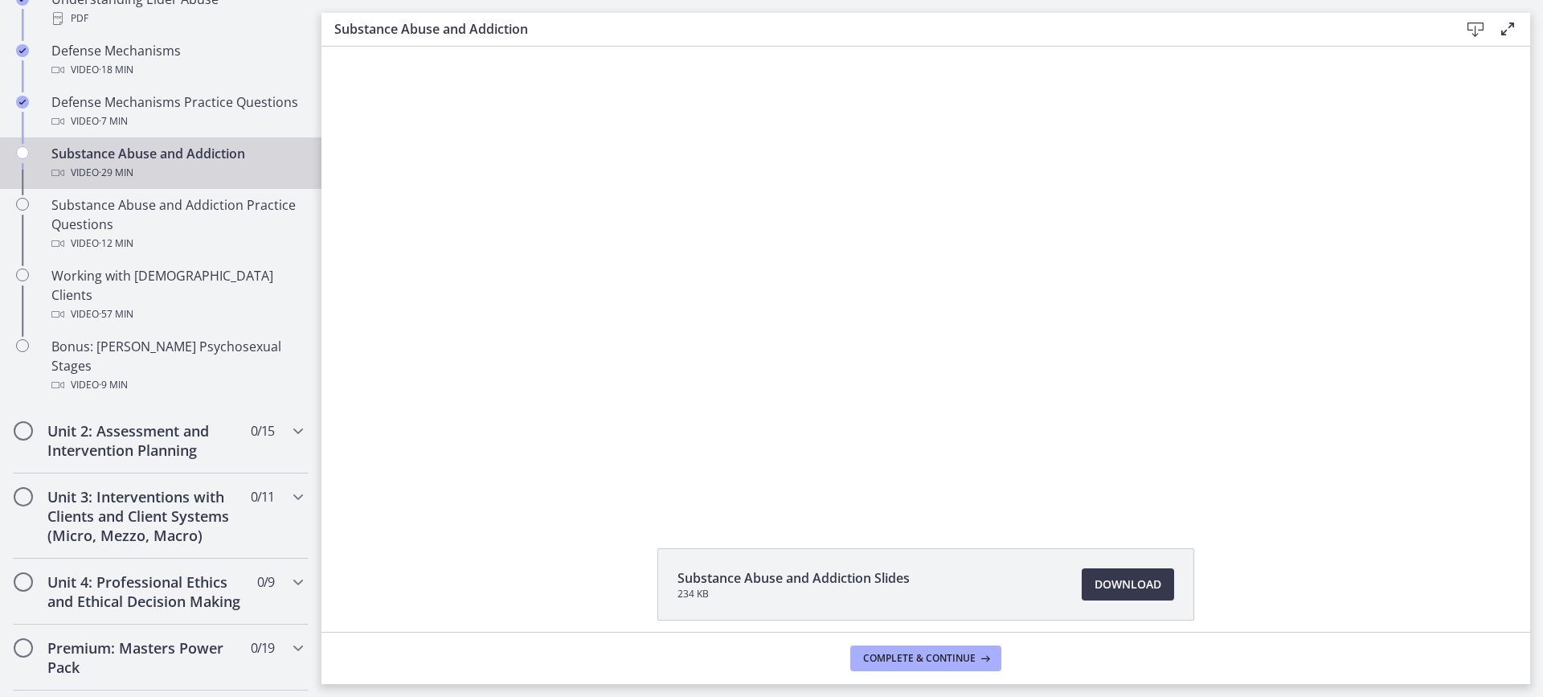
scroll to position [960, 0]
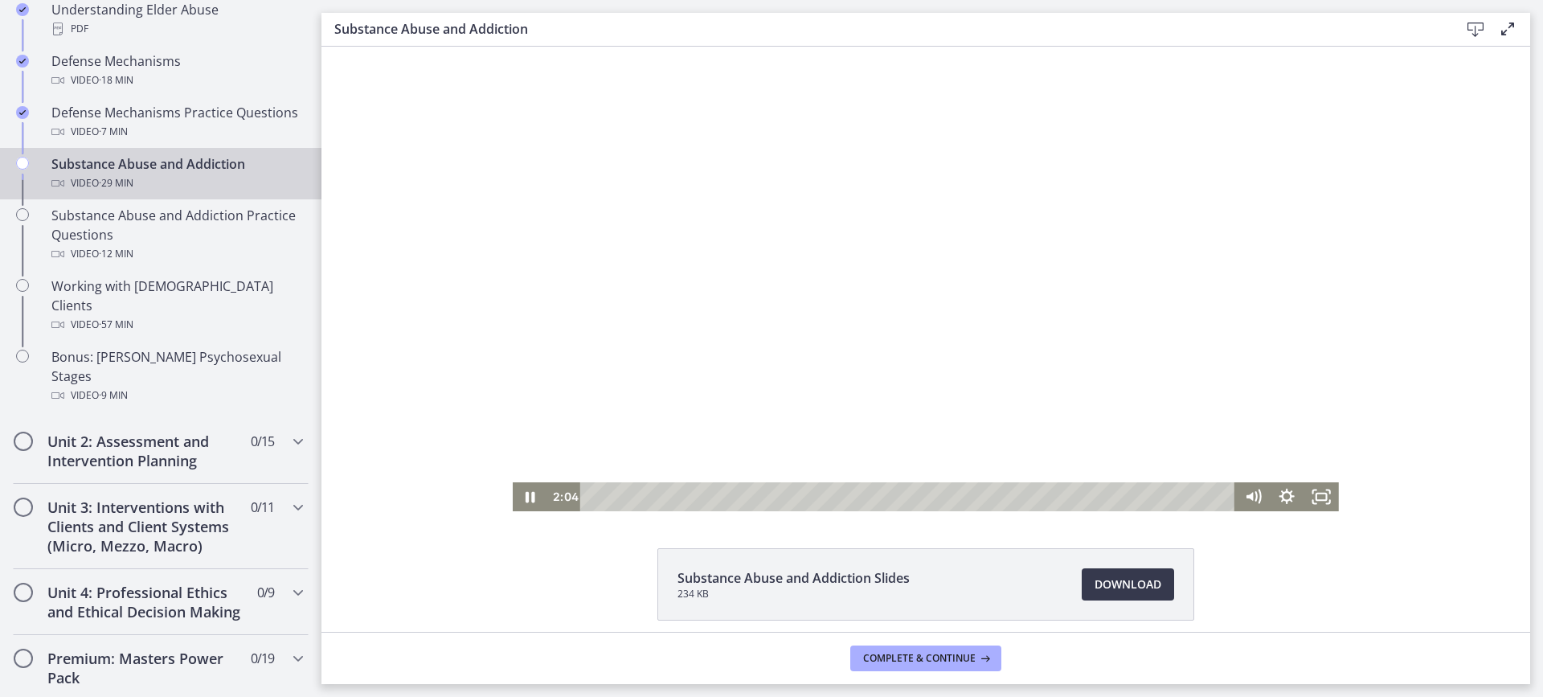
click at [550, 327] on div at bounding box center [926, 279] width 826 height 464
click at [904, 162] on div at bounding box center [926, 279] width 826 height 464
click at [955, 298] on div at bounding box center [926, 279] width 826 height 464
click at [526, 493] on icon "Play Video" at bounding box center [531, 496] width 41 height 35
click at [526, 493] on icon "Pause" at bounding box center [529, 496] width 41 height 35
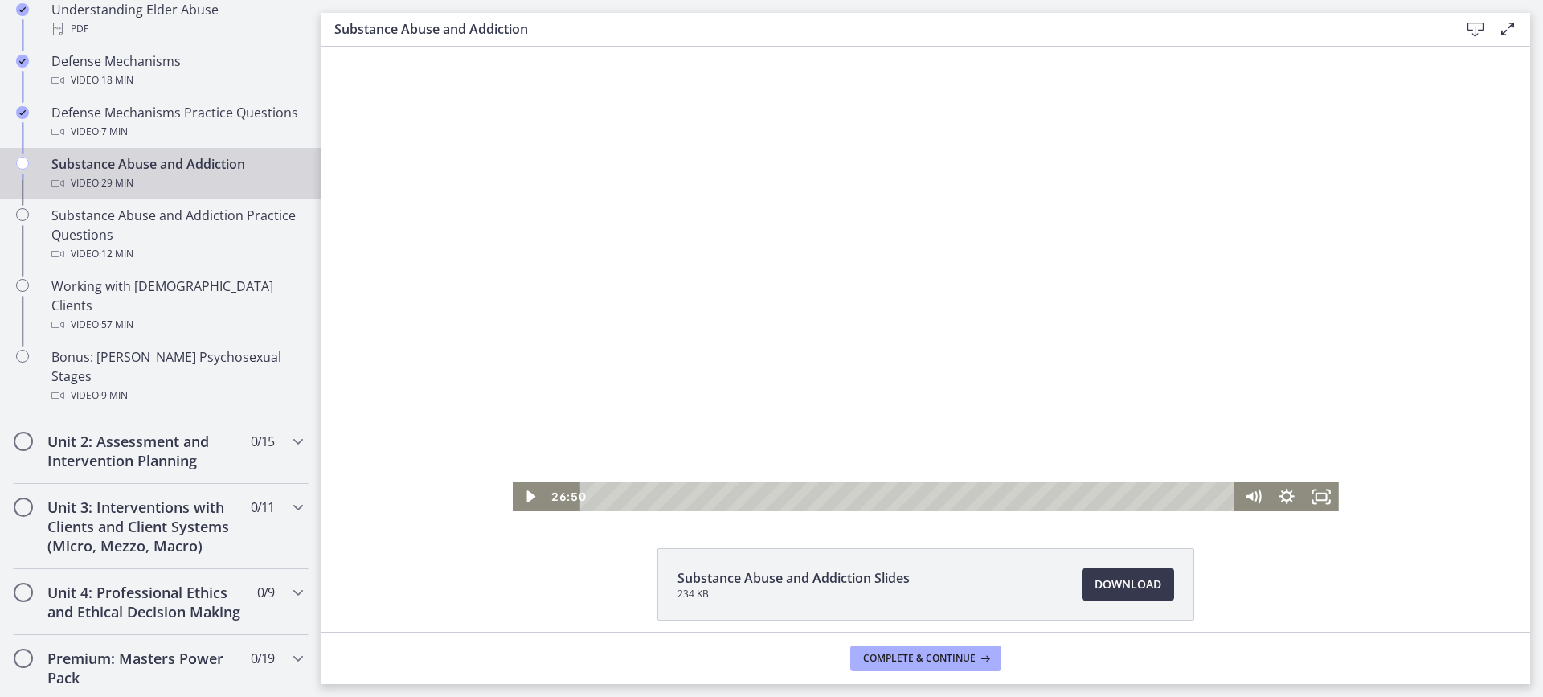
drag, startPoint x: 507, startPoint y: 412, endPoint x: 604, endPoint y: 387, distance: 100.6
click at [604, 387] on div "Click for sound @keyframes VOLUME_SMALL_WAVE_FLASH { 0% { opacity: 0; } 33% { o…" at bounding box center [925, 279] width 1209 height 464
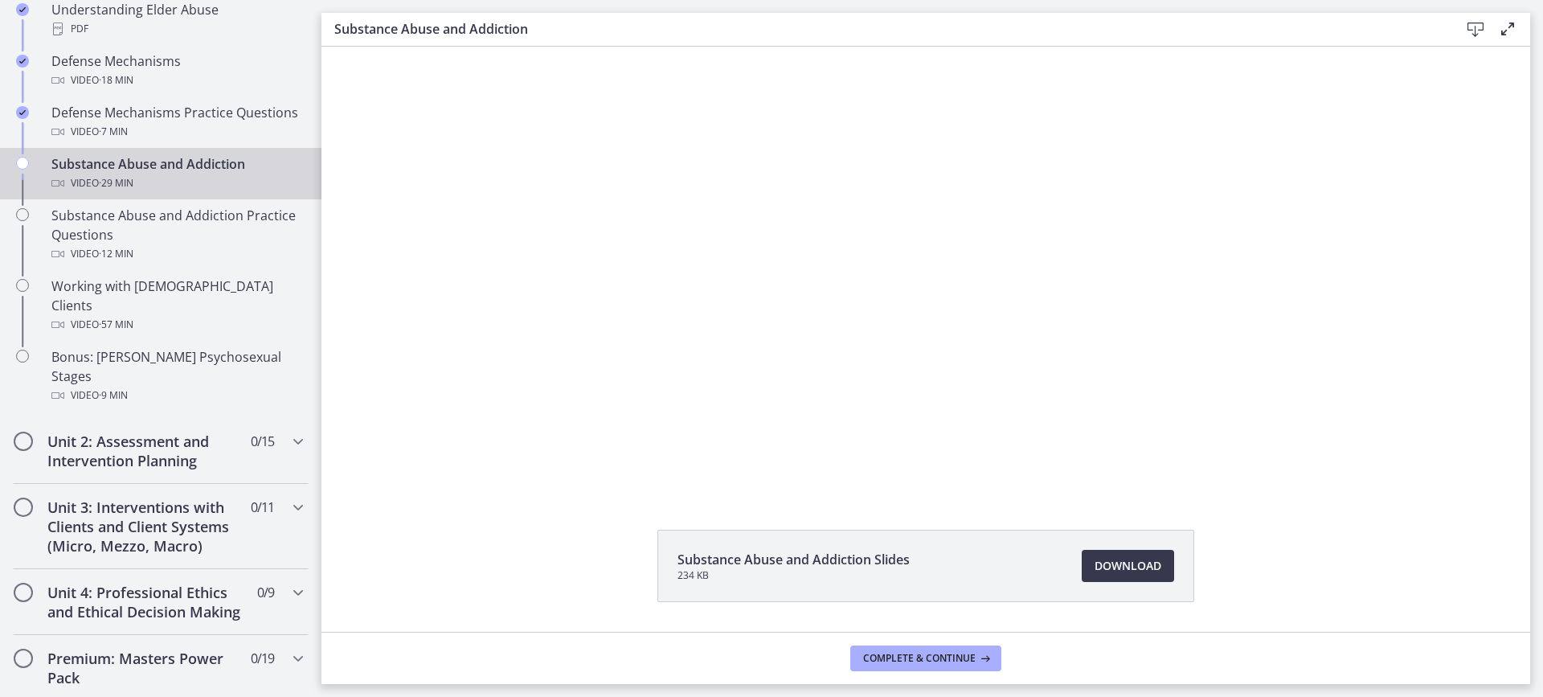
scroll to position [0, 0]
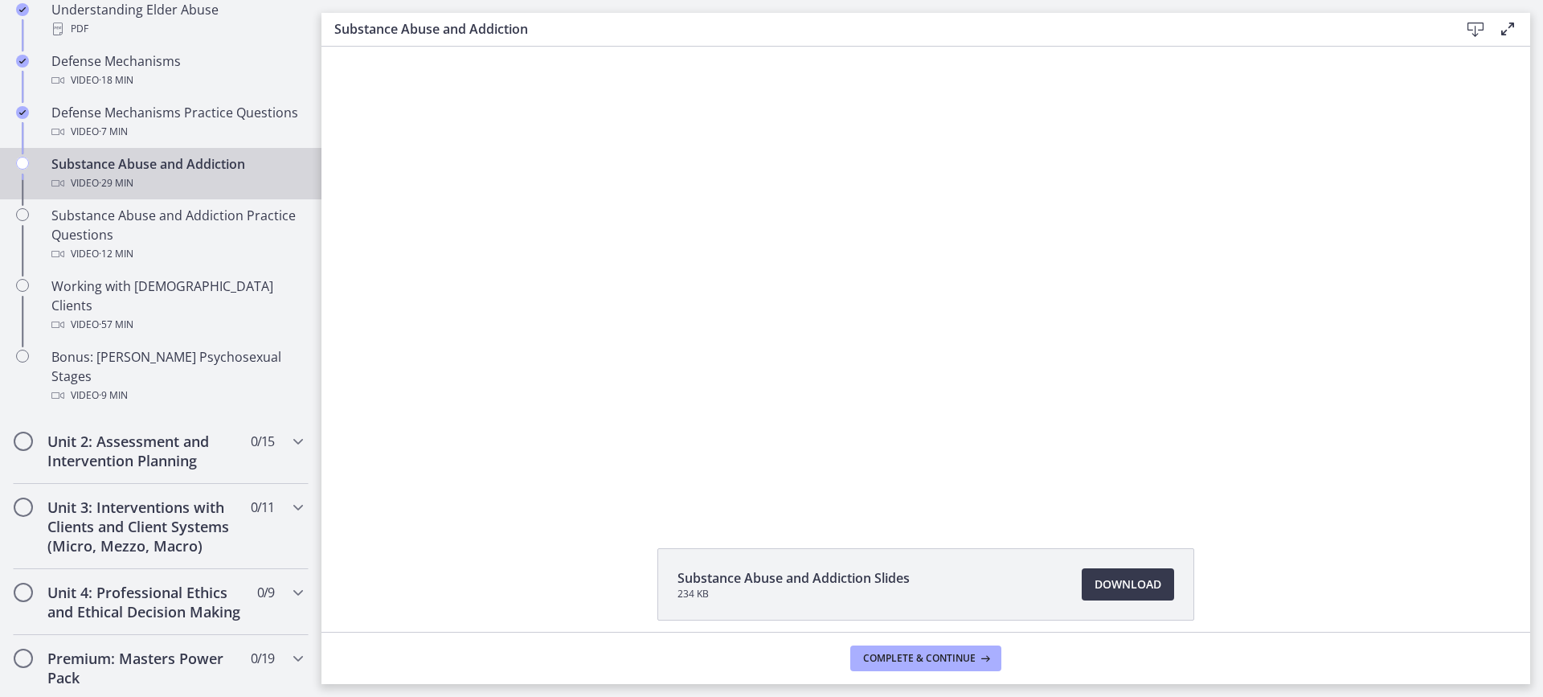
drag, startPoint x: 1519, startPoint y: 343, endPoint x: 1195, endPoint y: 263, distance: 333.6
drag, startPoint x: 1542, startPoint y: 383, endPoint x: 1542, endPoint y: 333, distance: 50.6
click at [1542, 333] on main "Substance Abuse and Addiction Download Enable fullscreen Substance Abuse and Ad…" at bounding box center [931, 348] width 1221 height 697
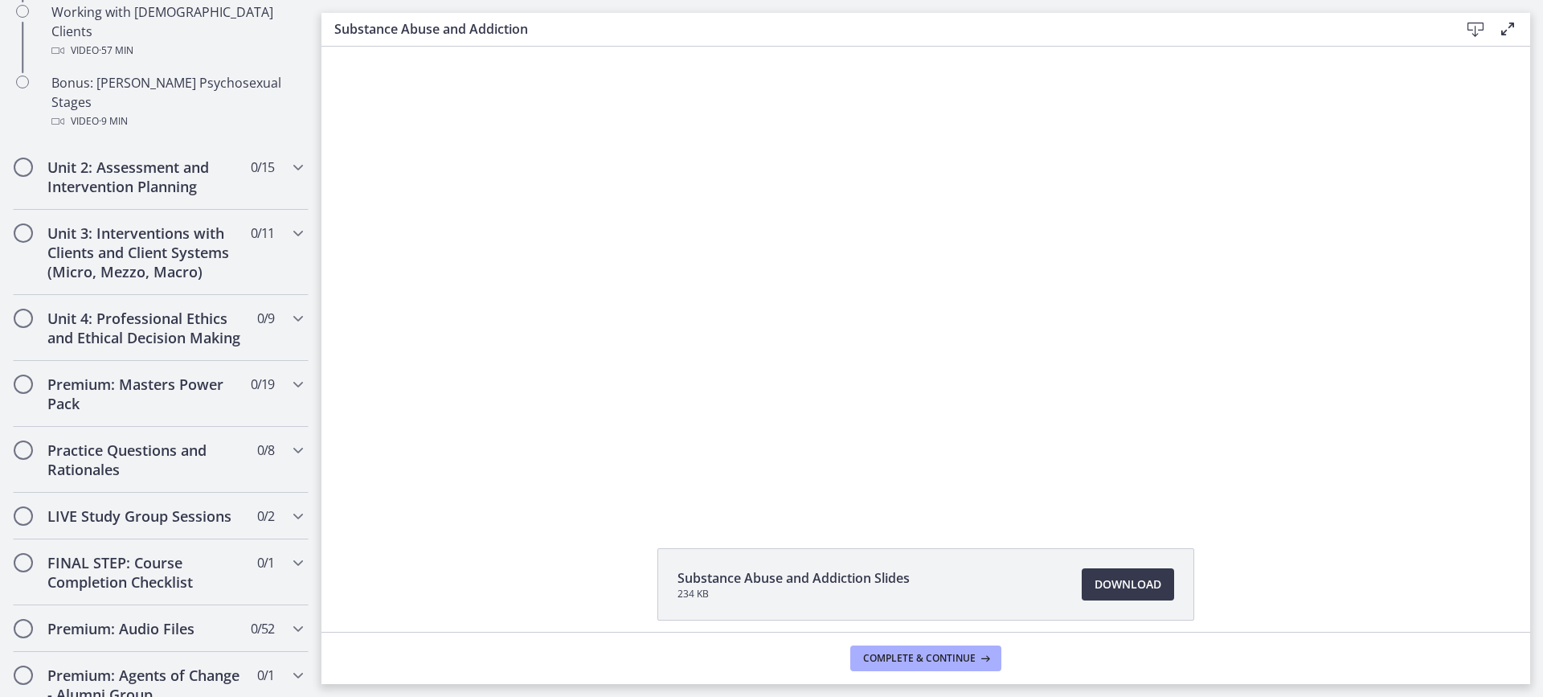
scroll to position [1229, 0]
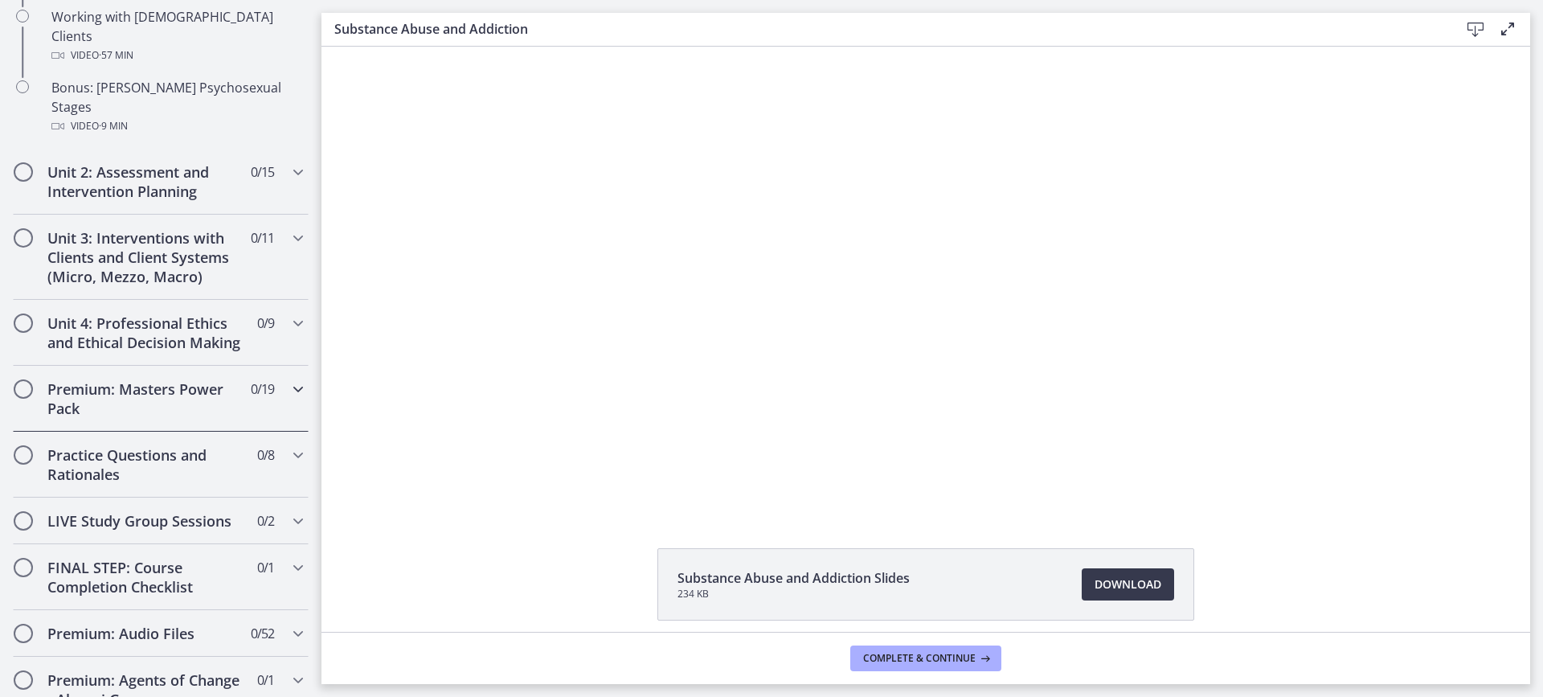
click at [288, 379] on icon "Chapters" at bounding box center [297, 388] width 19 height 19
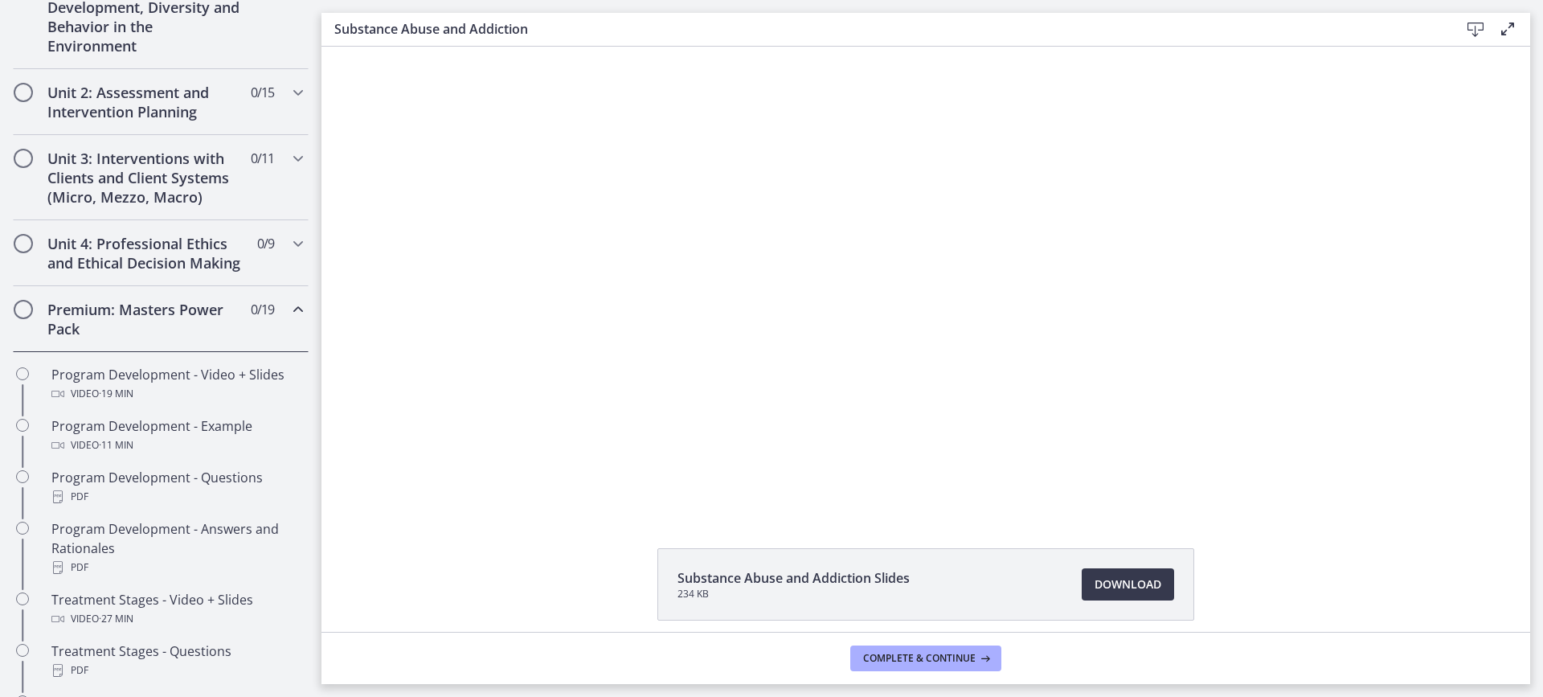
scroll to position [489, 0]
click at [288, 343] on div "Premium: Masters Power Pack 0 / 19 Completed" at bounding box center [161, 323] width 296 height 66
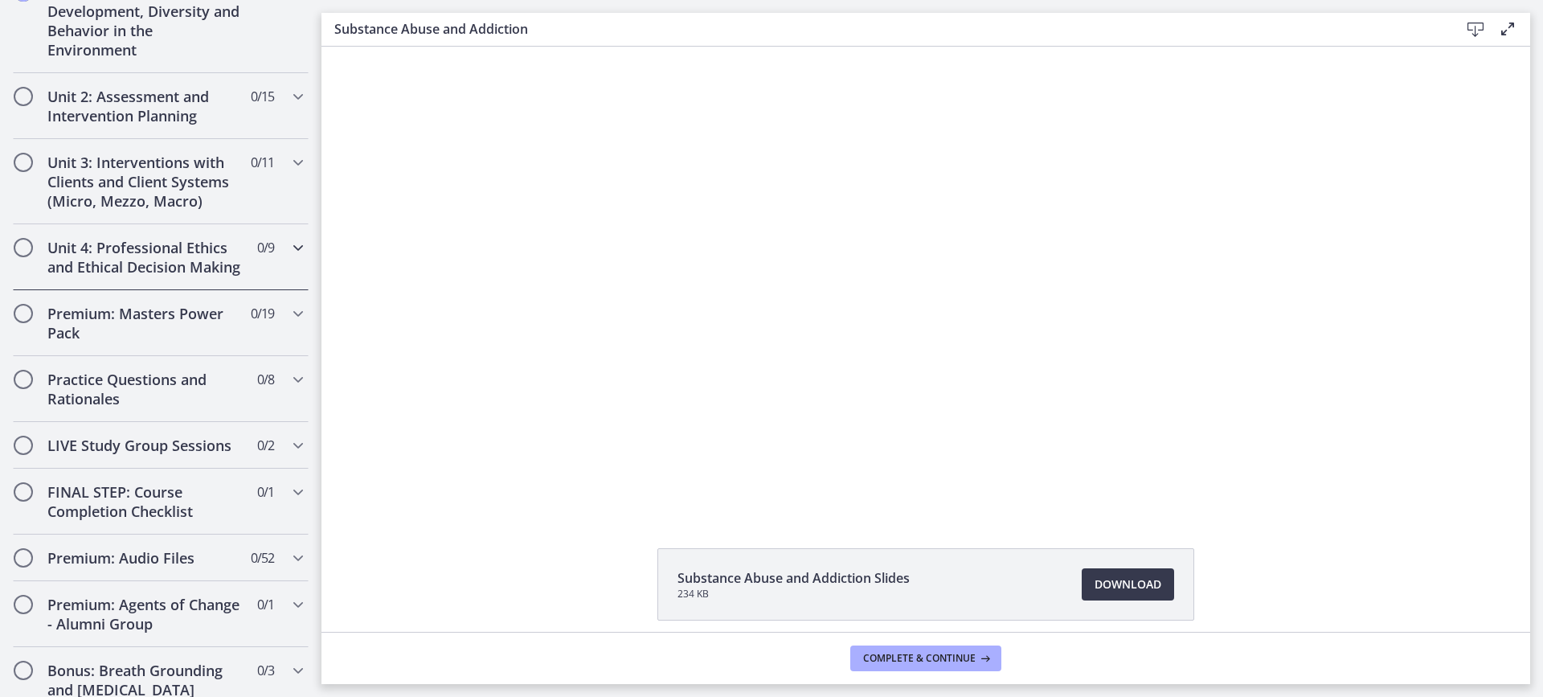
click at [293, 253] on icon "Chapters" at bounding box center [297, 247] width 19 height 19
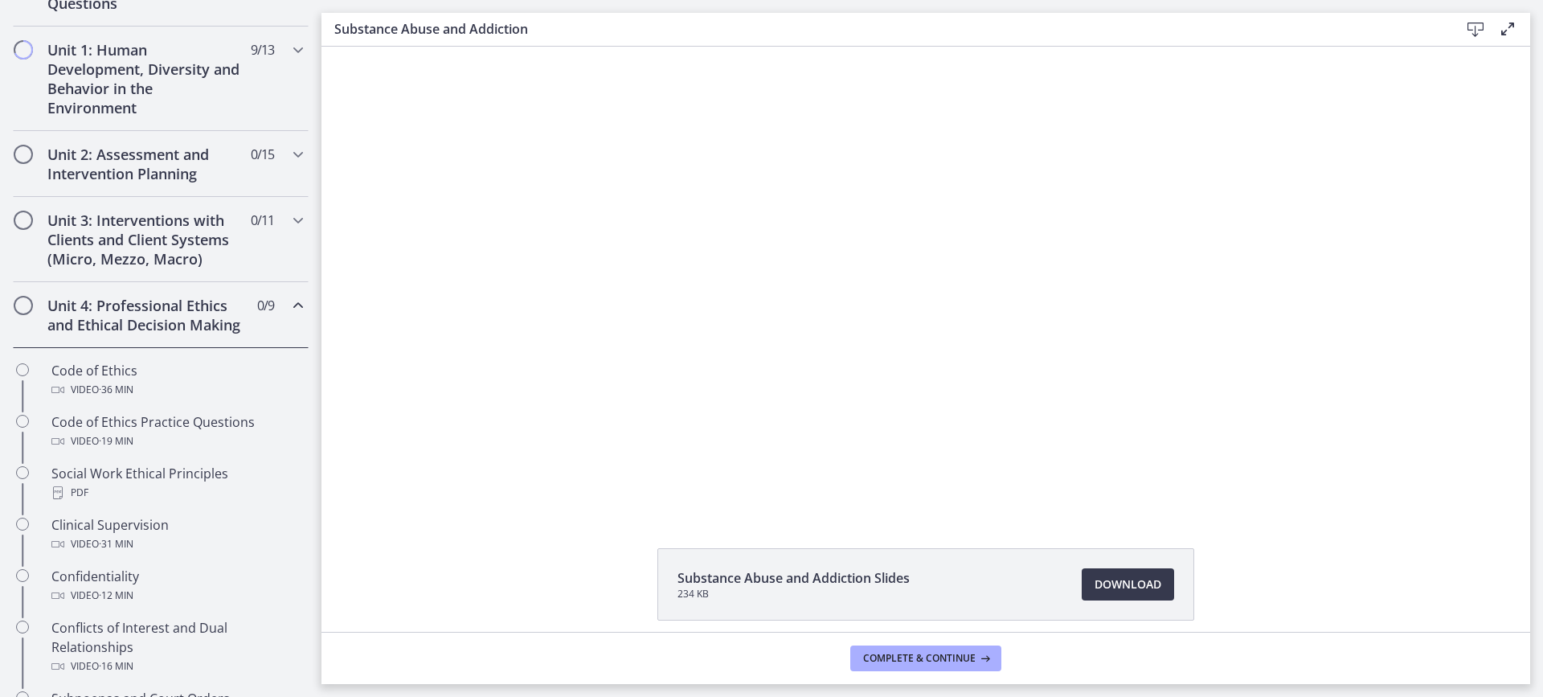
scroll to position [423, 0]
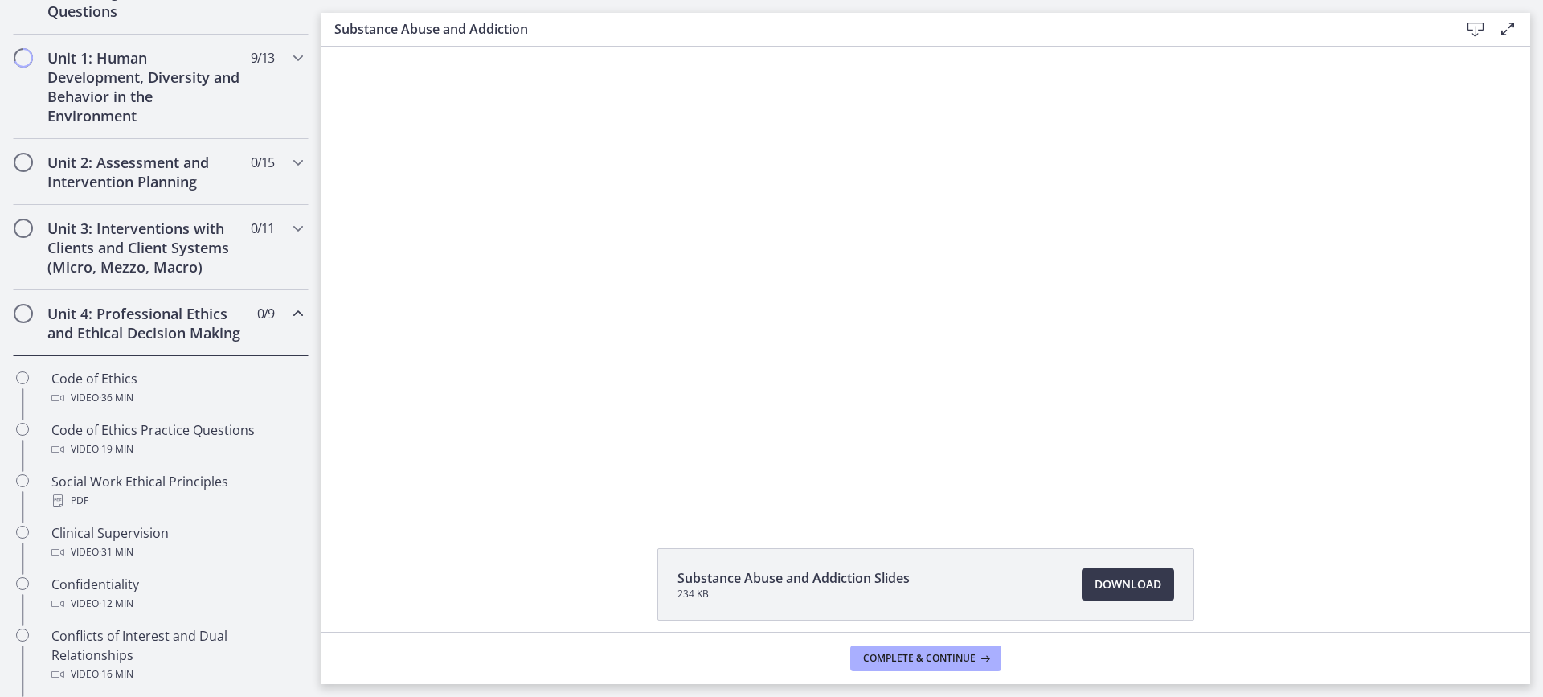
click at [274, 313] on div "Unit 4: Professional Ethics and Ethical Decision Making 0 / 9 Completed" at bounding box center [161, 323] width 296 height 66
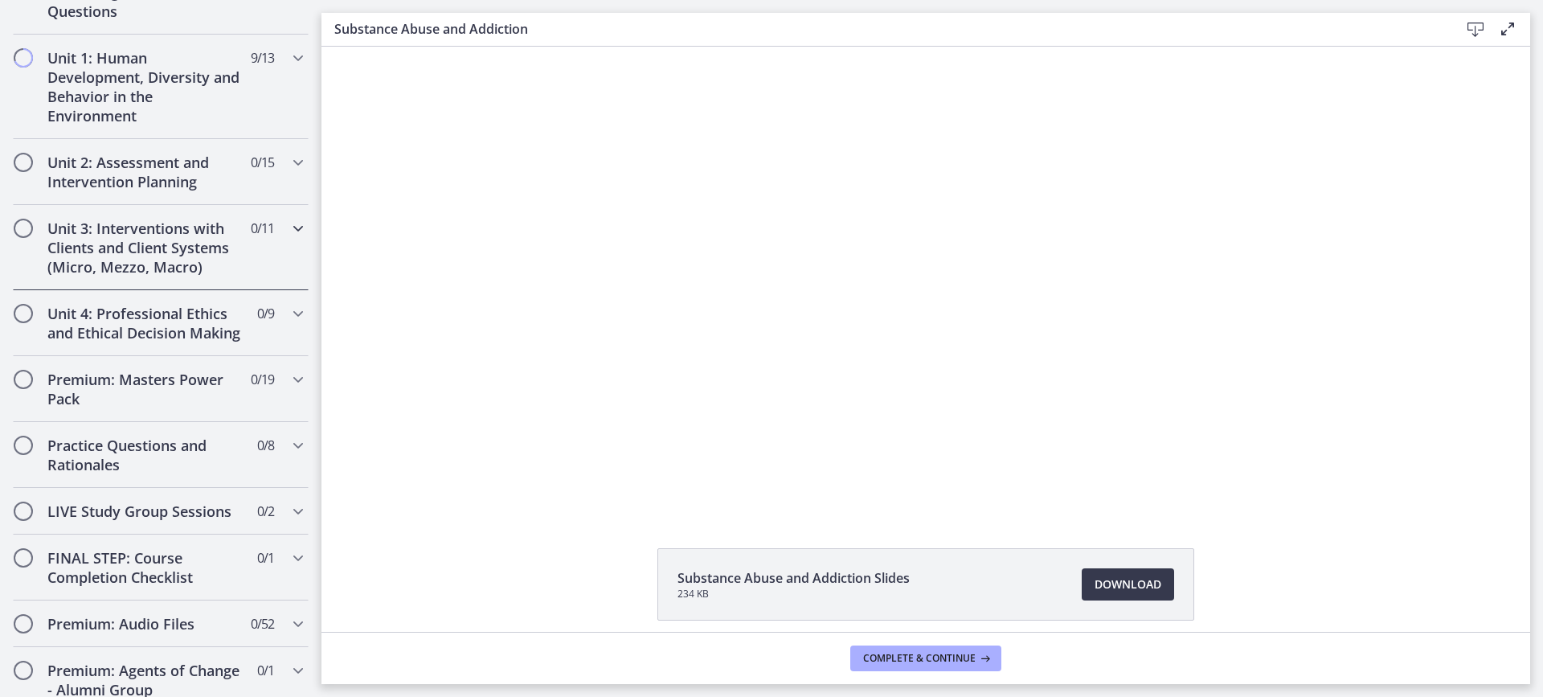
click at [274, 252] on div "Unit 3: Interventions with Clients and Client Systems (Micro, Mezzo, Macro) 0 /…" at bounding box center [161, 247] width 296 height 85
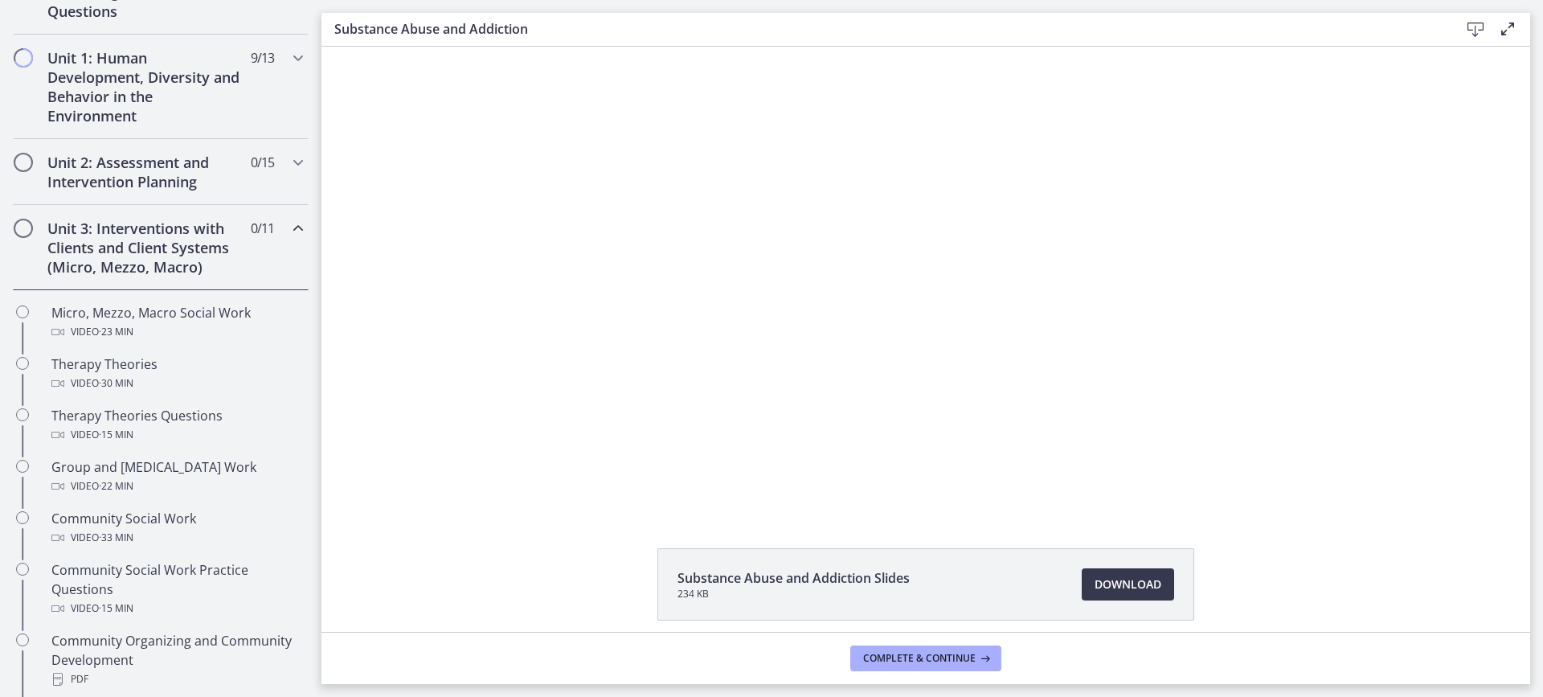
click at [274, 252] on div "Unit 3: Interventions with Clients and Client Systems (Micro, Mezzo, Macro) 0 /…" at bounding box center [161, 247] width 296 height 85
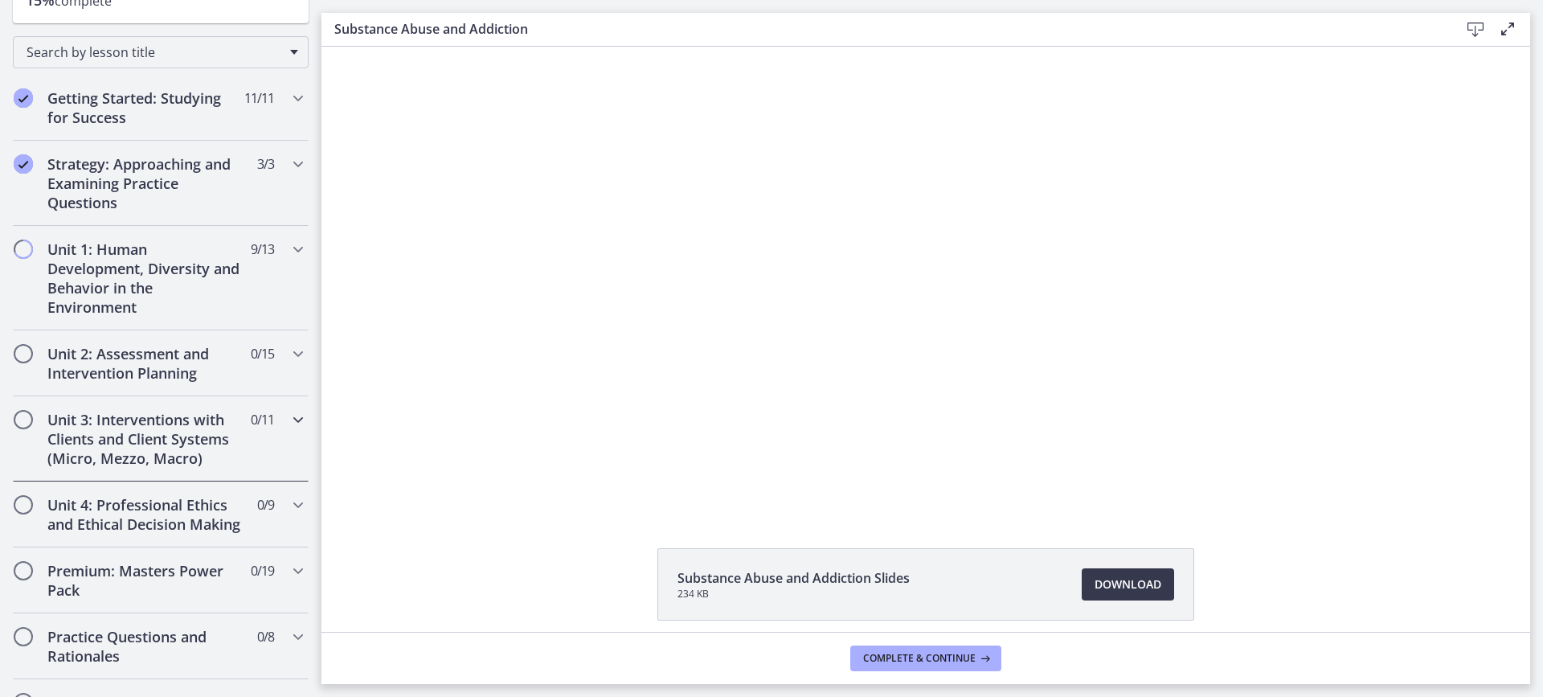
scroll to position [229, 0]
click at [814, 145] on div at bounding box center [926, 279] width 826 height 464
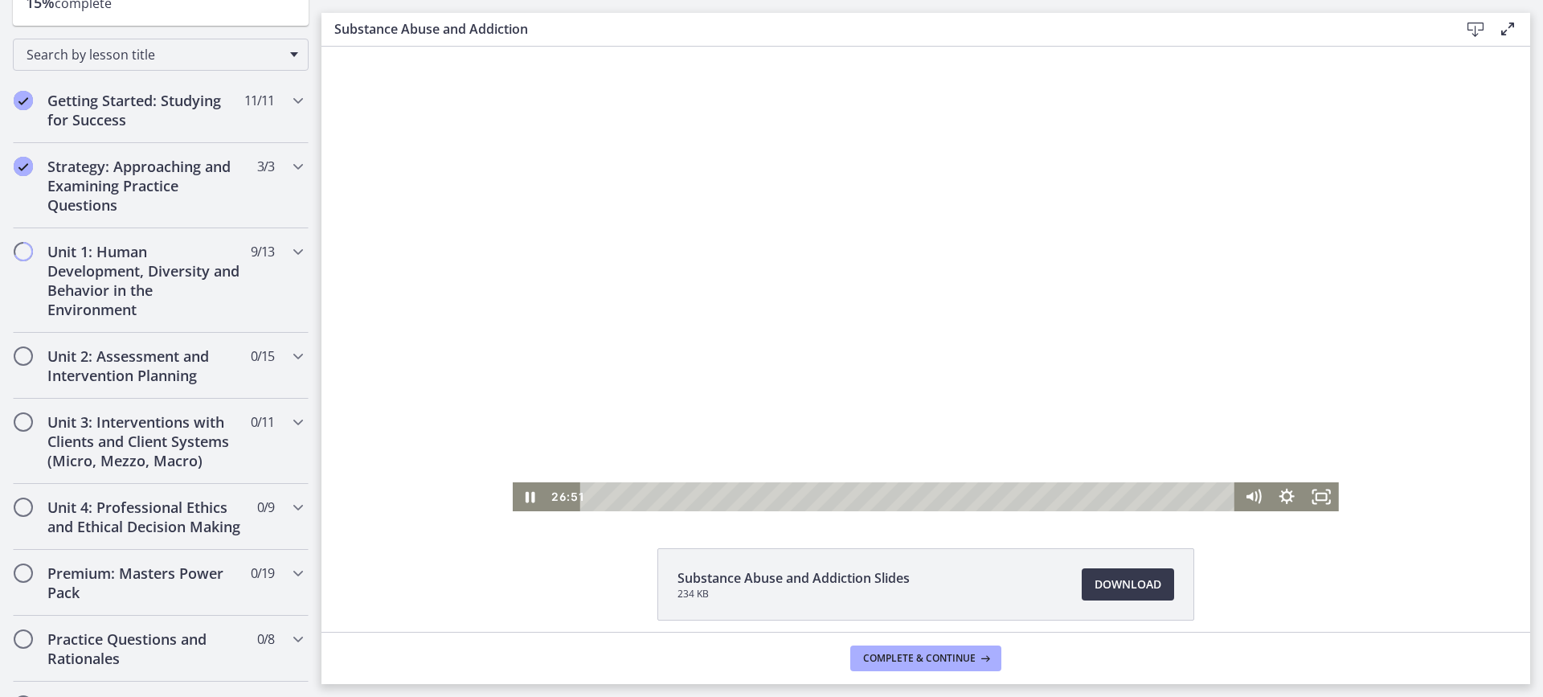
click at [814, 145] on div at bounding box center [926, 279] width 826 height 464
